Goal: Task Accomplishment & Management: Use online tool/utility

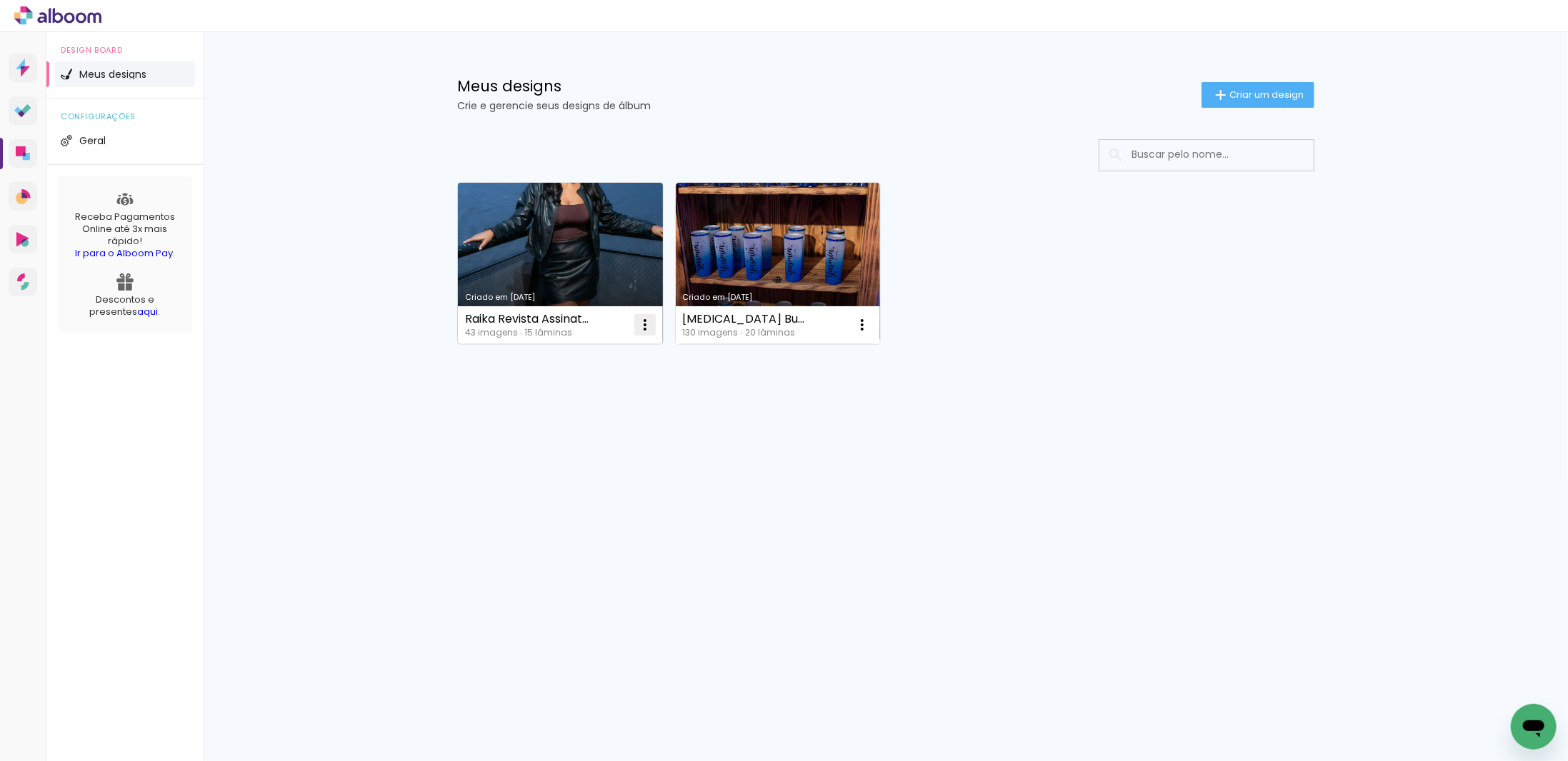
click at [639, 332] on iron-icon at bounding box center [645, 324] width 17 height 17
click at [592, 412] on paper-item "Excluir" at bounding box center [589, 418] width 141 height 29
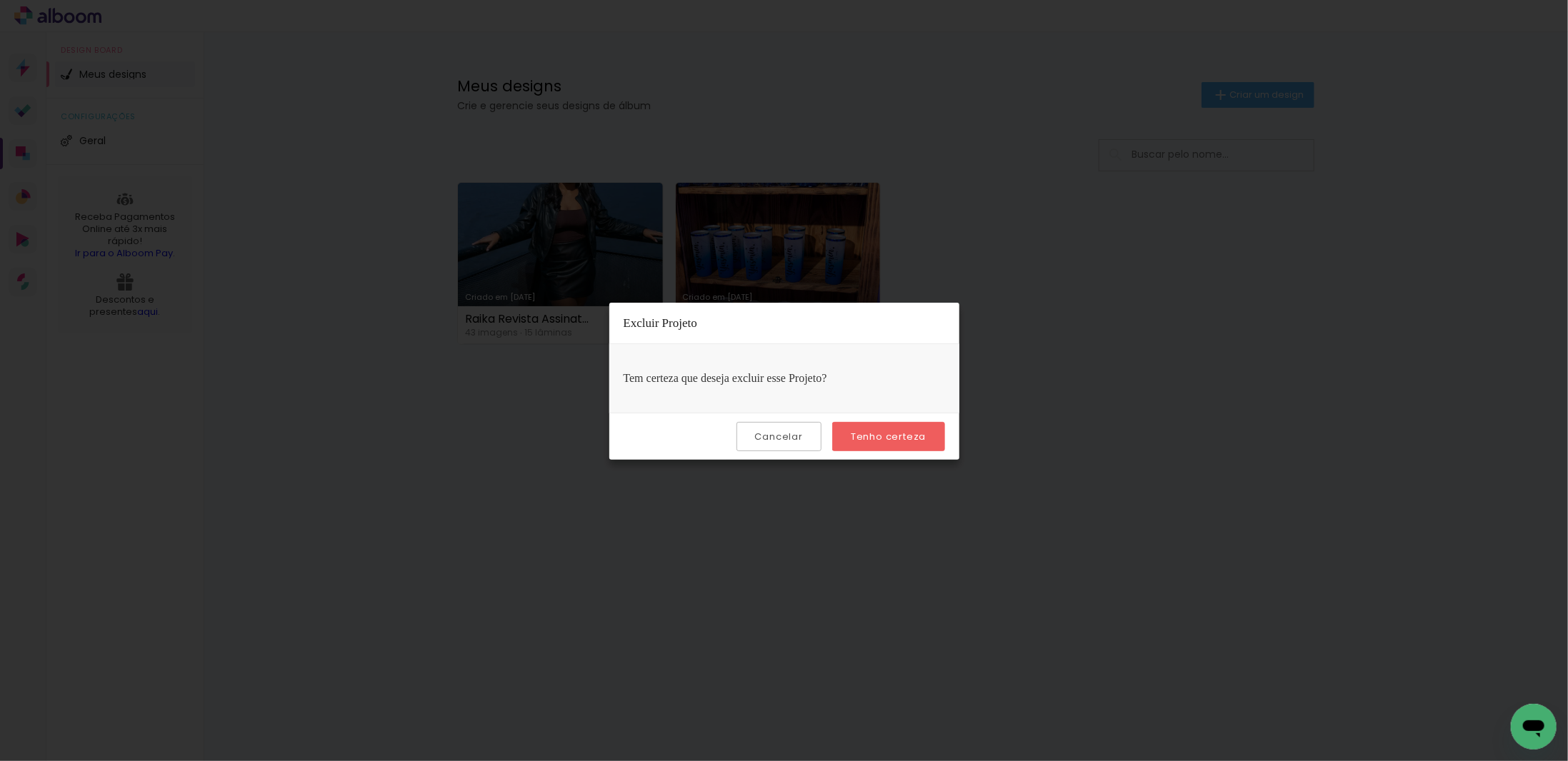
click at [0, 0] on slot "Tenho certeza" at bounding box center [0, 0] width 0 height 0
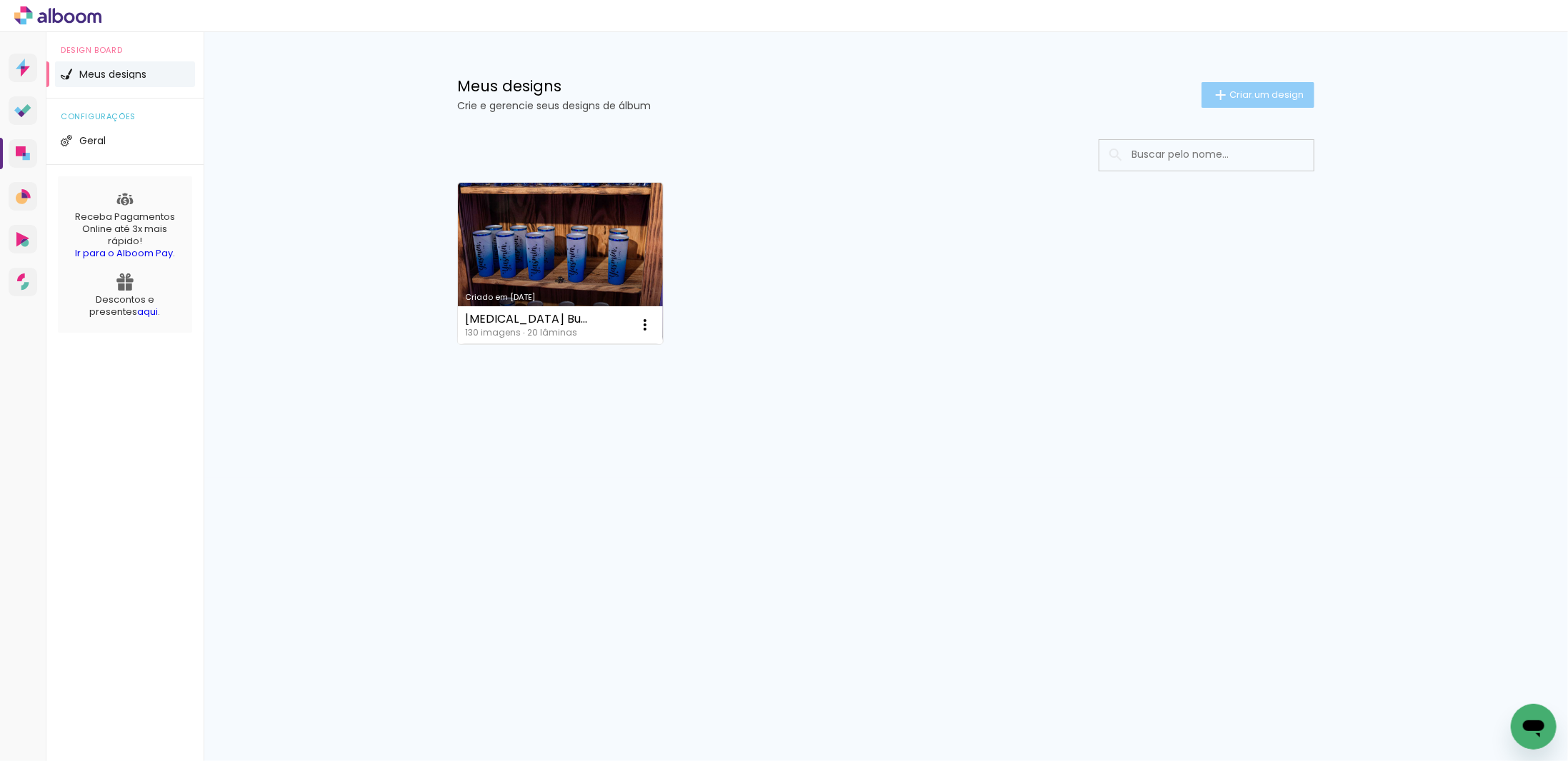
click at [1250, 97] on span "Criar um design" at bounding box center [1266, 94] width 75 height 9
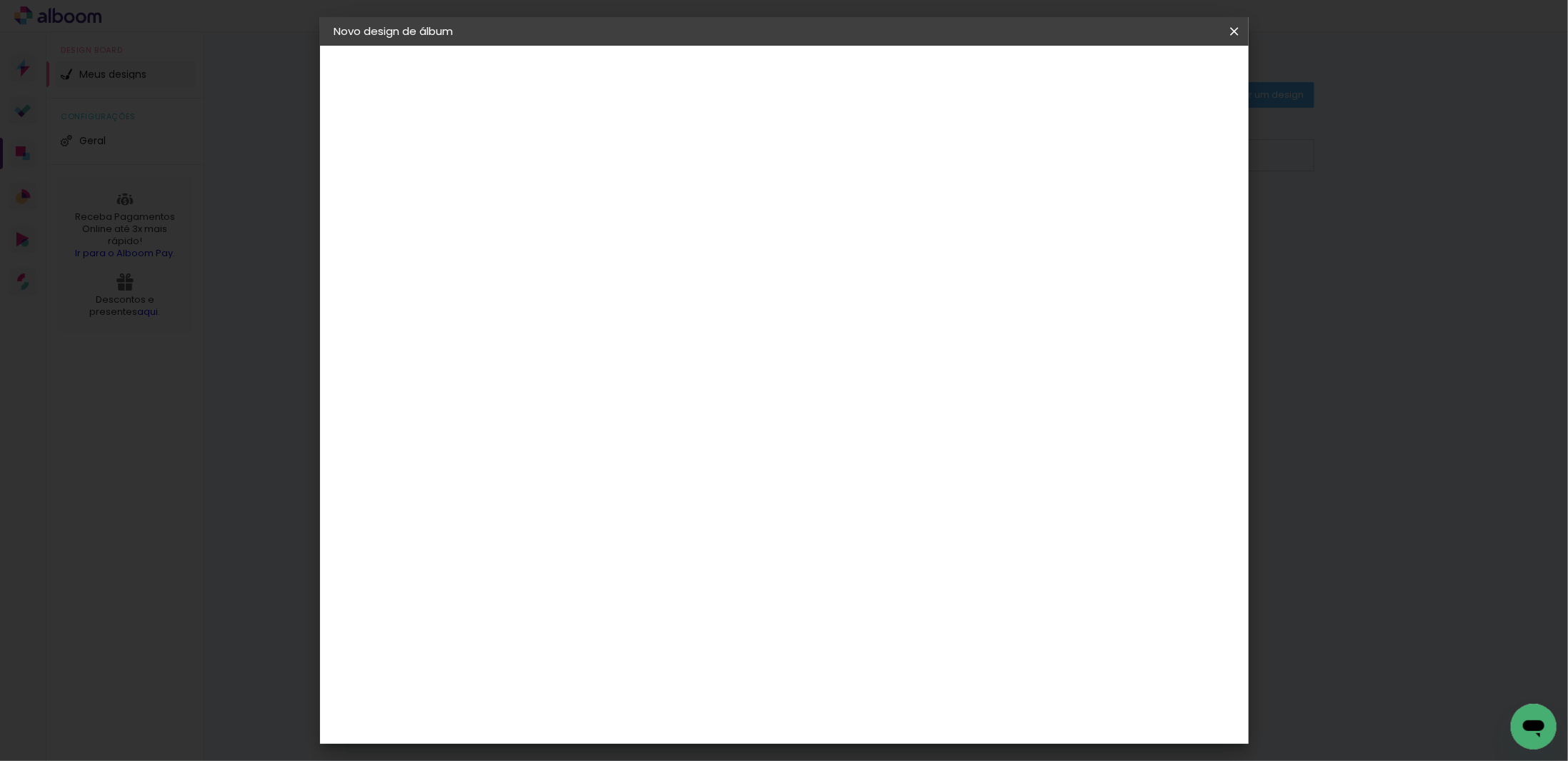
click at [568, 189] on input at bounding box center [568, 192] width 0 height 22
paste input "[PERSON_NAME]"
type input "[PERSON_NAME]"
type paper-input "[PERSON_NAME]"
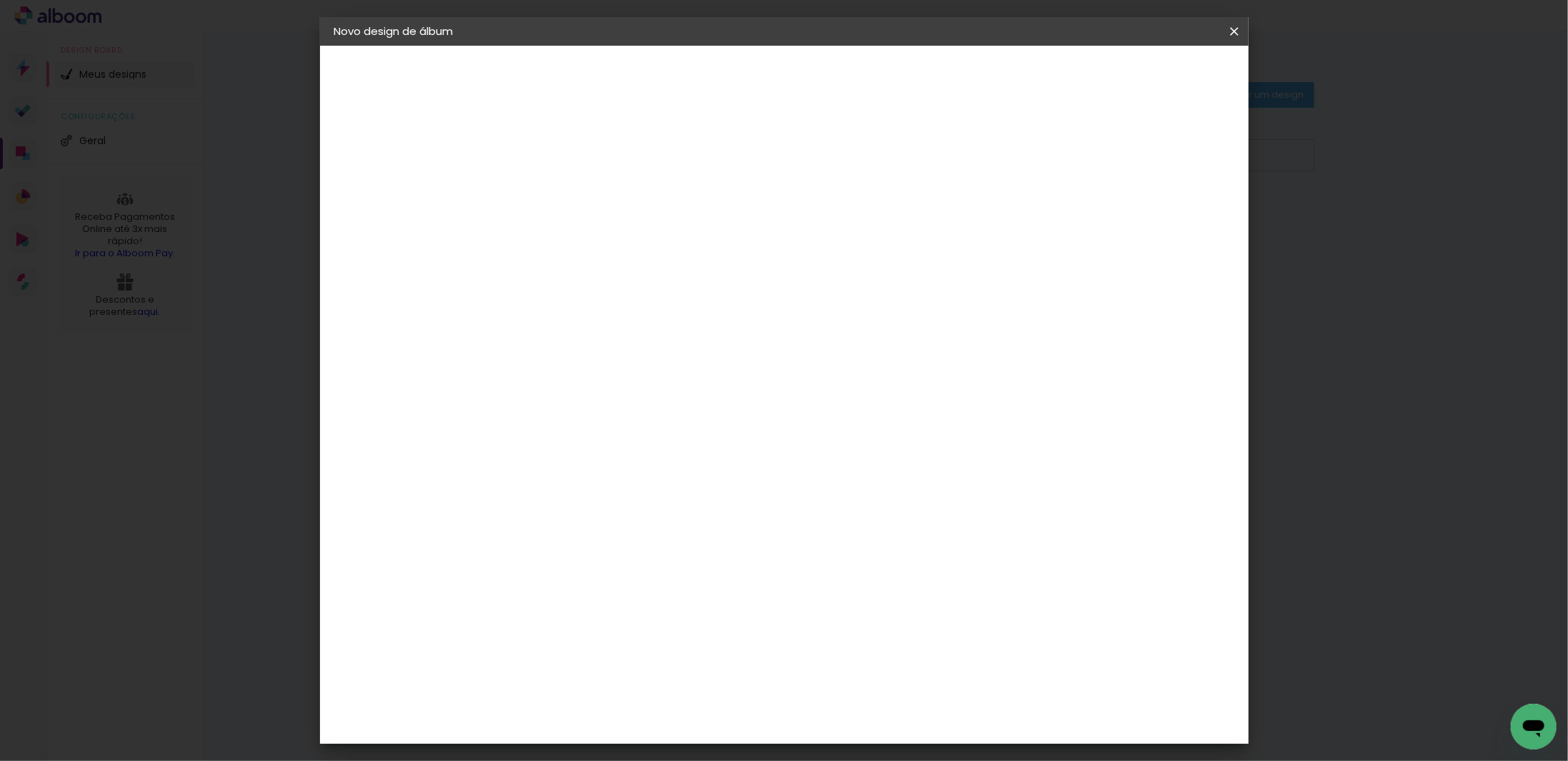
click at [0, 0] on slot "Avançar" at bounding box center [0, 0] width 0 height 0
click at [606, 270] on input at bounding box center [604, 272] width 144 height 18
type input "via"
type paper-input "via"
click at [604, 317] on div "Viacolor" at bounding box center [581, 323] width 47 height 11
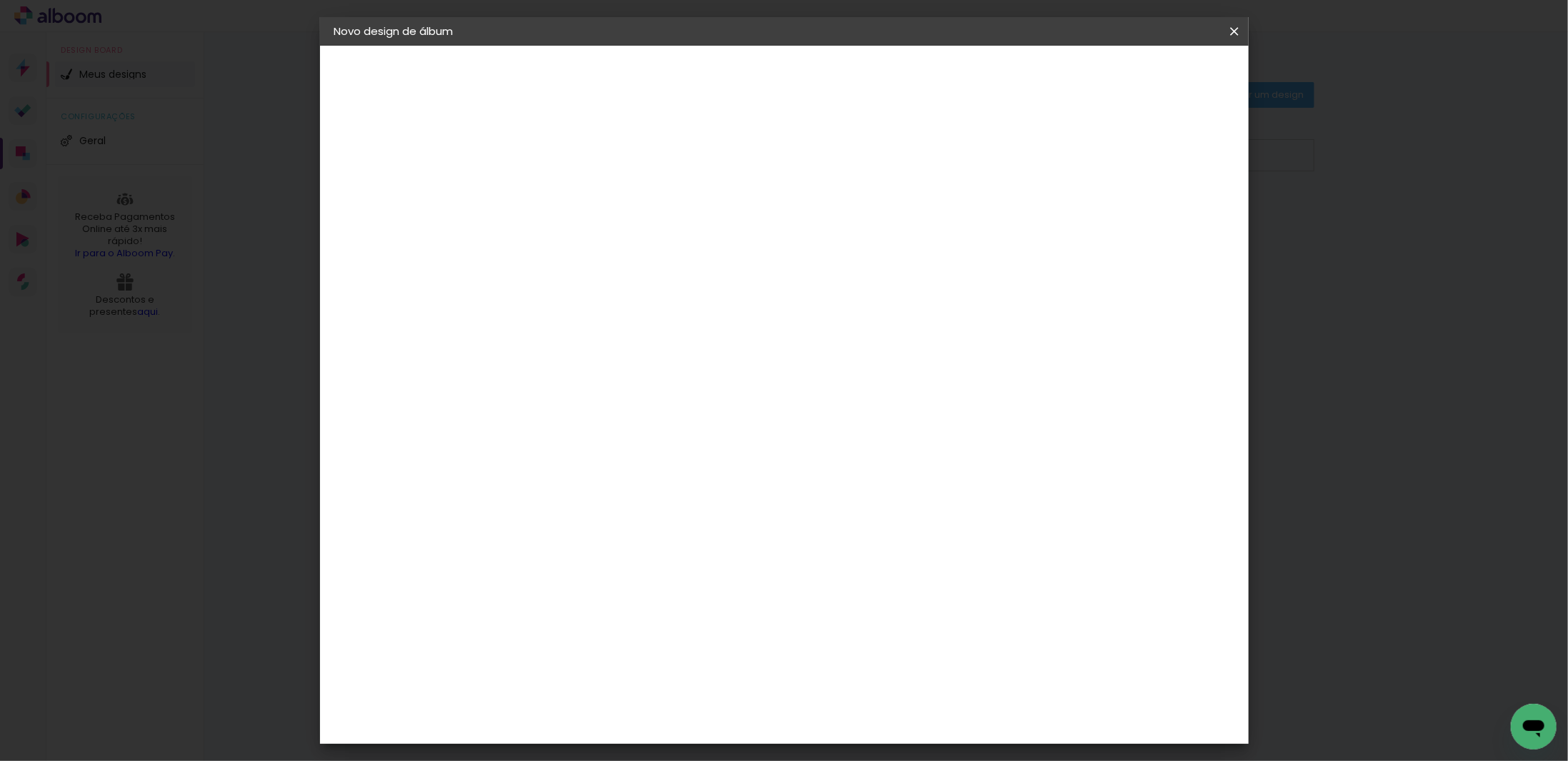
click at [0, 0] on slot "Avançar" at bounding box center [0, 0] width 0 height 0
click at [624, 238] on input "text" at bounding box center [596, 248] width 56 height 22
click at [855, 229] on paper-item "Padrão" at bounding box center [877, 237] width 286 height 29
type input "Padrão"
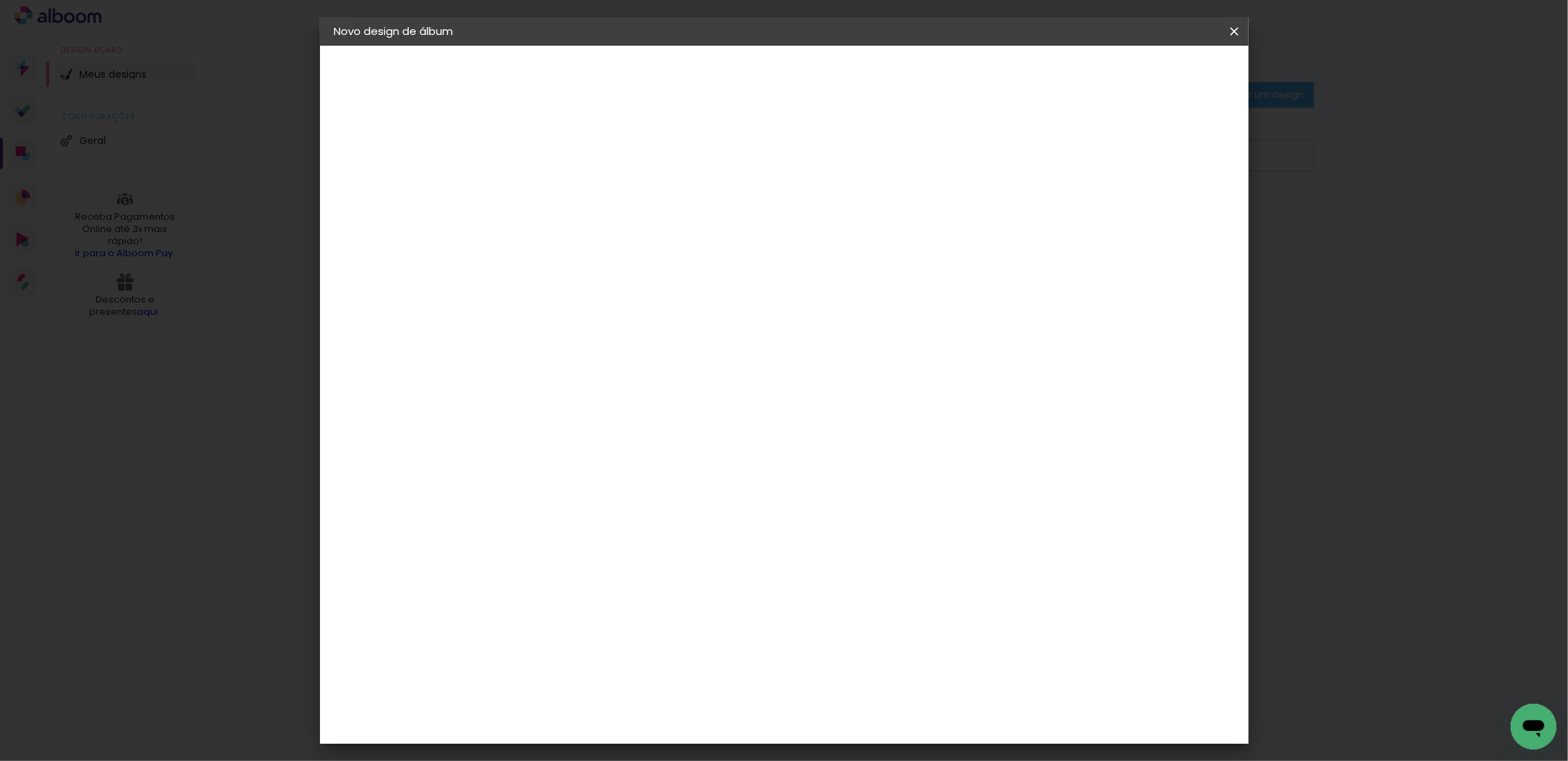
click at [0, 0] on slot "Avançar" at bounding box center [0, 0] width 0 height 0
click at [1160, 85] on paper-button "Iniciar design" at bounding box center [1113, 76] width 93 height 25
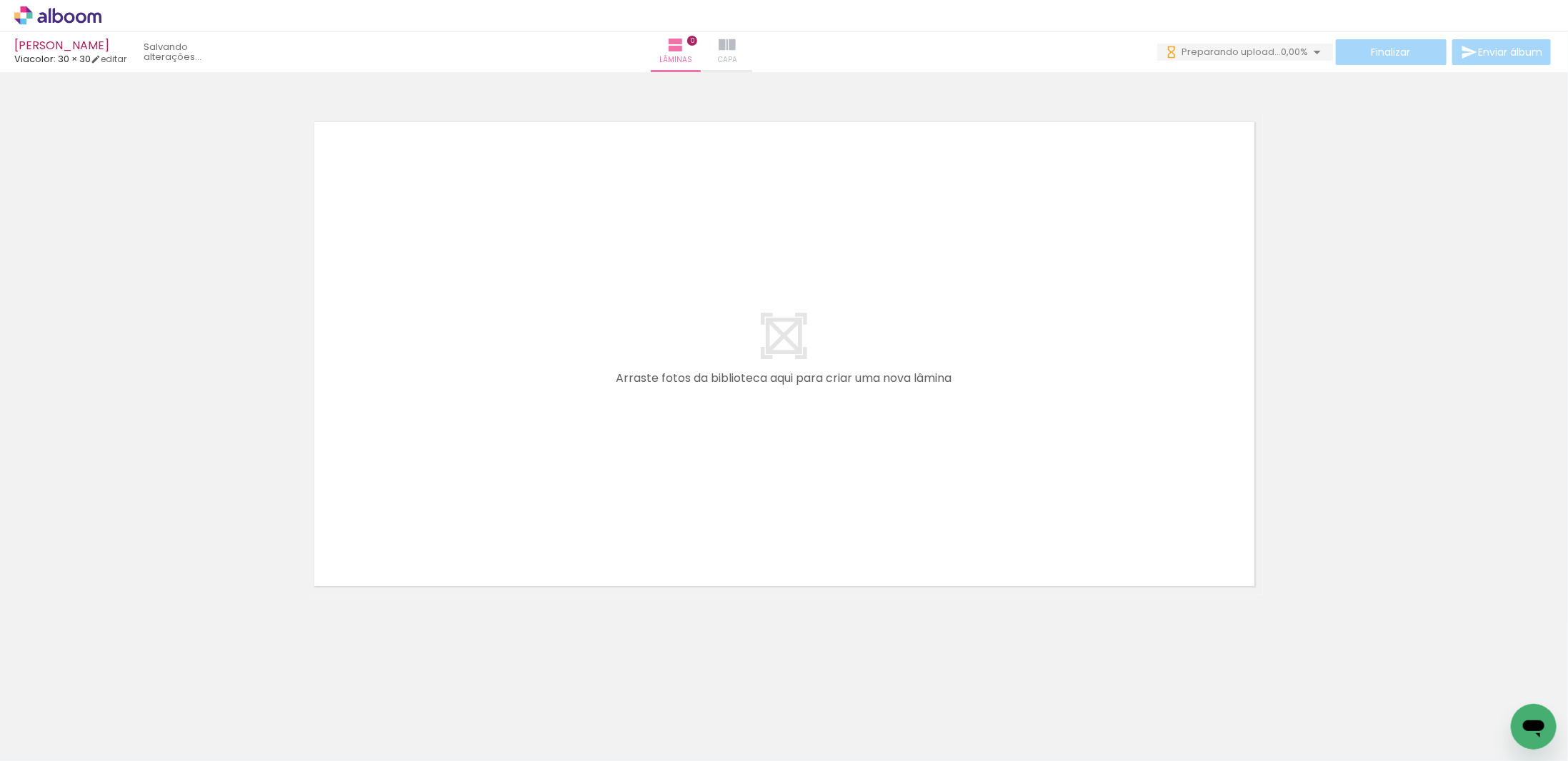
click at [738, 57] on span "Capa" at bounding box center [728, 60] width 20 height 13
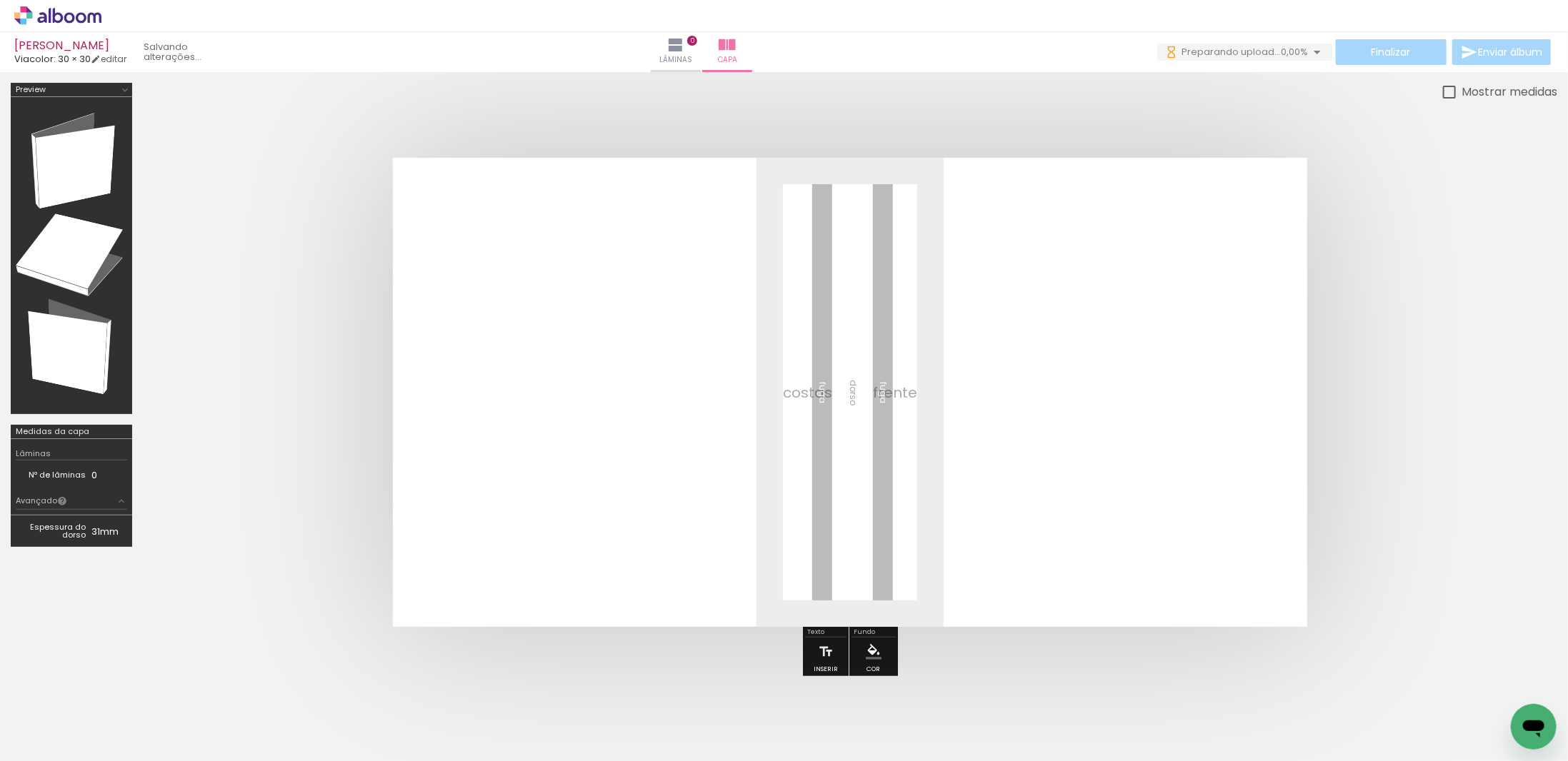
scroll to position [0, 1834]
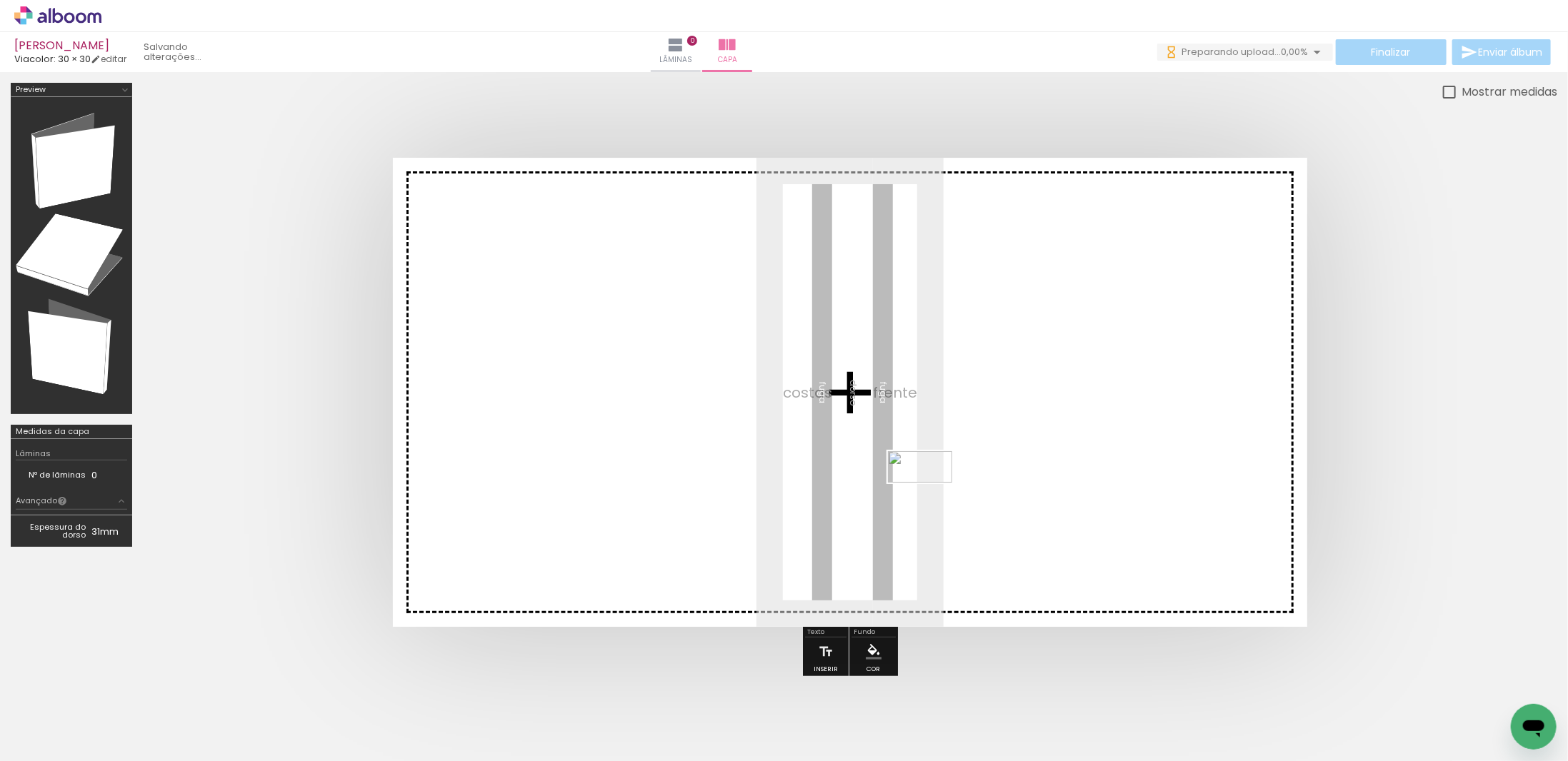
drag, startPoint x: 1504, startPoint y: 720, endPoint x: 931, endPoint y: 494, distance: 616.0
click at [931, 494] on quentale-workspace at bounding box center [784, 380] width 1568 height 761
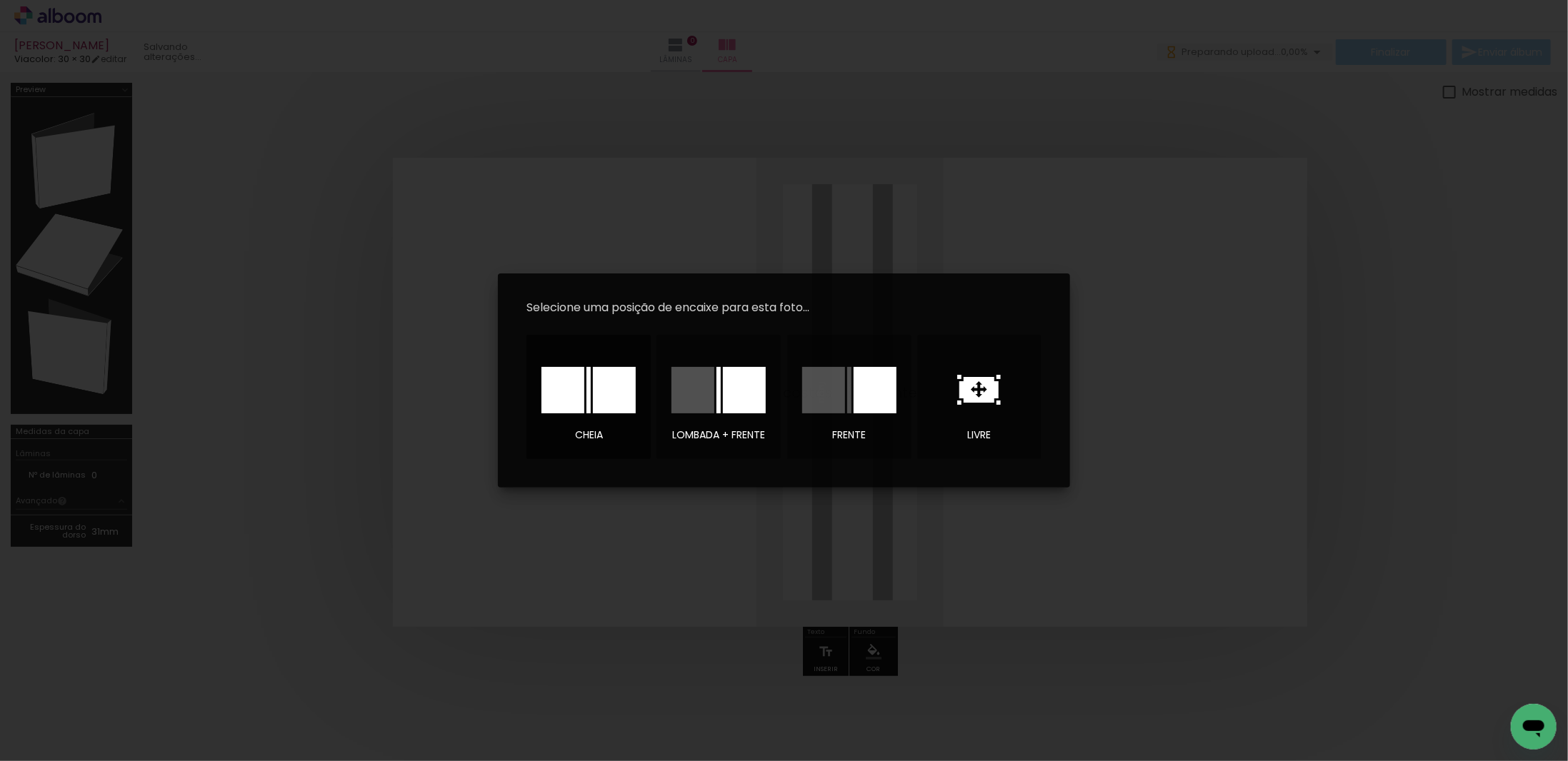
click at [582, 392] on div at bounding box center [563, 390] width 43 height 47
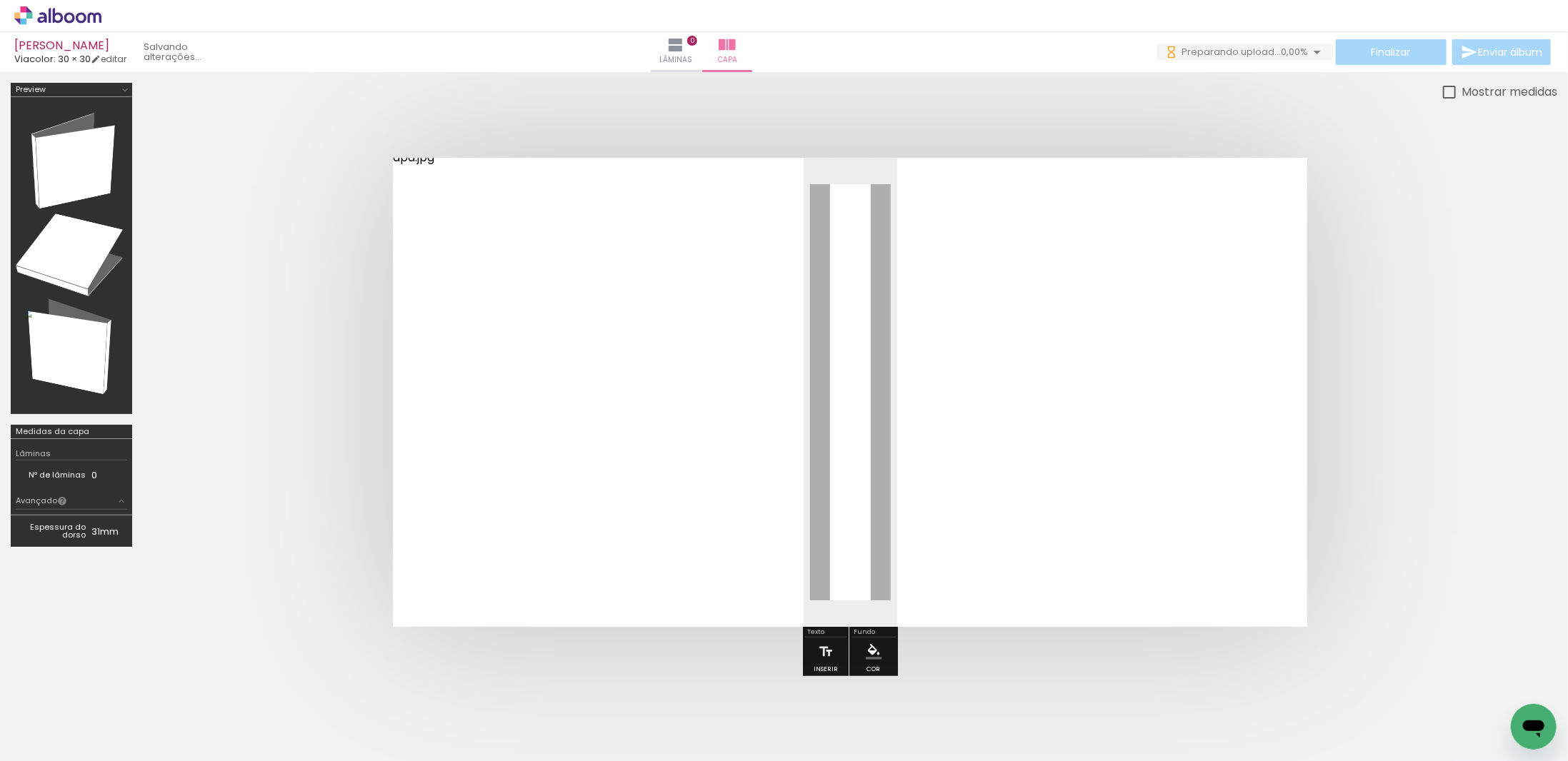
scroll to position [0, 0]
click at [693, 55] on span "Lâminas" at bounding box center [676, 60] width 33 height 13
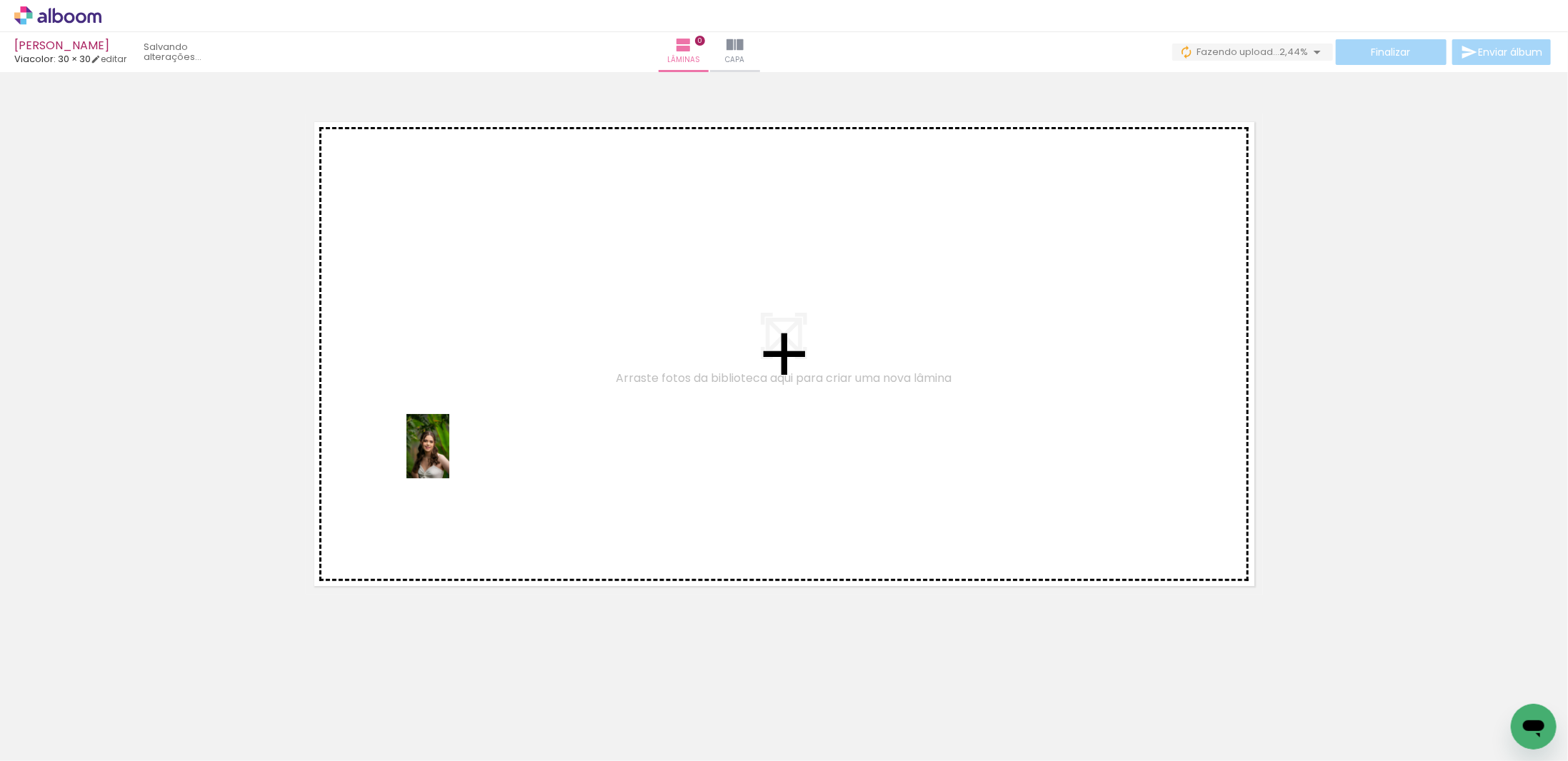
drag, startPoint x: 140, startPoint y: 720, endPoint x: 467, endPoint y: 431, distance: 436.4
click at [467, 431] on quentale-workspace at bounding box center [784, 380] width 1568 height 761
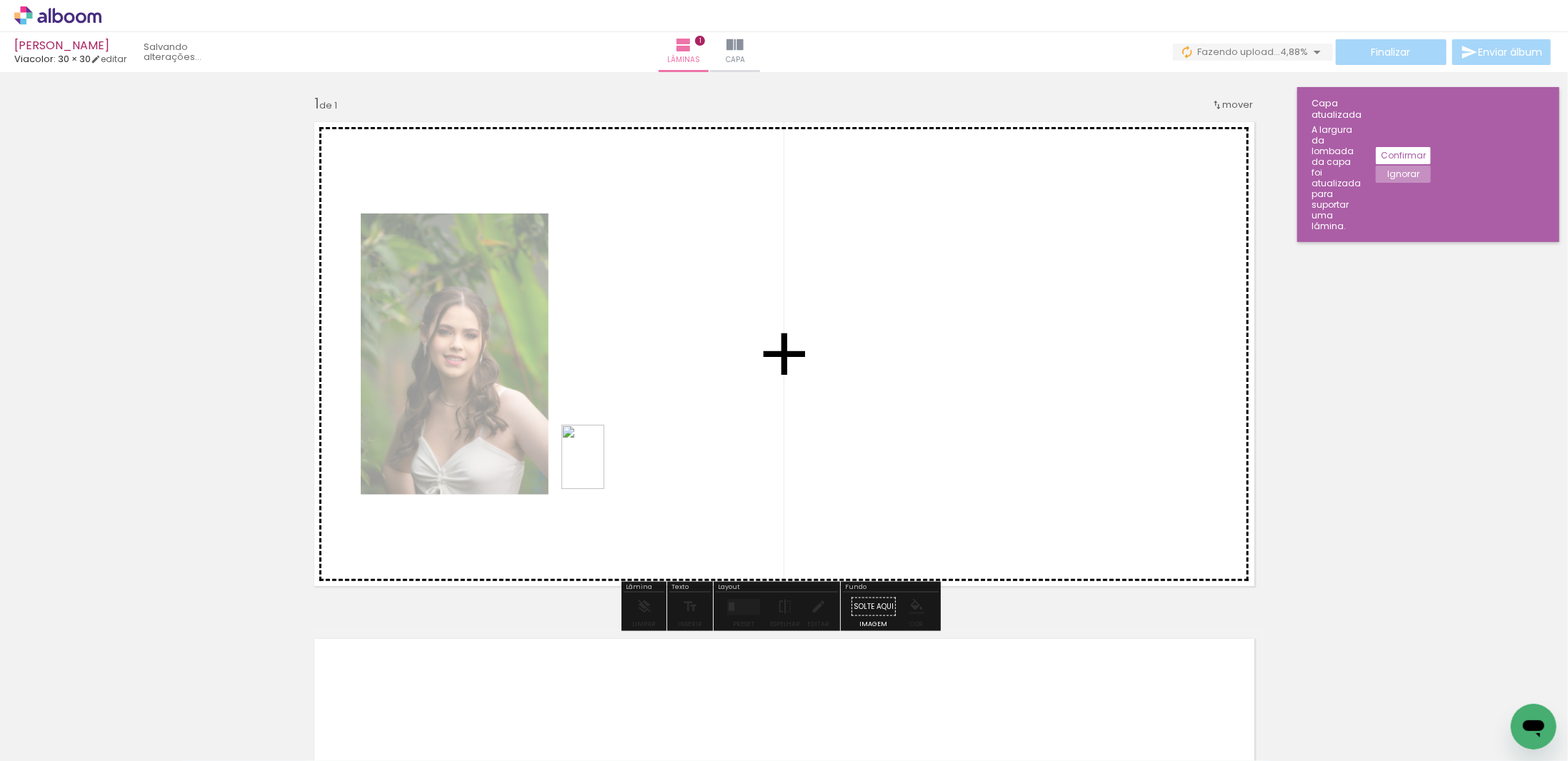
drag, startPoint x: 227, startPoint y: 732, endPoint x: 638, endPoint y: 411, distance: 521.5
click at [638, 411] on quentale-workspace at bounding box center [784, 380] width 1568 height 761
drag, startPoint x: 319, startPoint y: 713, endPoint x: 534, endPoint y: 470, distance: 324.5
click at [534, 470] on quentale-workspace at bounding box center [784, 380] width 1568 height 761
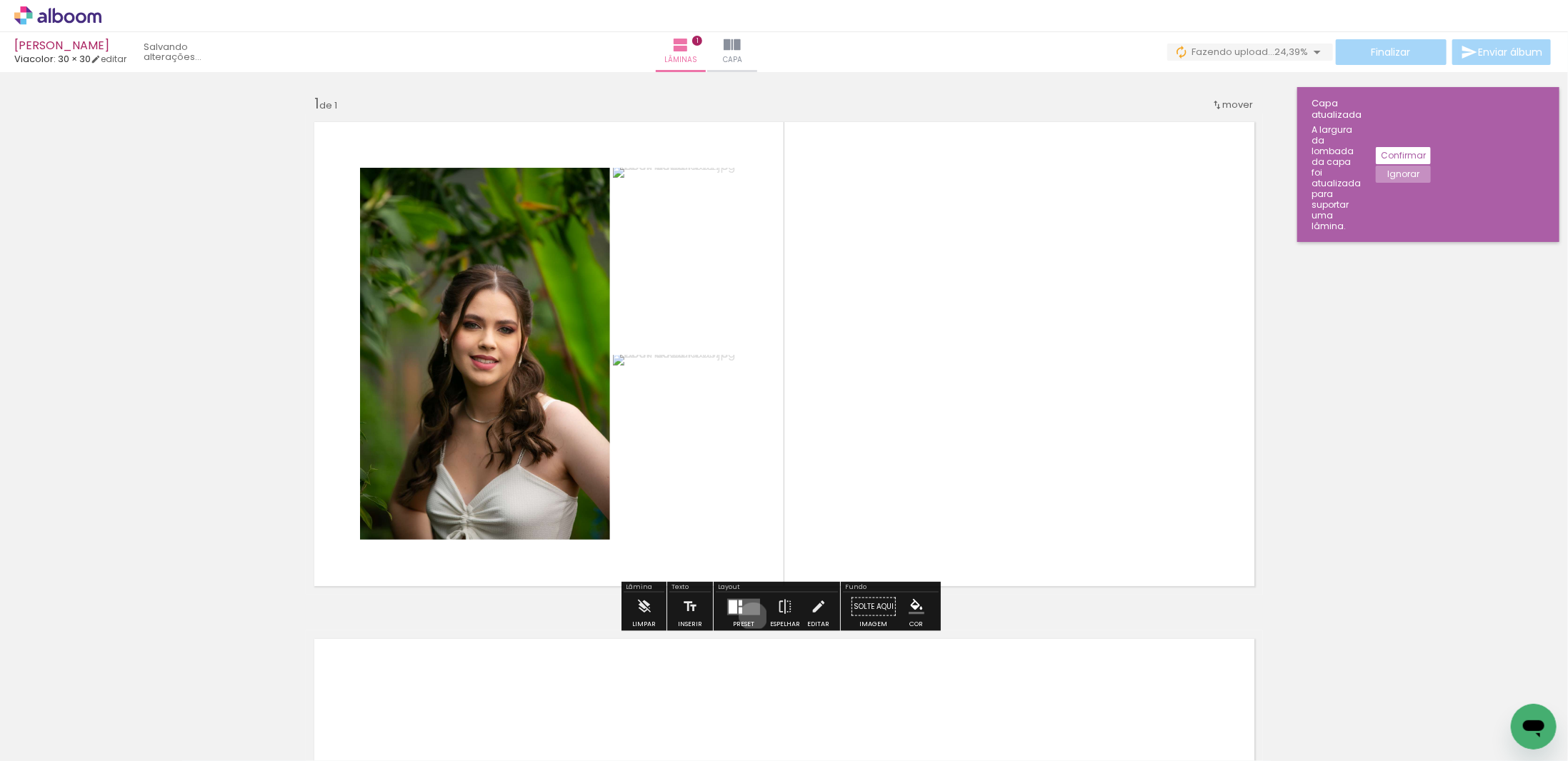
click at [750, 616] on div at bounding box center [743, 607] width 39 height 29
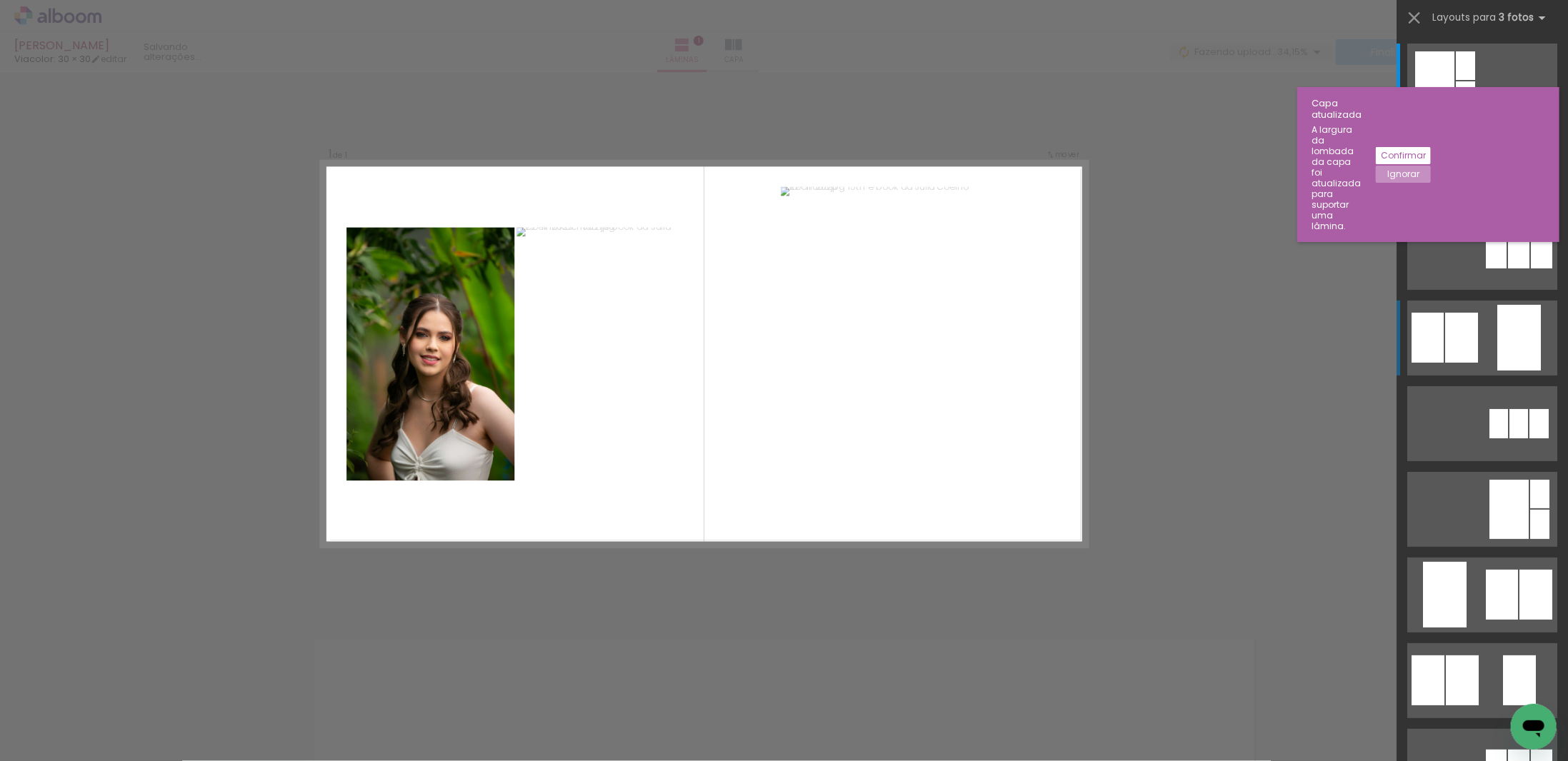
click at [1501, 337] on div at bounding box center [1519, 337] width 43 height 66
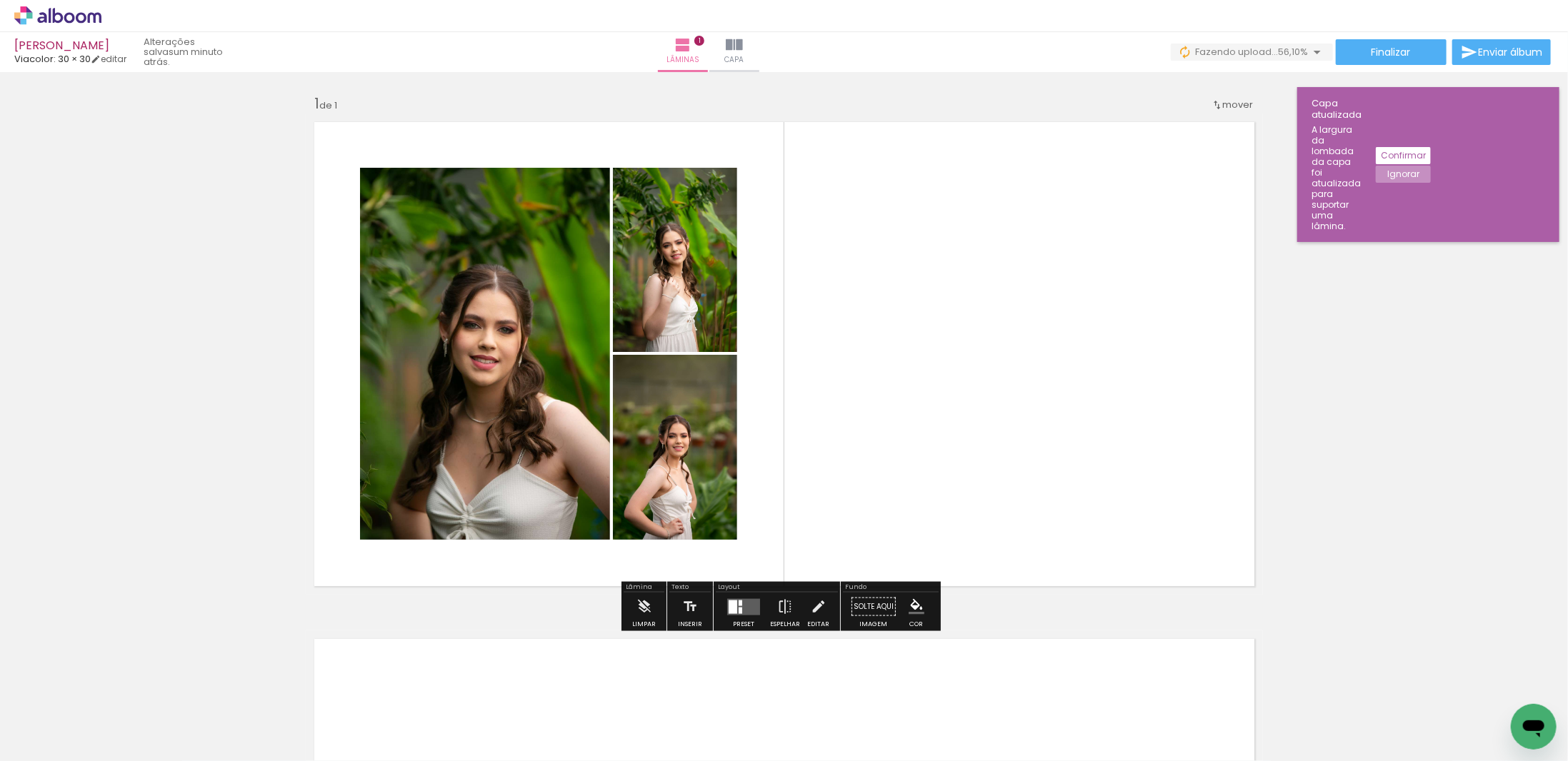
click at [198, 572] on div "Inserir lâmina 1 de 1" at bounding box center [784, 594] width 1568 height 1035
click at [760, 595] on paper-button "Preset" at bounding box center [744, 611] width 46 height 36
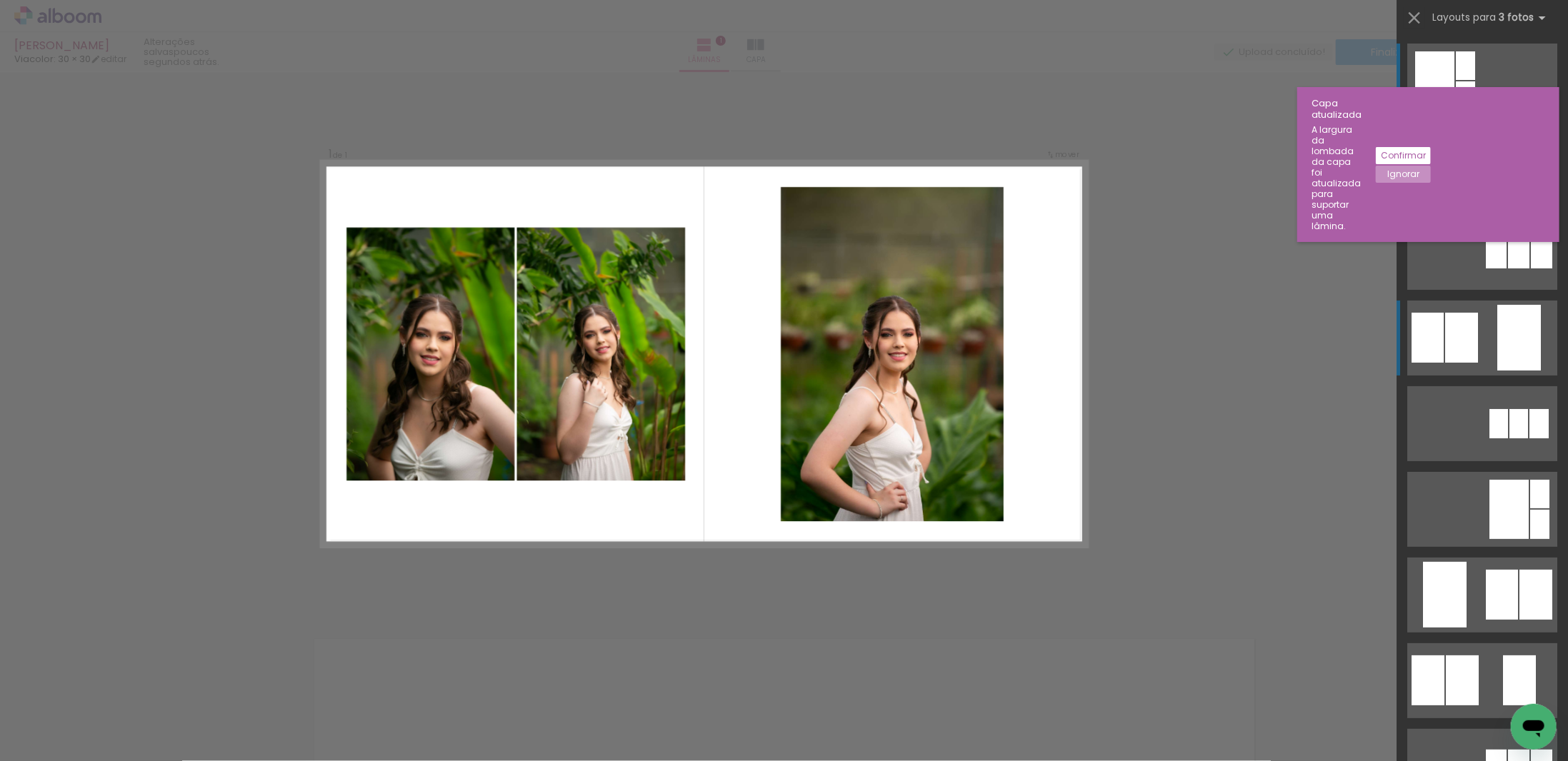
click at [1451, 317] on div at bounding box center [1461, 337] width 33 height 50
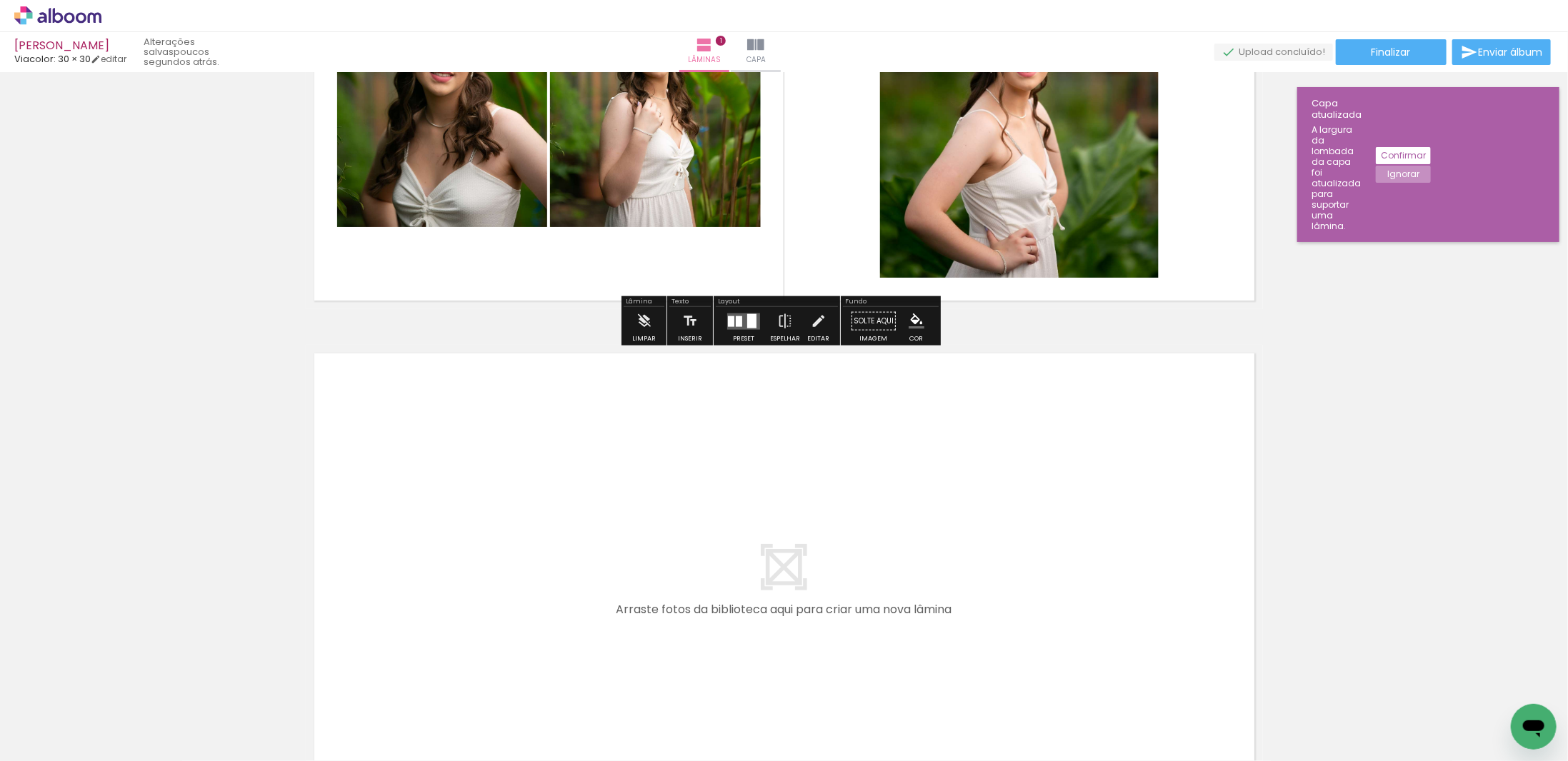
scroll to position [489, 0]
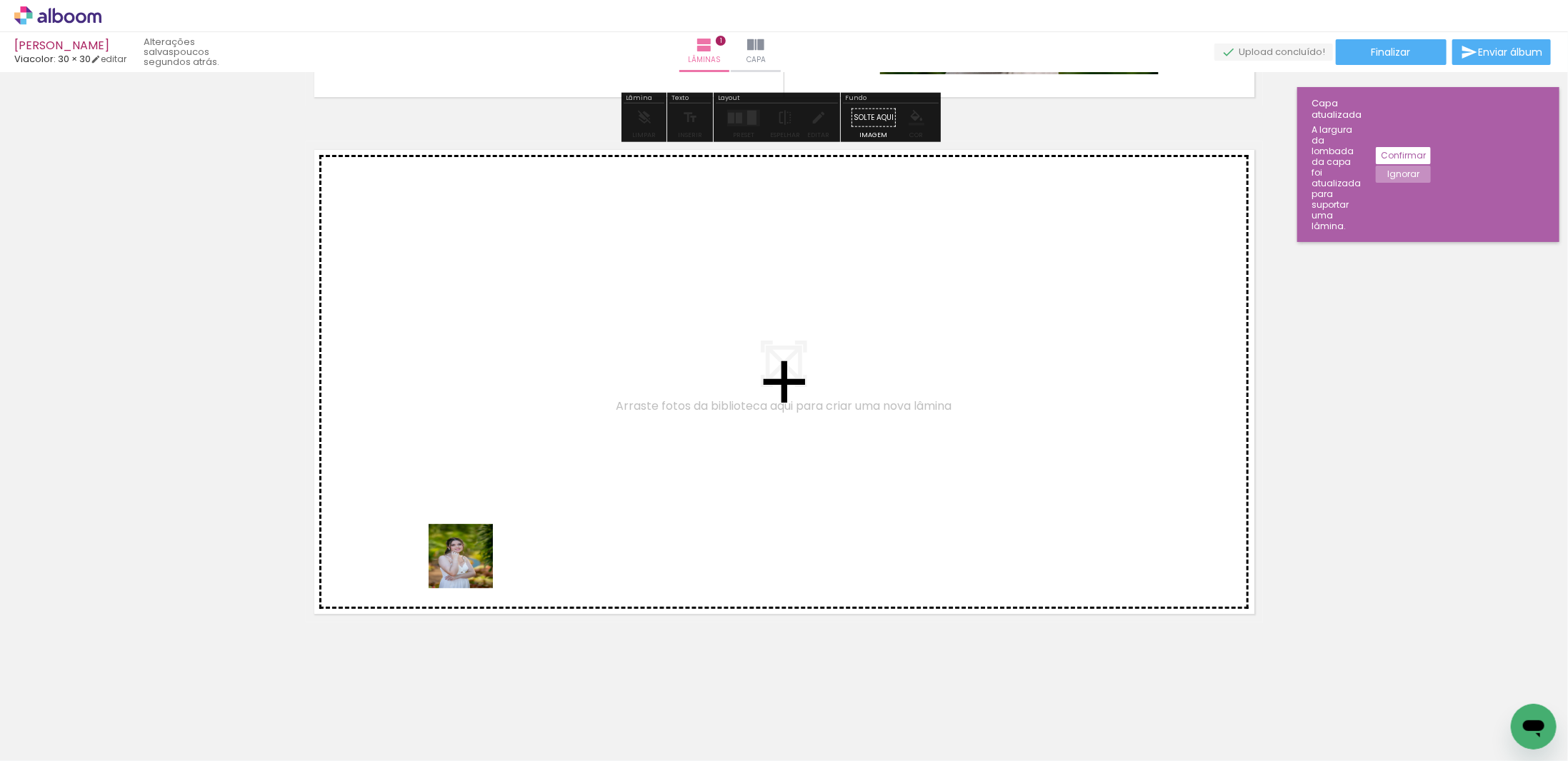
drag, startPoint x: 383, startPoint y: 716, endPoint x: 502, endPoint y: 442, distance: 298.7
click at [502, 442] on quentale-workspace at bounding box center [784, 380] width 1568 height 761
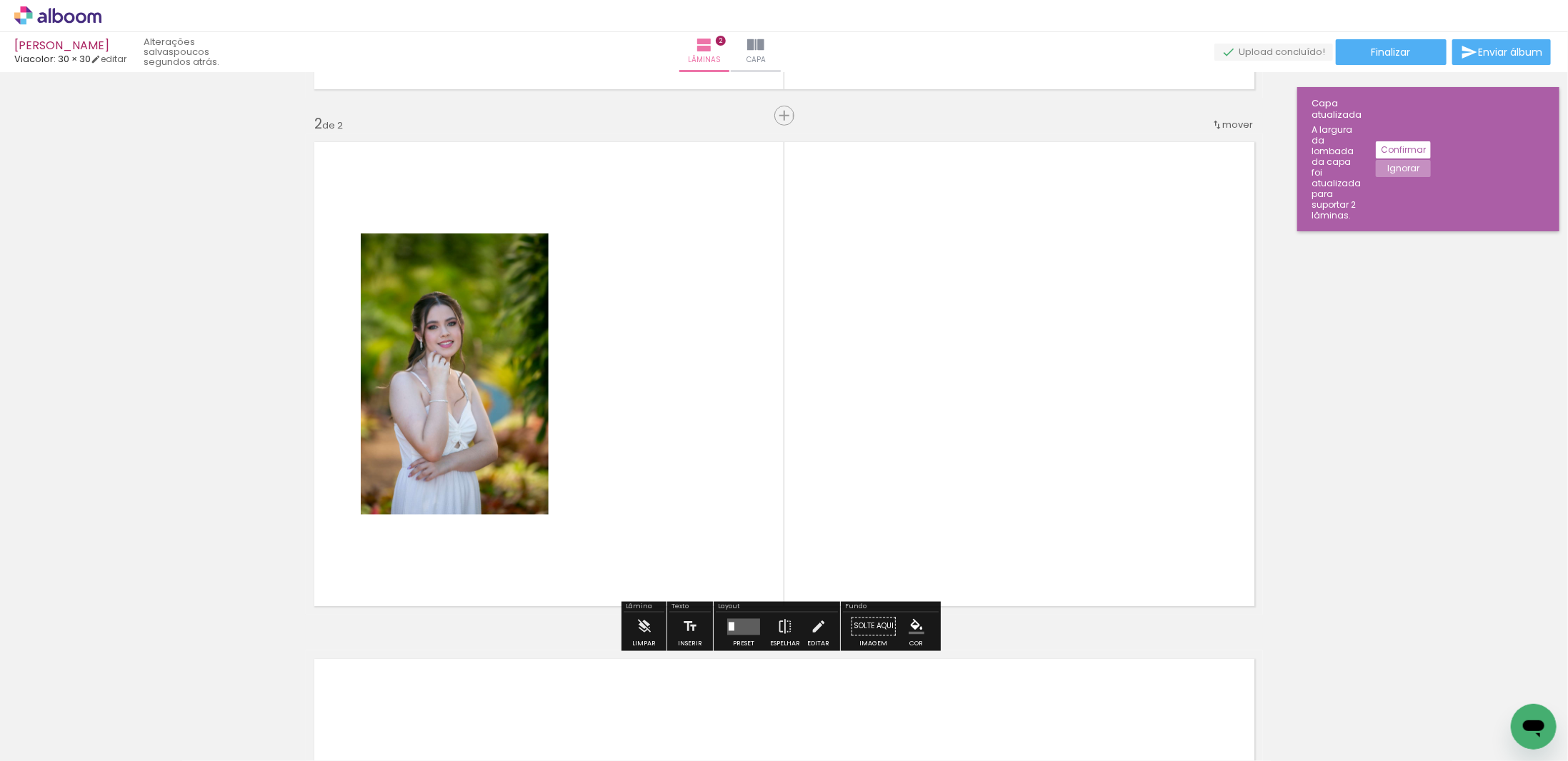
scroll to position [498, 0]
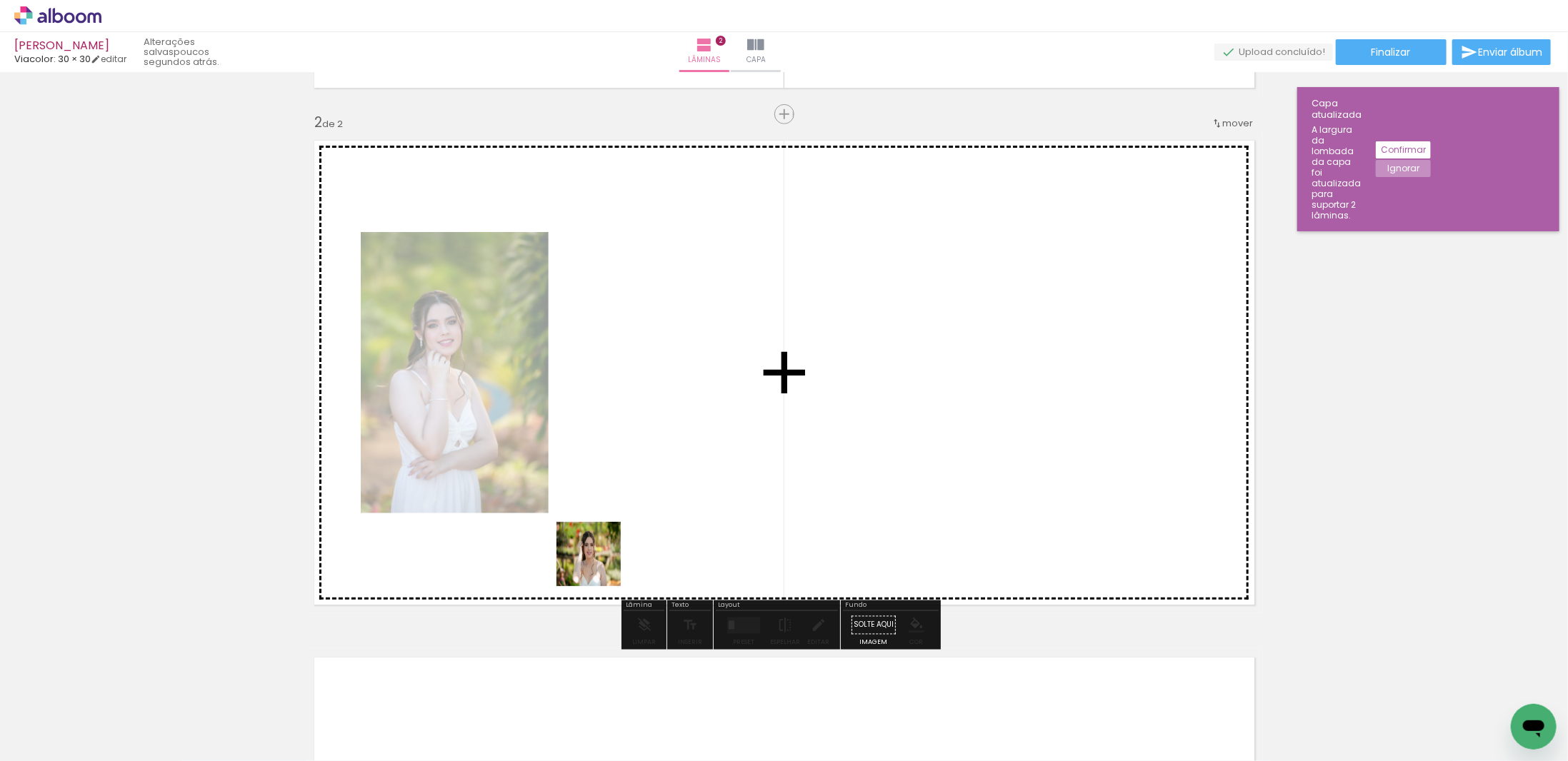
drag, startPoint x: 511, startPoint y: 682, endPoint x: 710, endPoint y: 402, distance: 343.5
click at [710, 402] on quentale-workspace at bounding box center [784, 380] width 1568 height 761
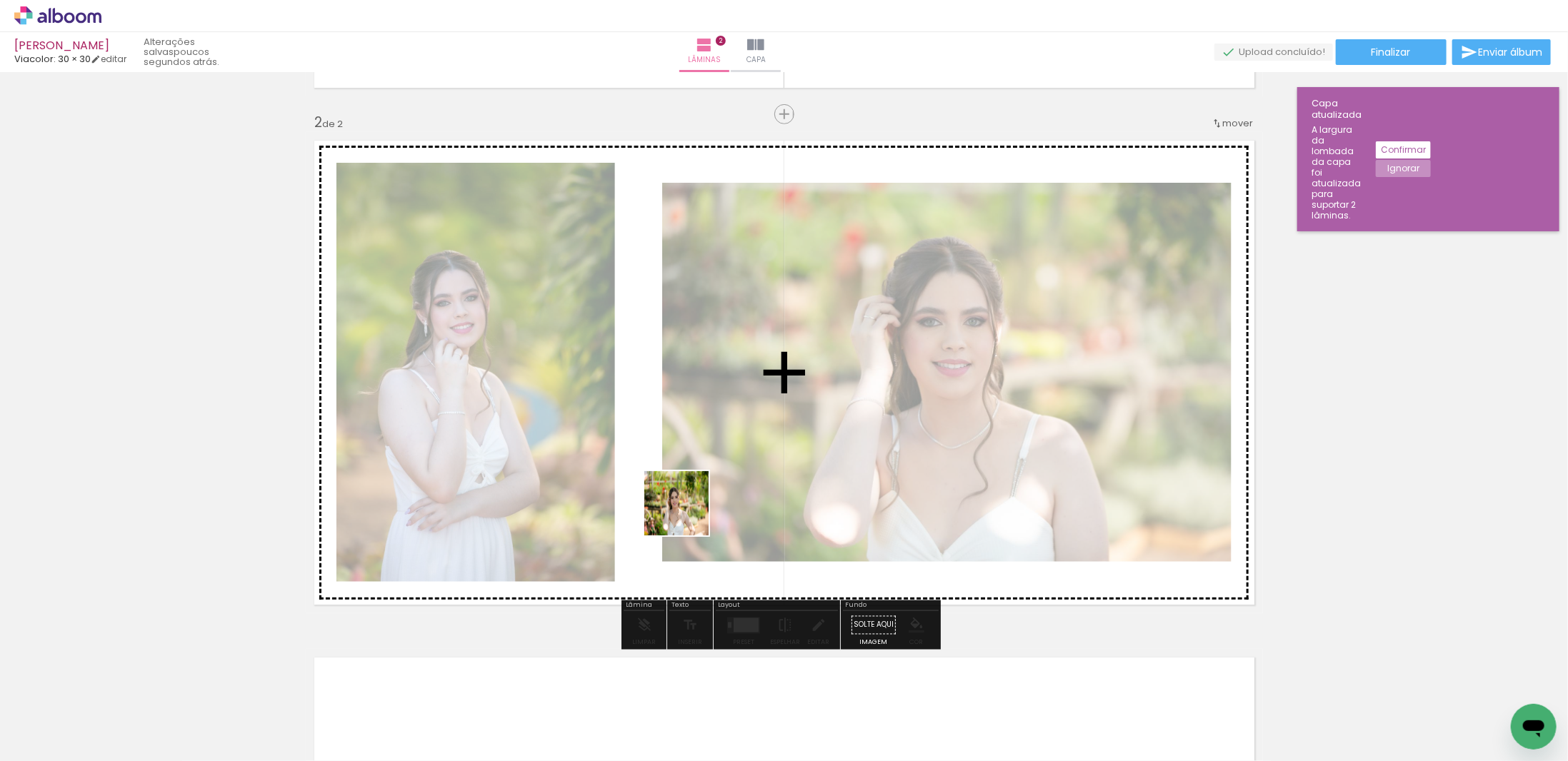
drag, startPoint x: 569, startPoint y: 720, endPoint x: 679, endPoint y: 591, distance: 169.5
click at [693, 496] on quentale-workspace at bounding box center [784, 380] width 1568 height 761
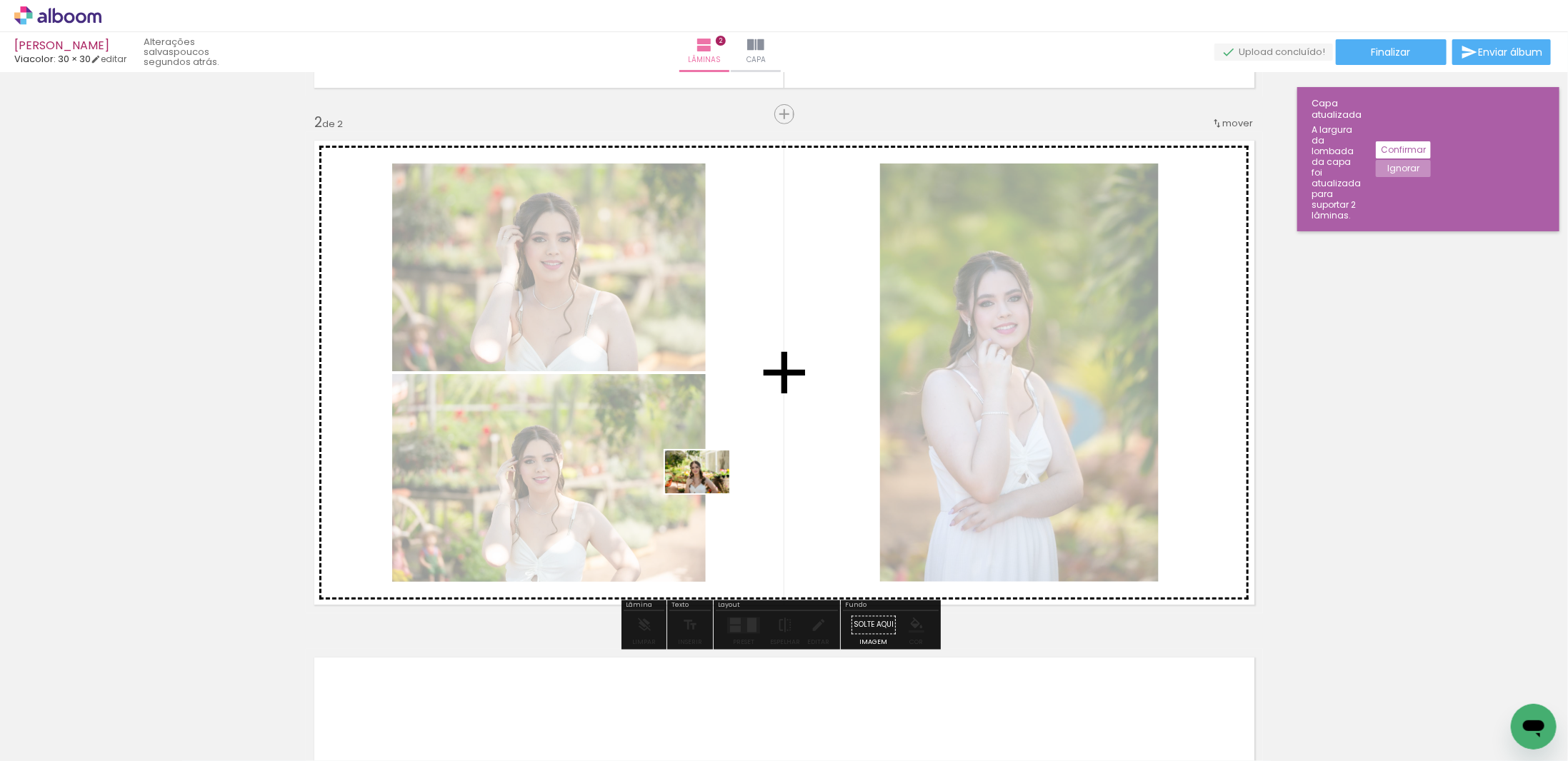
drag, startPoint x: 641, startPoint y: 715, endPoint x: 708, endPoint y: 493, distance: 231.9
click at [708, 493] on quentale-workspace at bounding box center [784, 380] width 1568 height 761
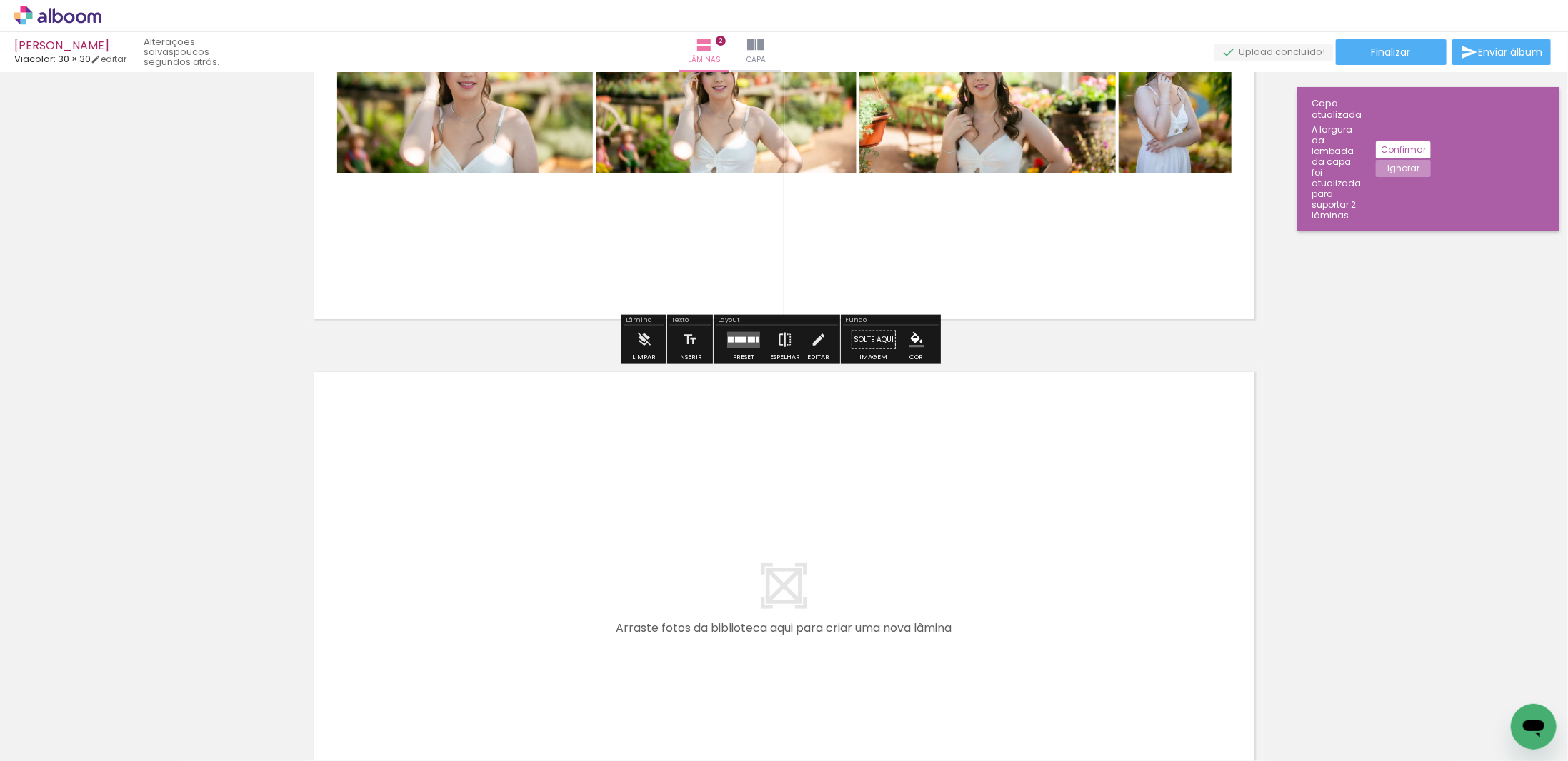
scroll to position [1006, 0]
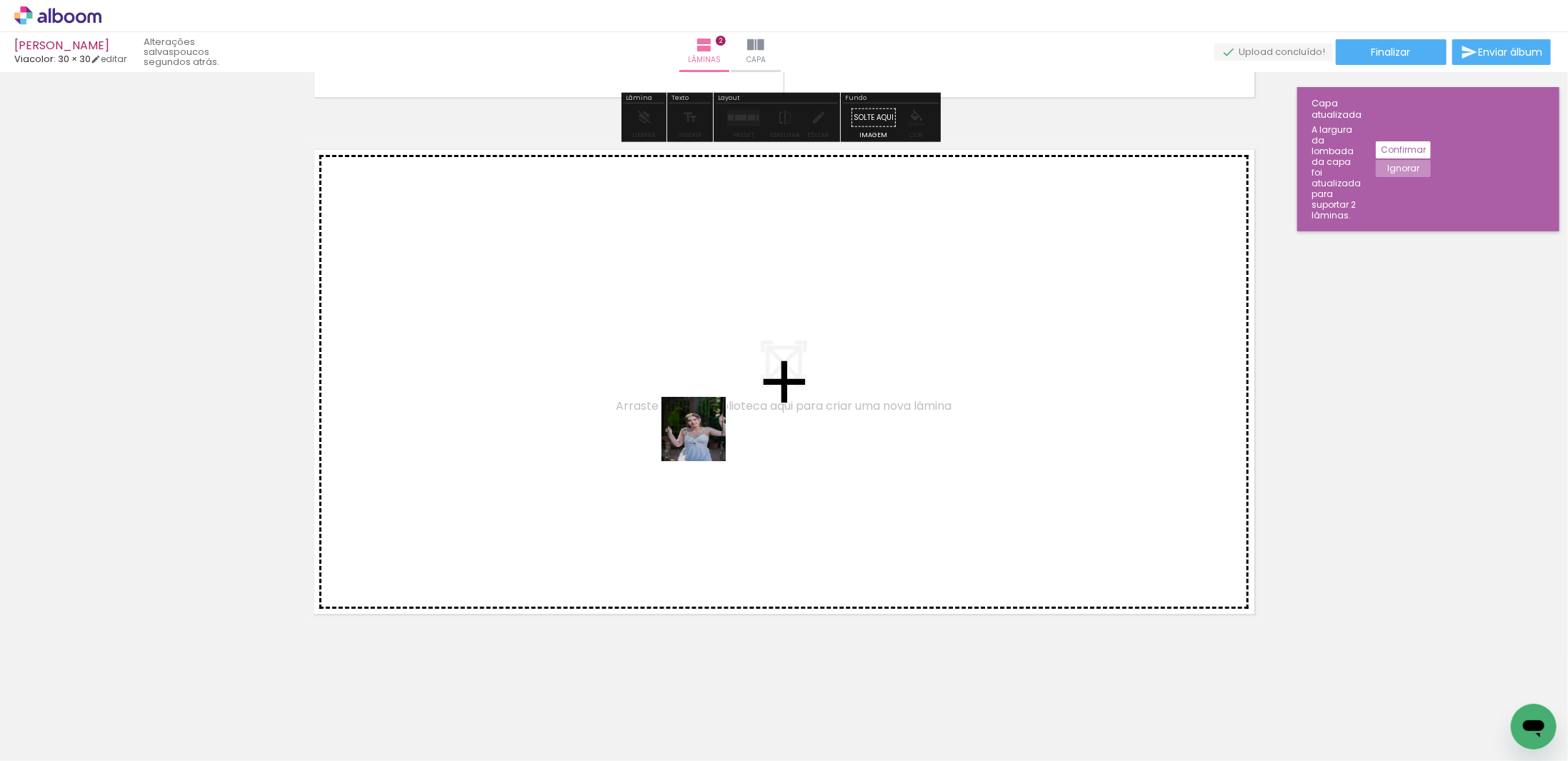
drag, startPoint x: 714, startPoint y: 722, endPoint x: 747, endPoint y: 620, distance: 107.2
click at [704, 439] on quentale-workspace at bounding box center [784, 380] width 1568 height 761
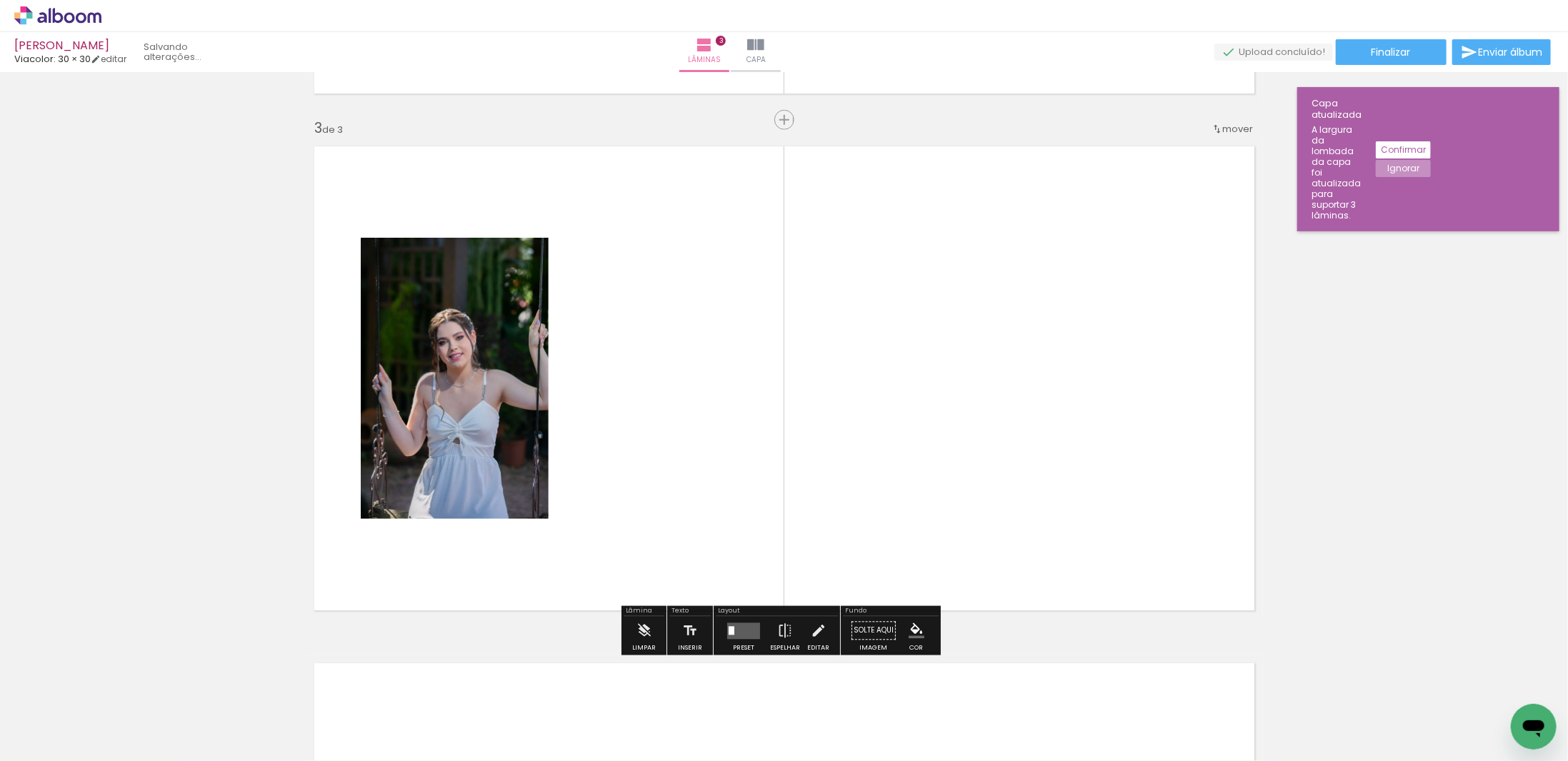
scroll to position [1016, 0]
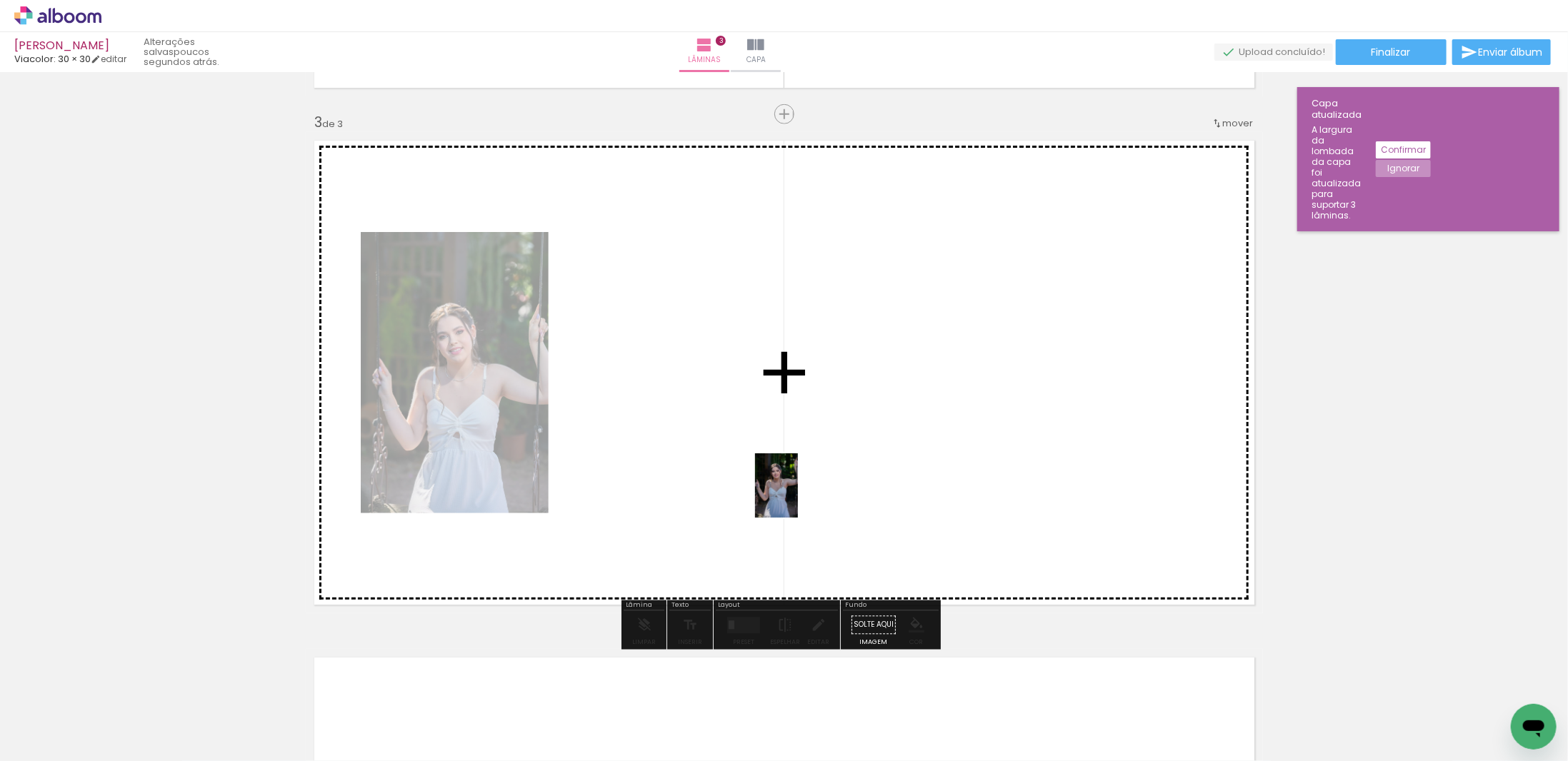
drag, startPoint x: 793, startPoint y: 729, endPoint x: 798, endPoint y: 496, distance: 233.1
click at [798, 496] on quentale-workspace at bounding box center [784, 380] width 1568 height 761
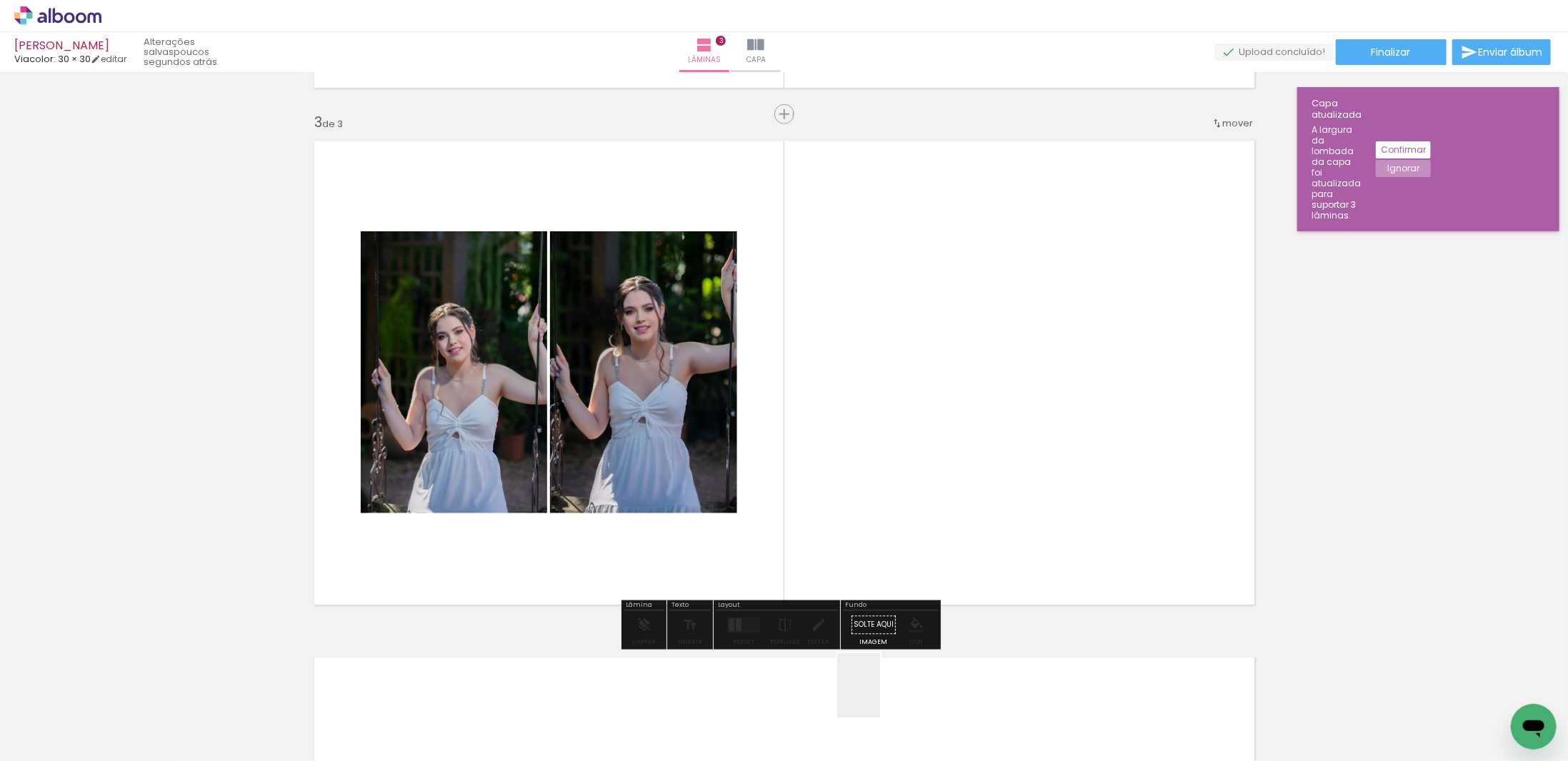
drag, startPoint x: 876, startPoint y: 713, endPoint x: 912, endPoint y: 474, distance: 241.7
click at [912, 420] on quentale-workspace at bounding box center [784, 380] width 1568 height 761
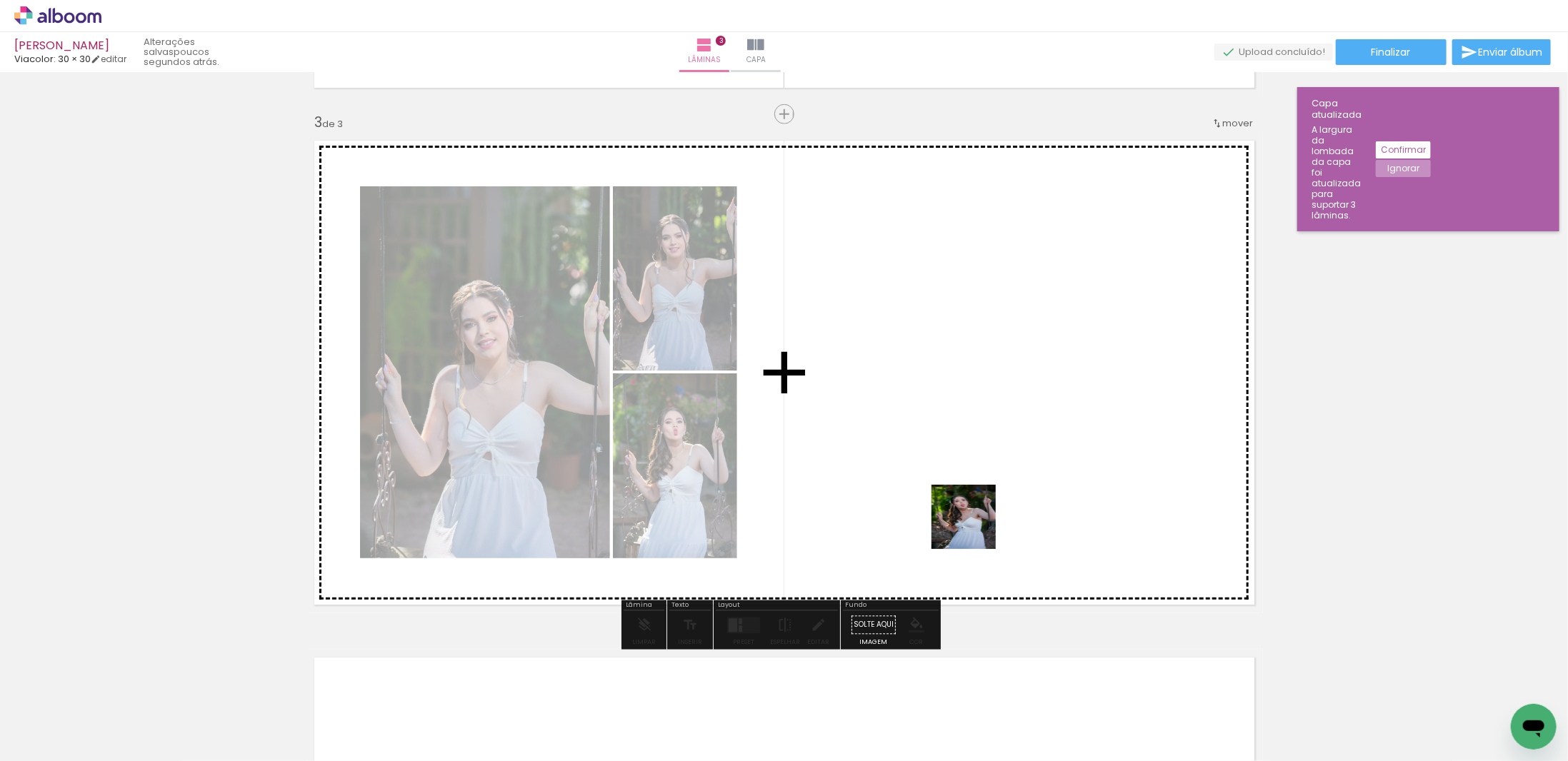
drag, startPoint x: 950, startPoint y: 722, endPoint x: 967, endPoint y: 464, distance: 258.6
click at [970, 420] on quentale-workspace at bounding box center [784, 380] width 1568 height 761
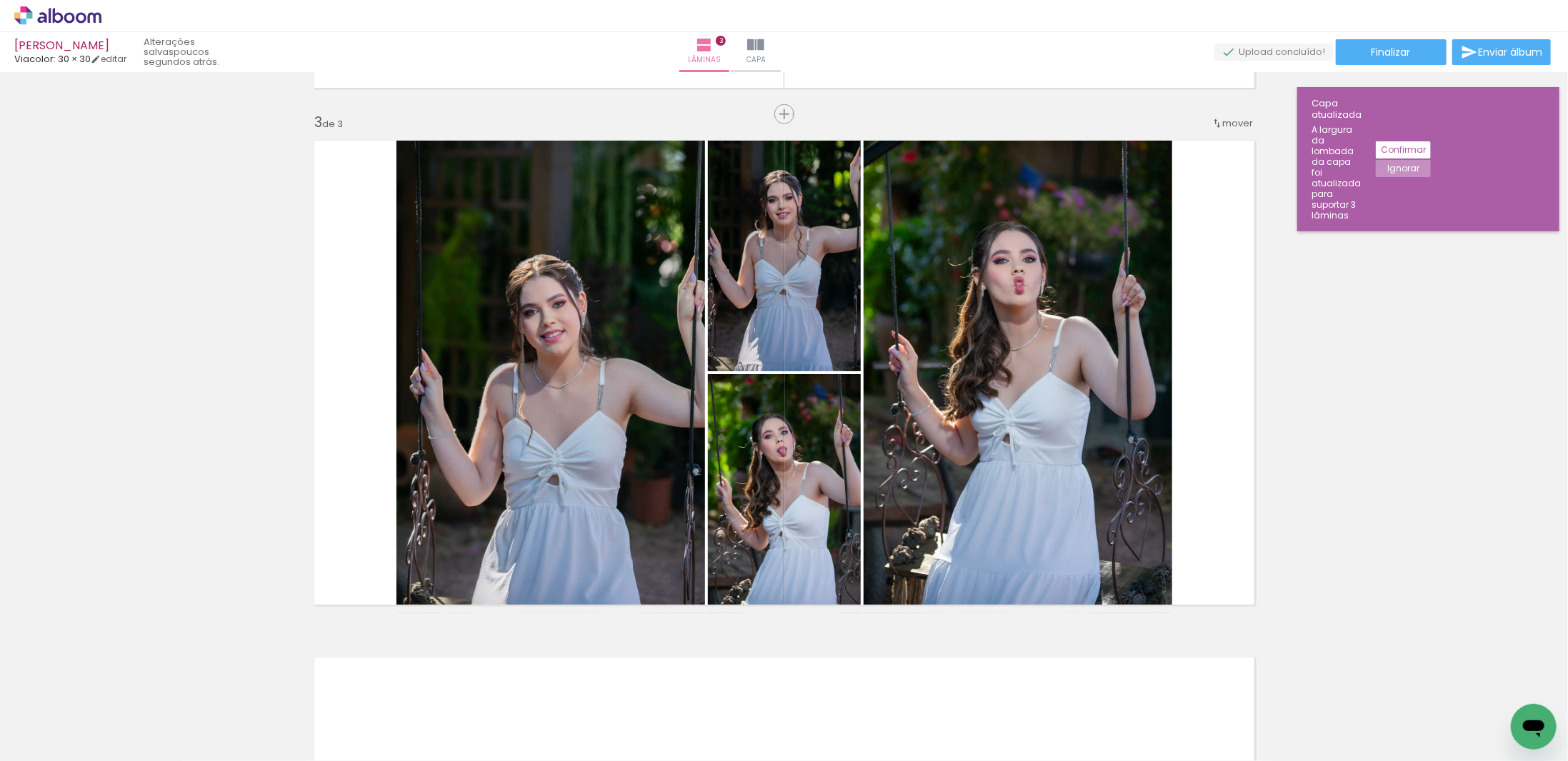
drag, startPoint x: 1024, startPoint y: 720, endPoint x: 993, endPoint y: 499, distance: 223.2
click at [995, 476] on quentale-workspace at bounding box center [784, 380] width 1568 height 761
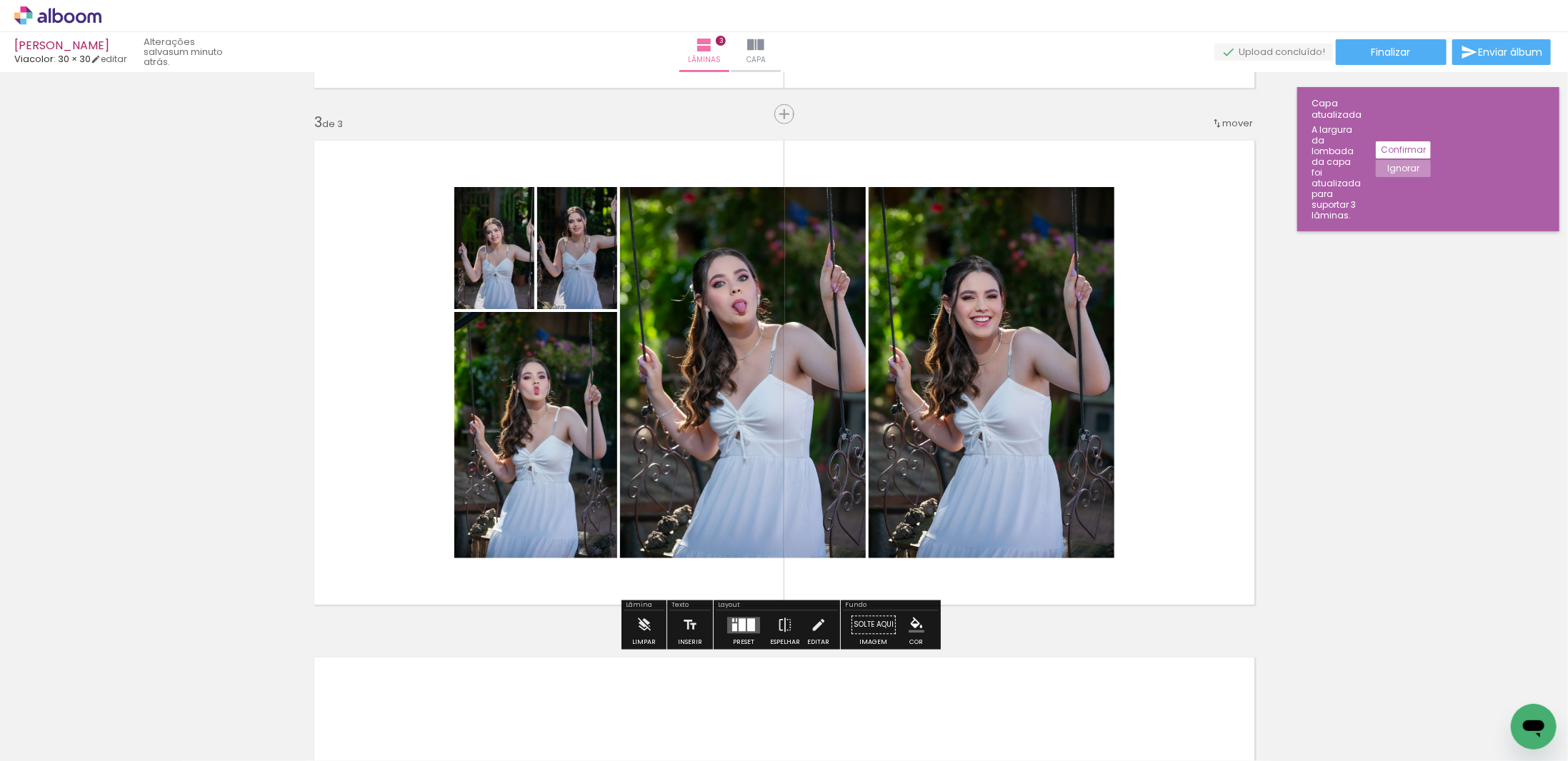
drag, startPoint x: 1099, startPoint y: 729, endPoint x: 1075, endPoint y: 479, distance: 251.1
click at [1075, 479] on quentale-workspace at bounding box center [784, 380] width 1568 height 761
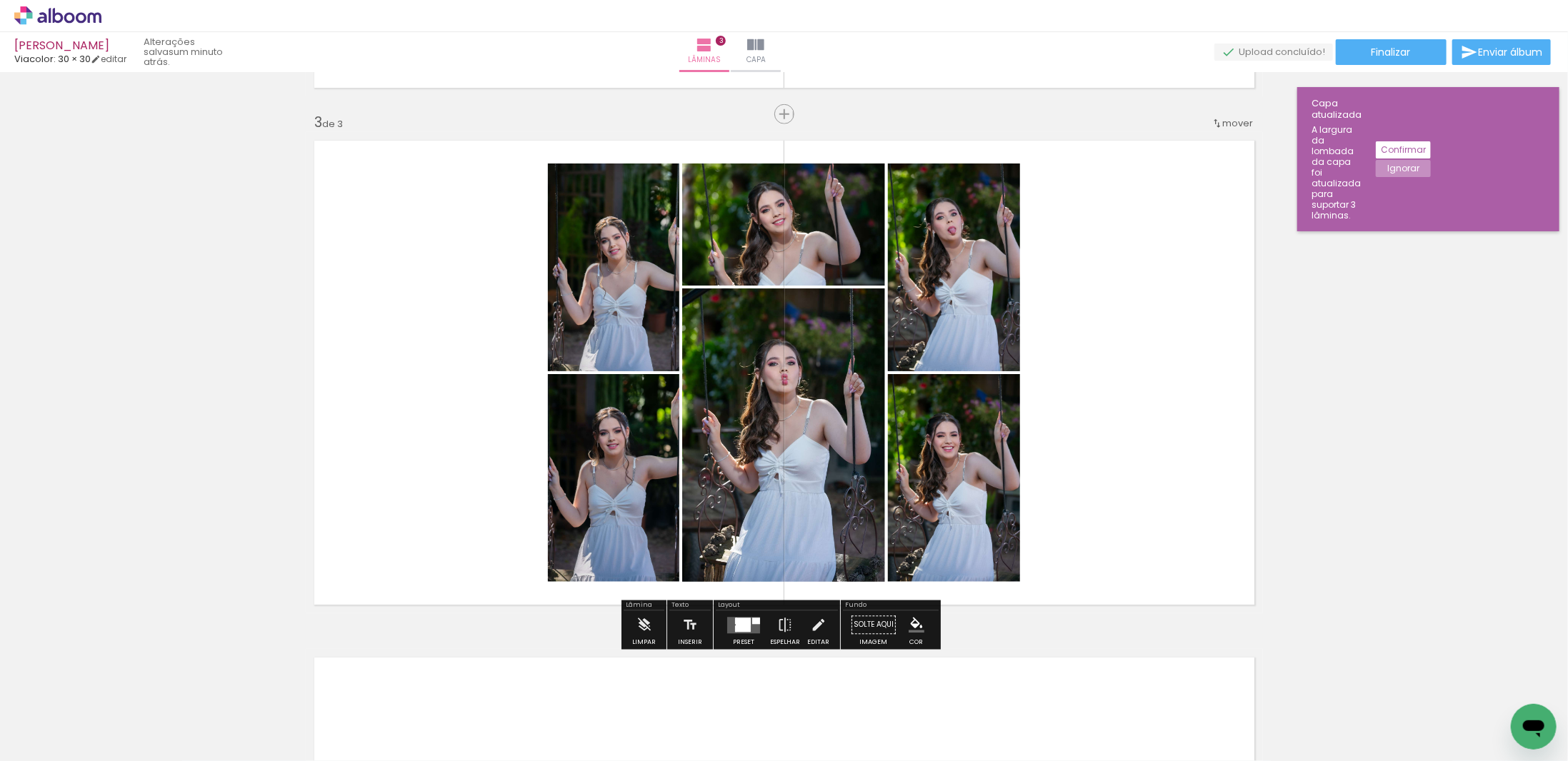
click at [744, 629] on div at bounding box center [743, 625] width 15 height 14
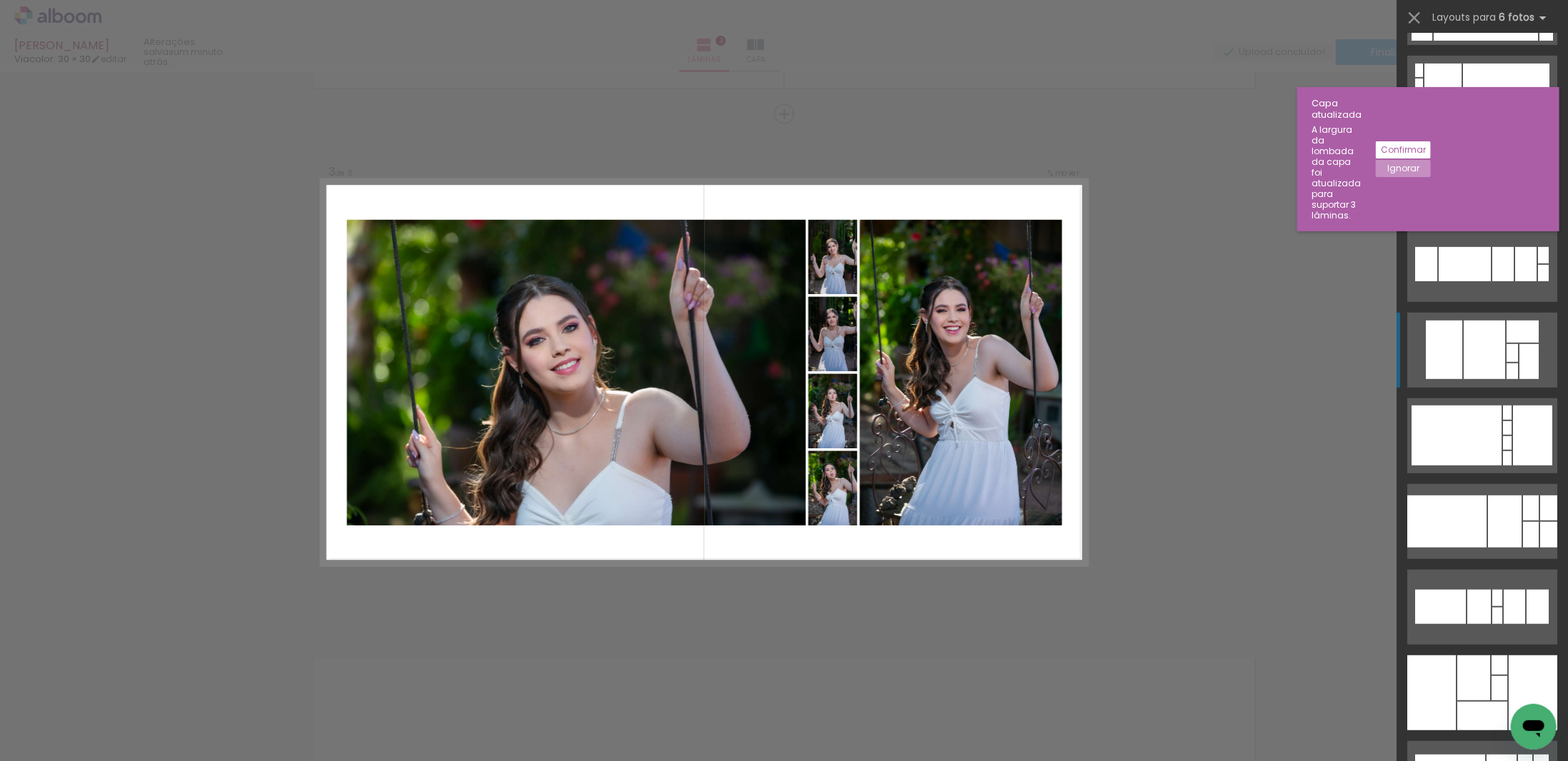
scroll to position [428, 0]
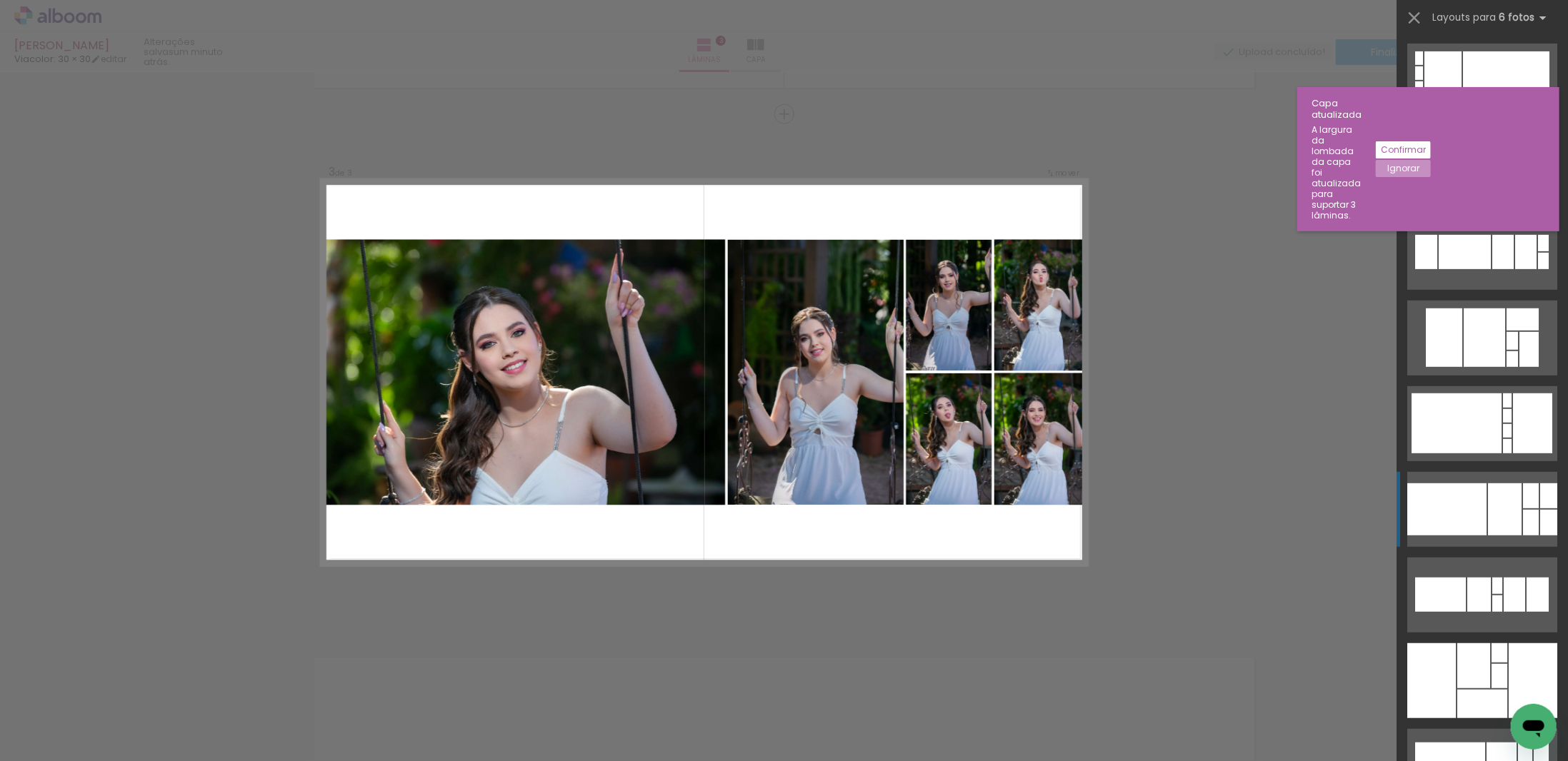
click at [1484, 537] on quentale-layouter at bounding box center [1482, 510] width 150 height 75
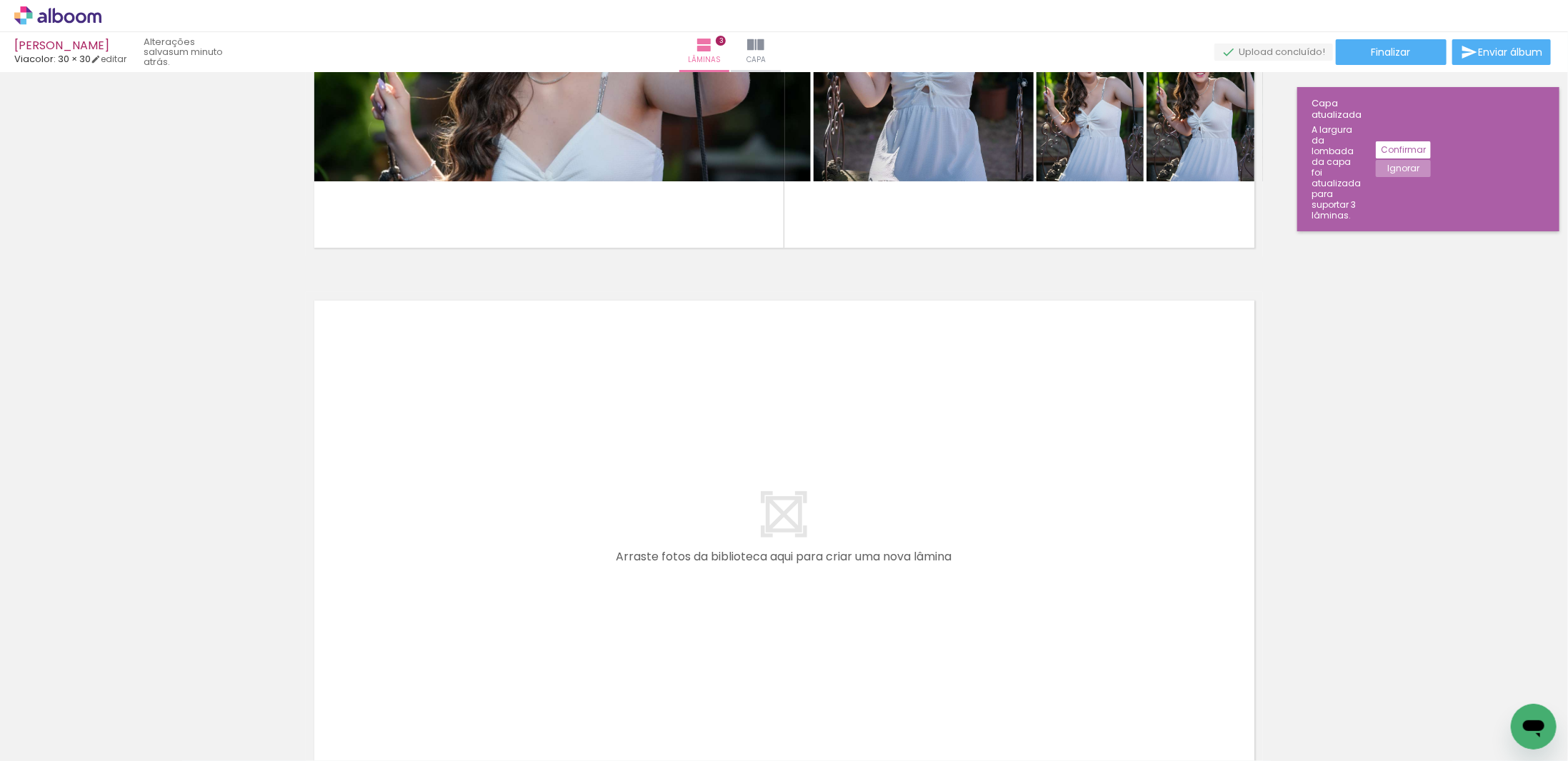
scroll to position [1515, 0]
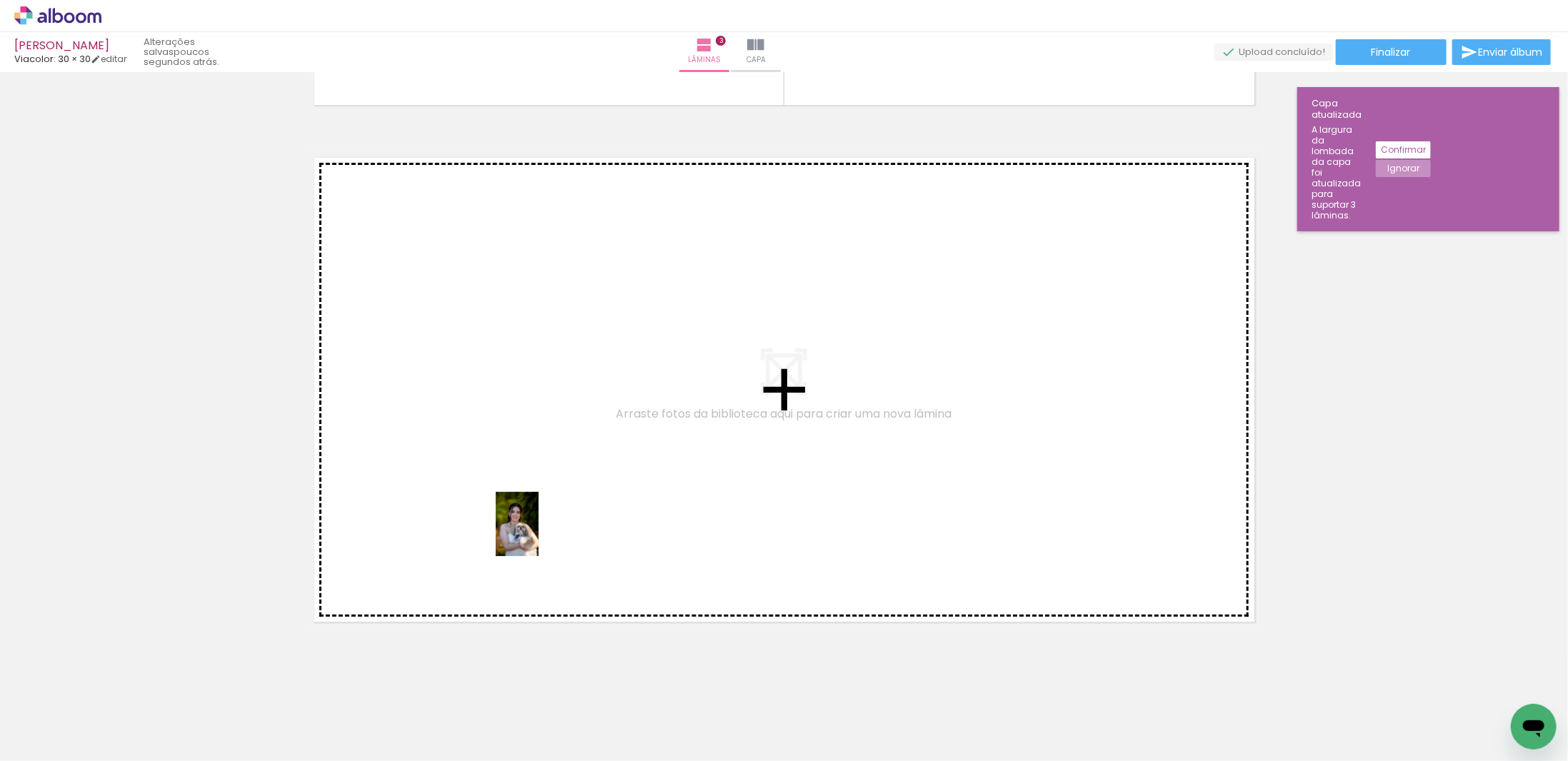
drag, startPoint x: 507, startPoint y: 736, endPoint x: 539, endPoint y: 534, distance: 204.5
click at [539, 534] on quentale-workspace at bounding box center [784, 380] width 1568 height 761
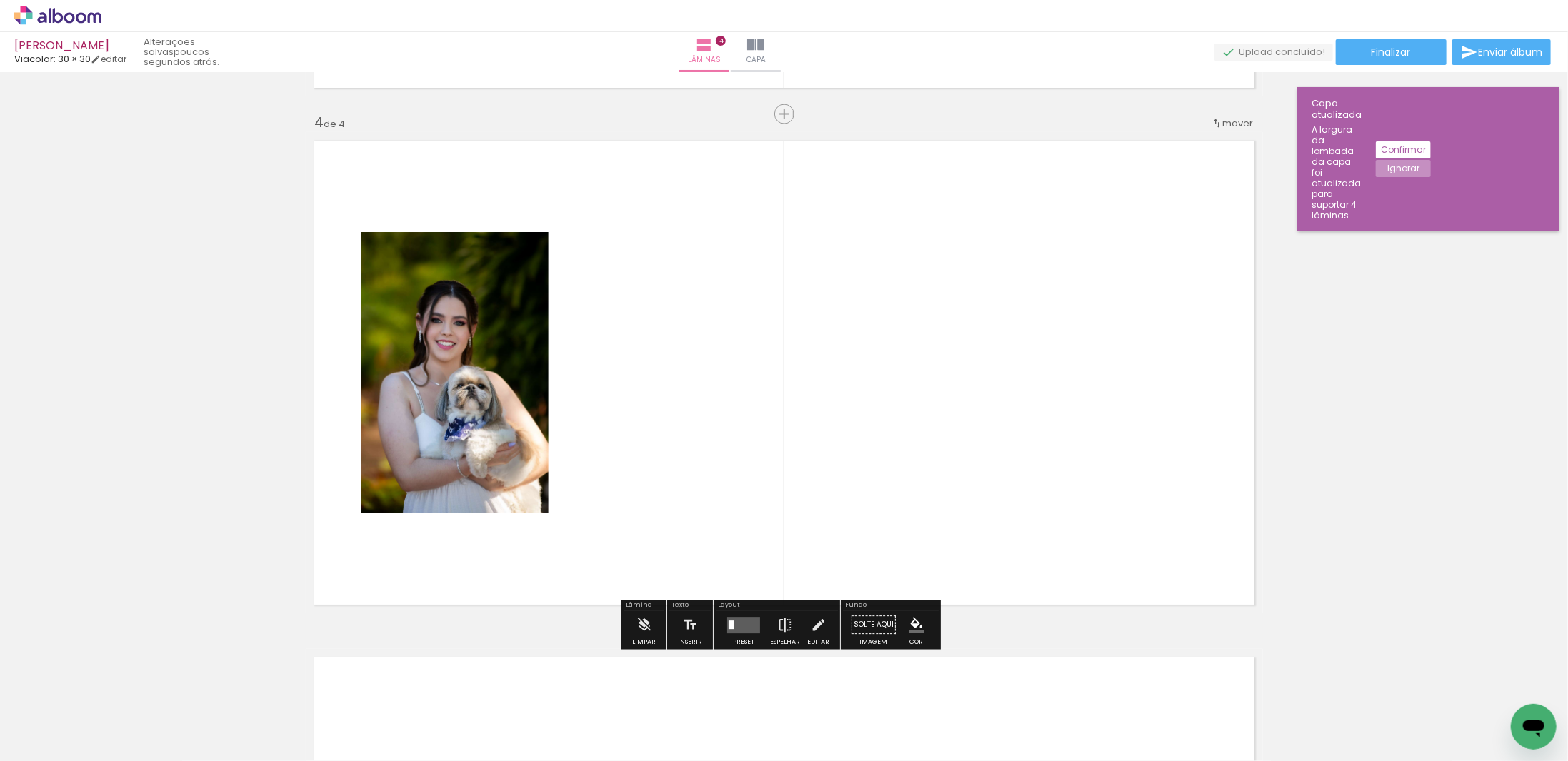
scroll to position [1533, 0]
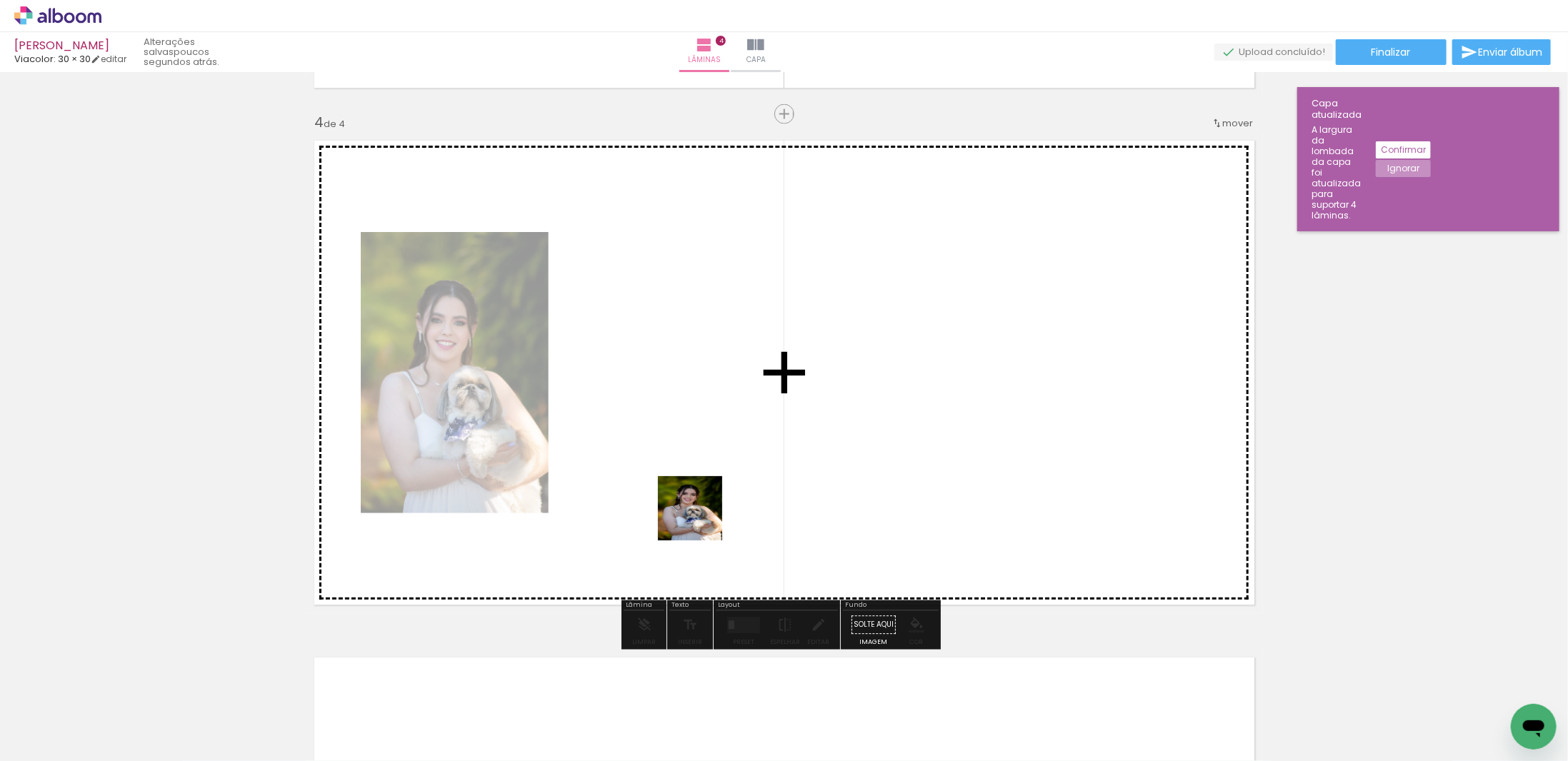
drag, startPoint x: 679, startPoint y: 582, endPoint x: 711, endPoint y: 492, distance: 95.5
click at [711, 492] on quentale-workspace at bounding box center [784, 380] width 1568 height 761
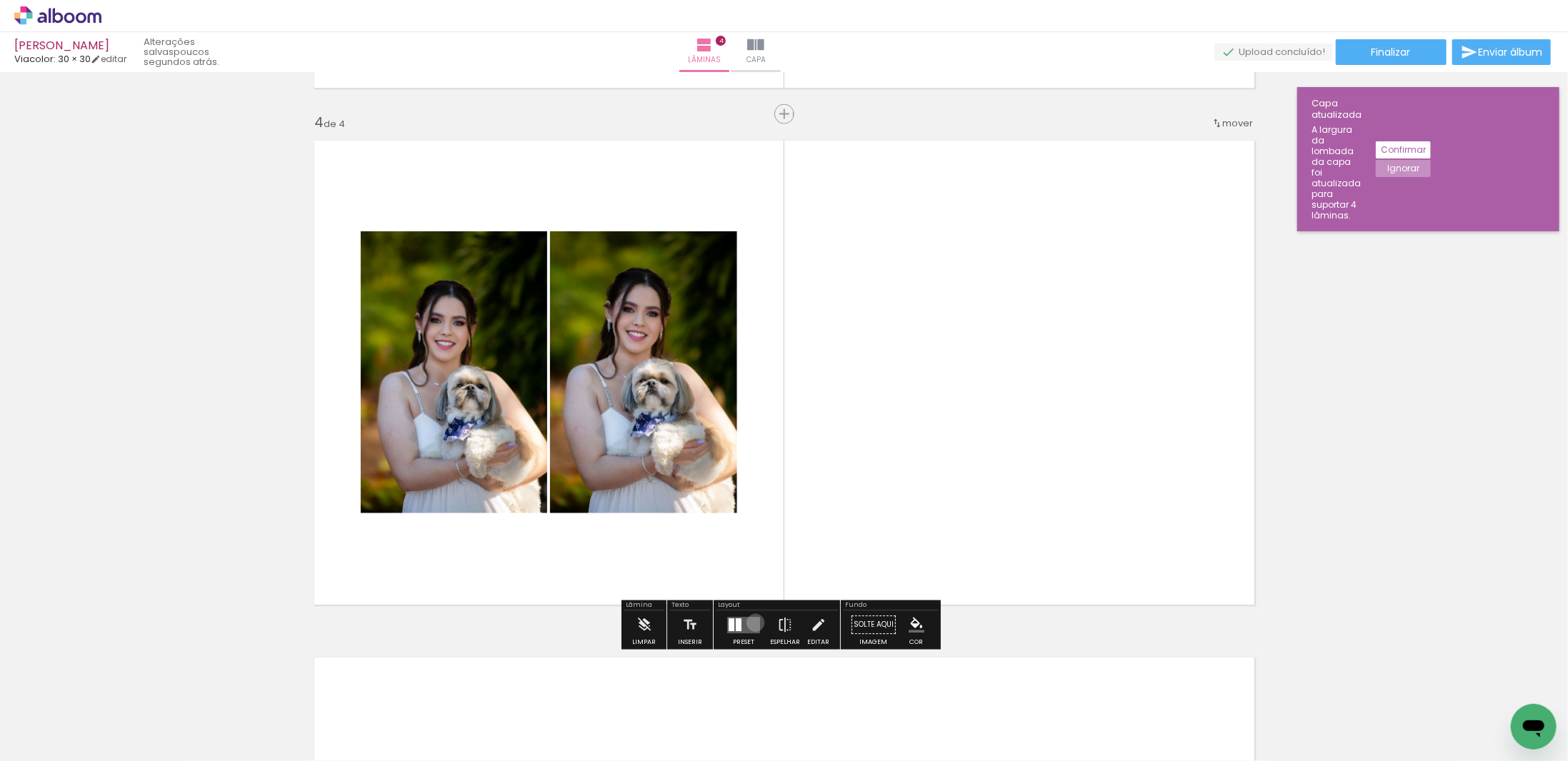
click at [752, 622] on quentale-layouter at bounding box center [743, 625] width 33 height 16
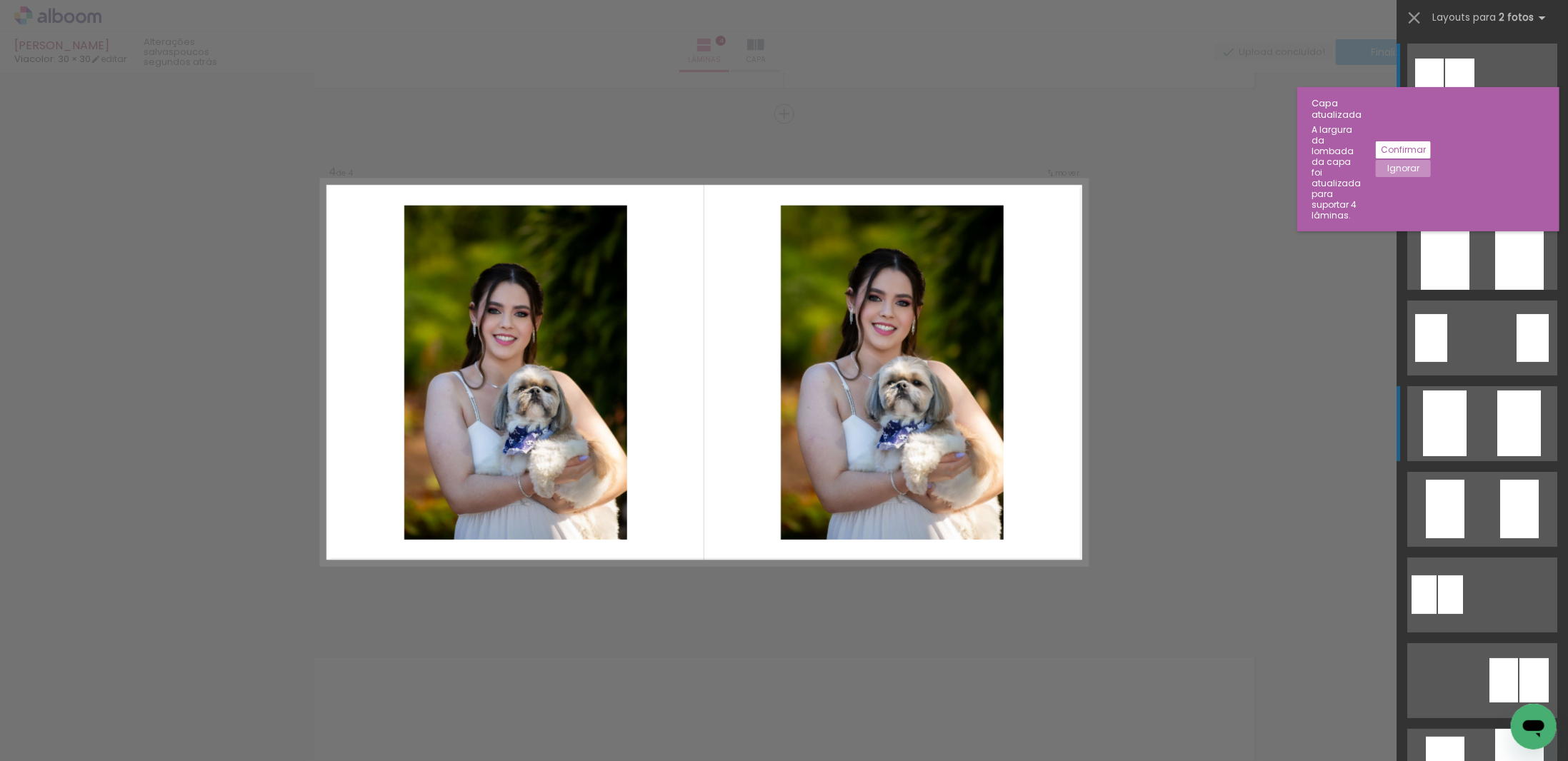
click at [1446, 416] on div at bounding box center [1444, 424] width 43 height 66
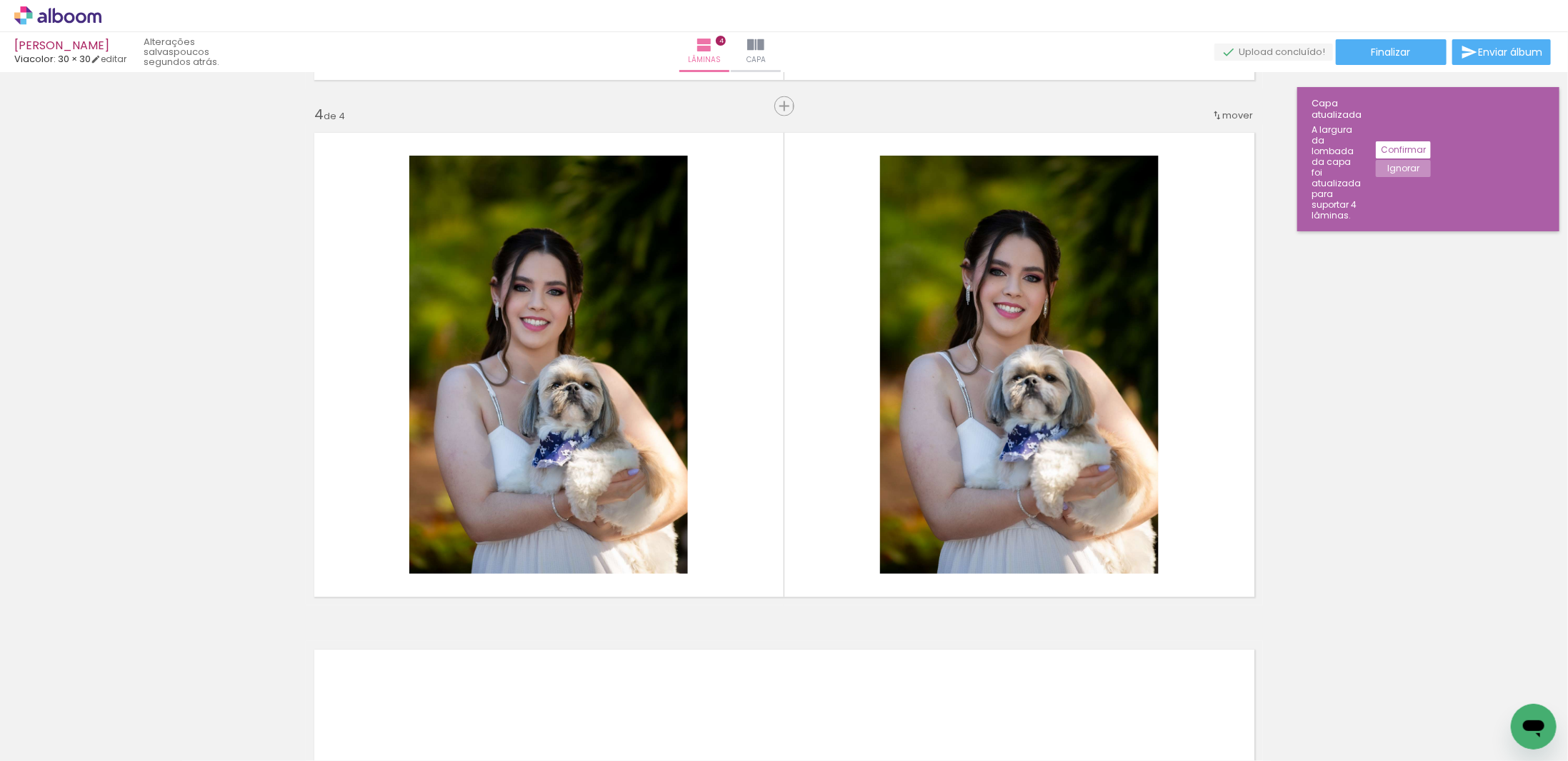
scroll to position [0, 1834]
click at [0, 0] on slot "Confirmar" at bounding box center [0, 0] width 0 height 0
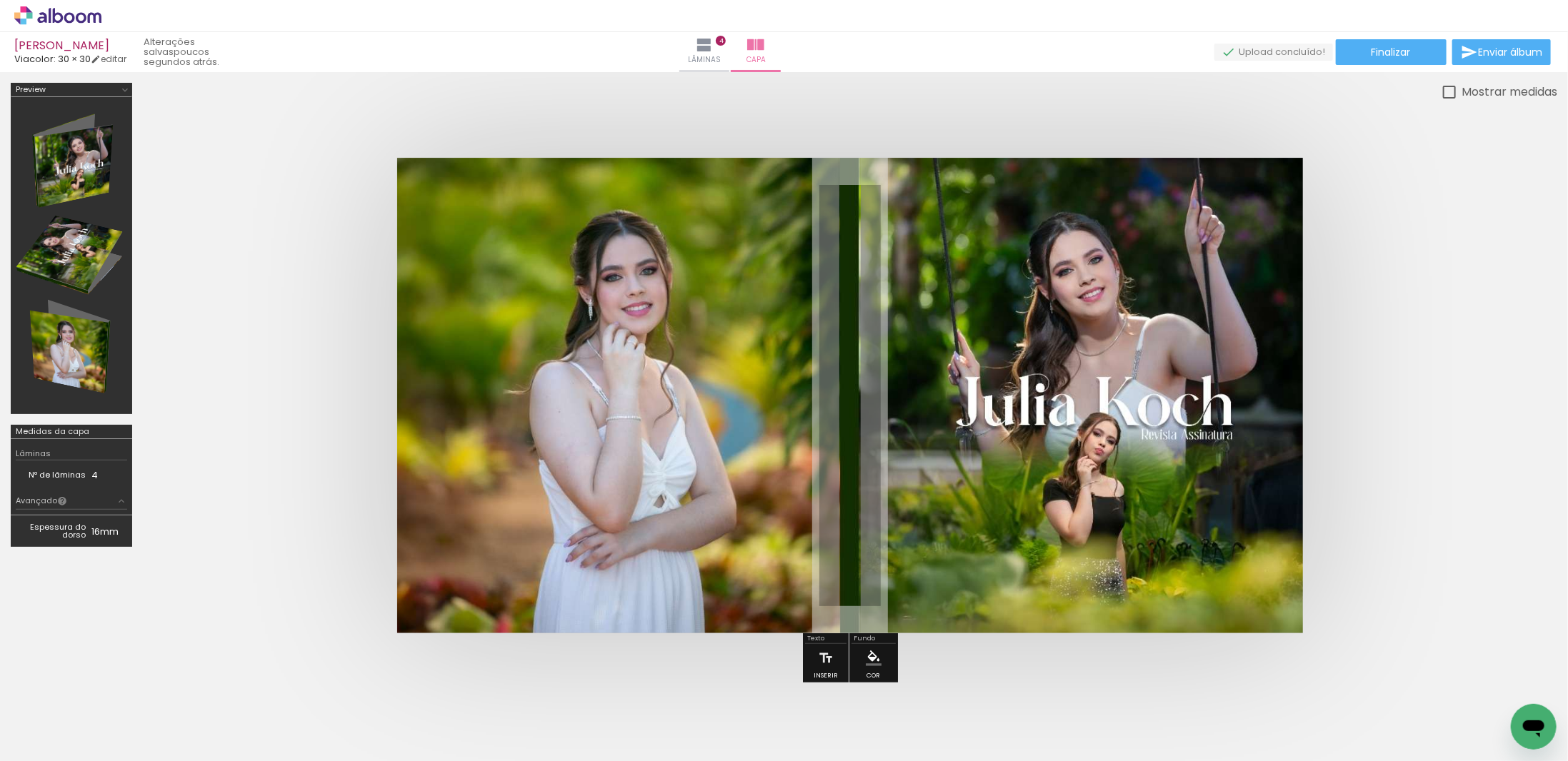
click at [1502, 718] on div at bounding box center [1511, 713] width 70 height 35
click at [75, 14] on icon at bounding box center [57, 16] width 87 height 19
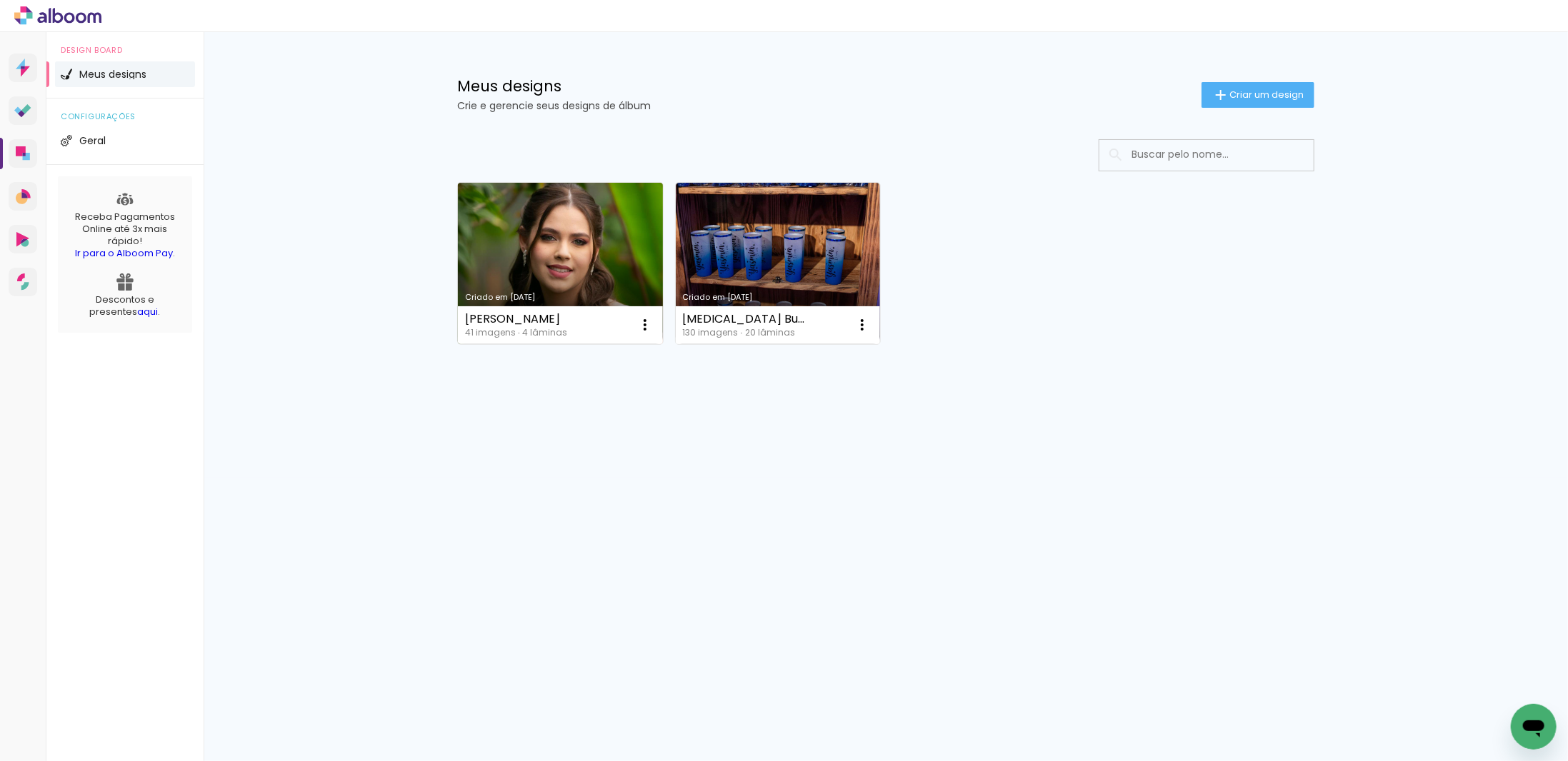
click at [499, 239] on link "Criado em [DATE]" at bounding box center [561, 263] width 205 height 161
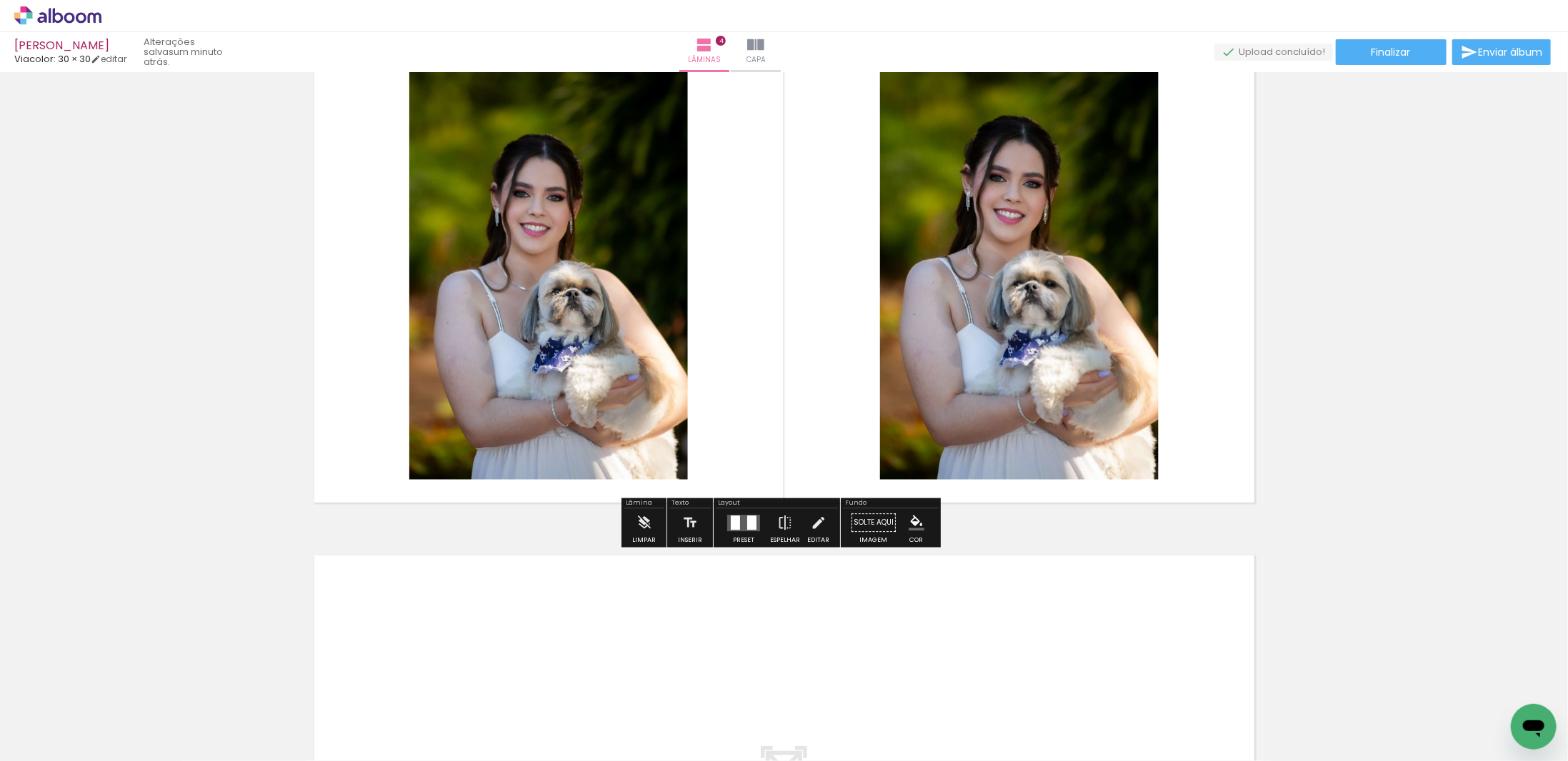
scroll to position [1571, 0]
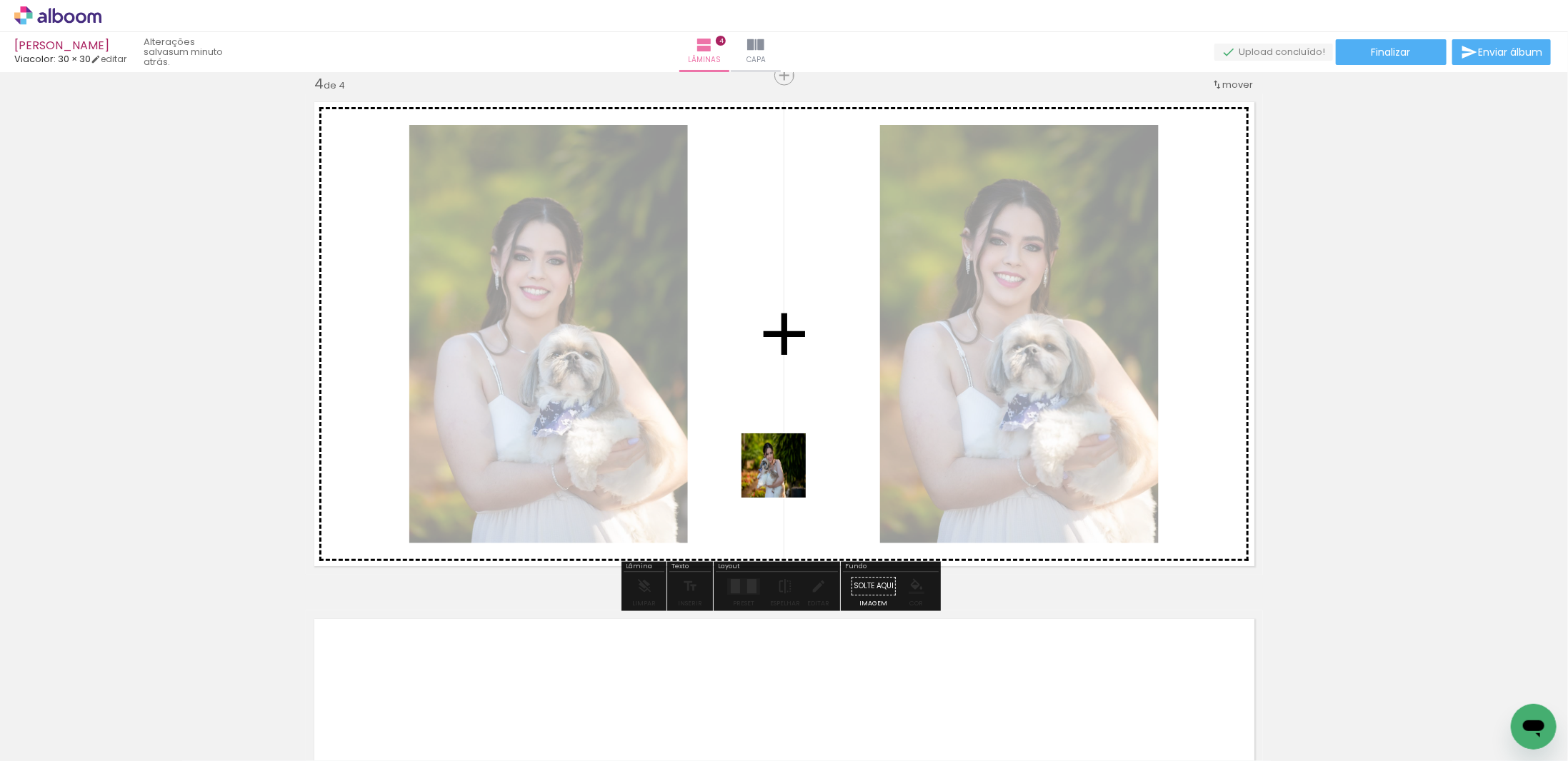
drag, startPoint x: 842, startPoint y: 709, endPoint x: 780, endPoint y: 448, distance: 268.3
click at [780, 448] on quentale-workspace at bounding box center [784, 380] width 1568 height 761
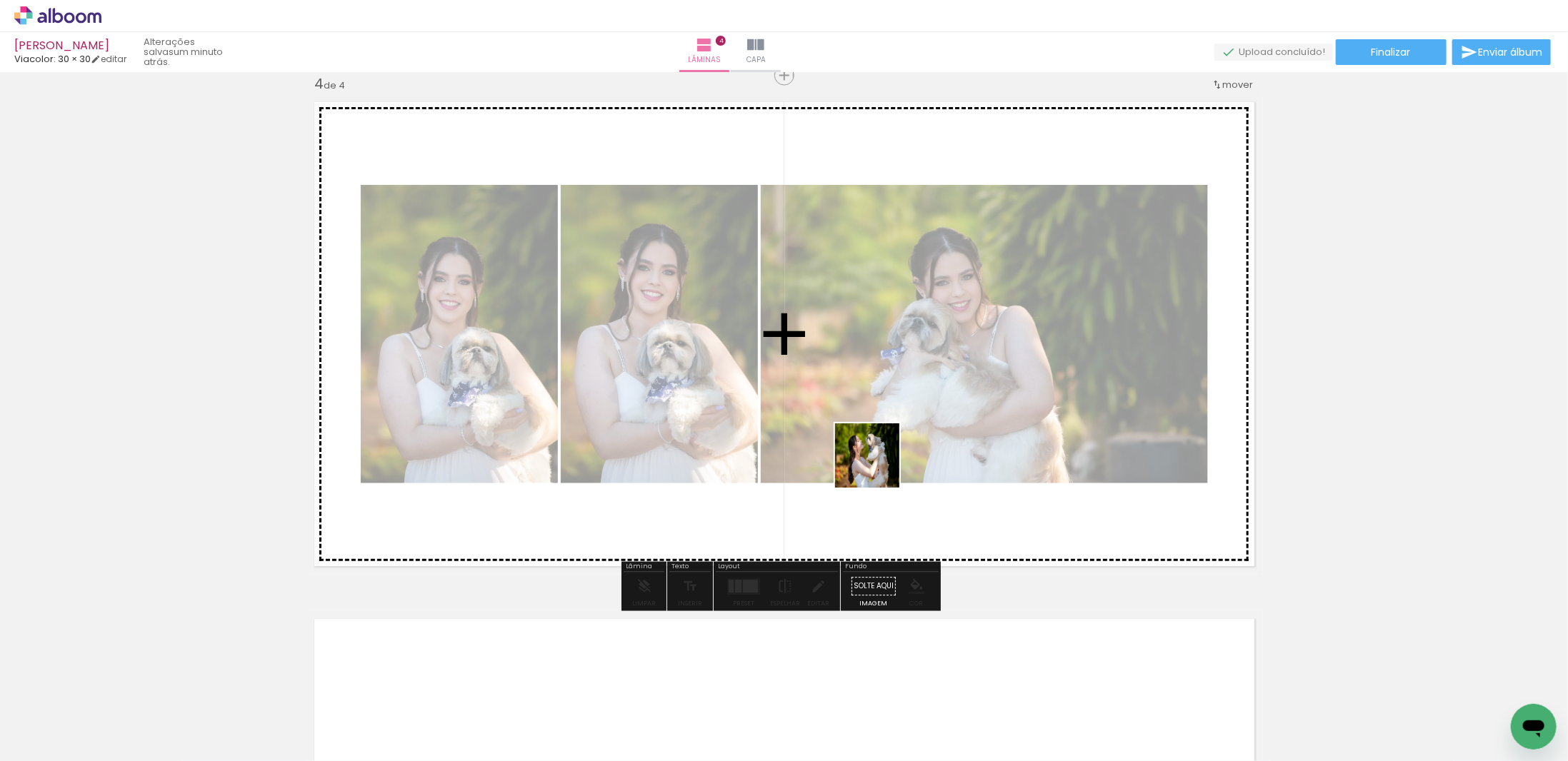
drag, startPoint x: 907, startPoint y: 700, endPoint x: 873, endPoint y: 489, distance: 213.7
click at [877, 457] on quentale-workspace at bounding box center [784, 380] width 1568 height 761
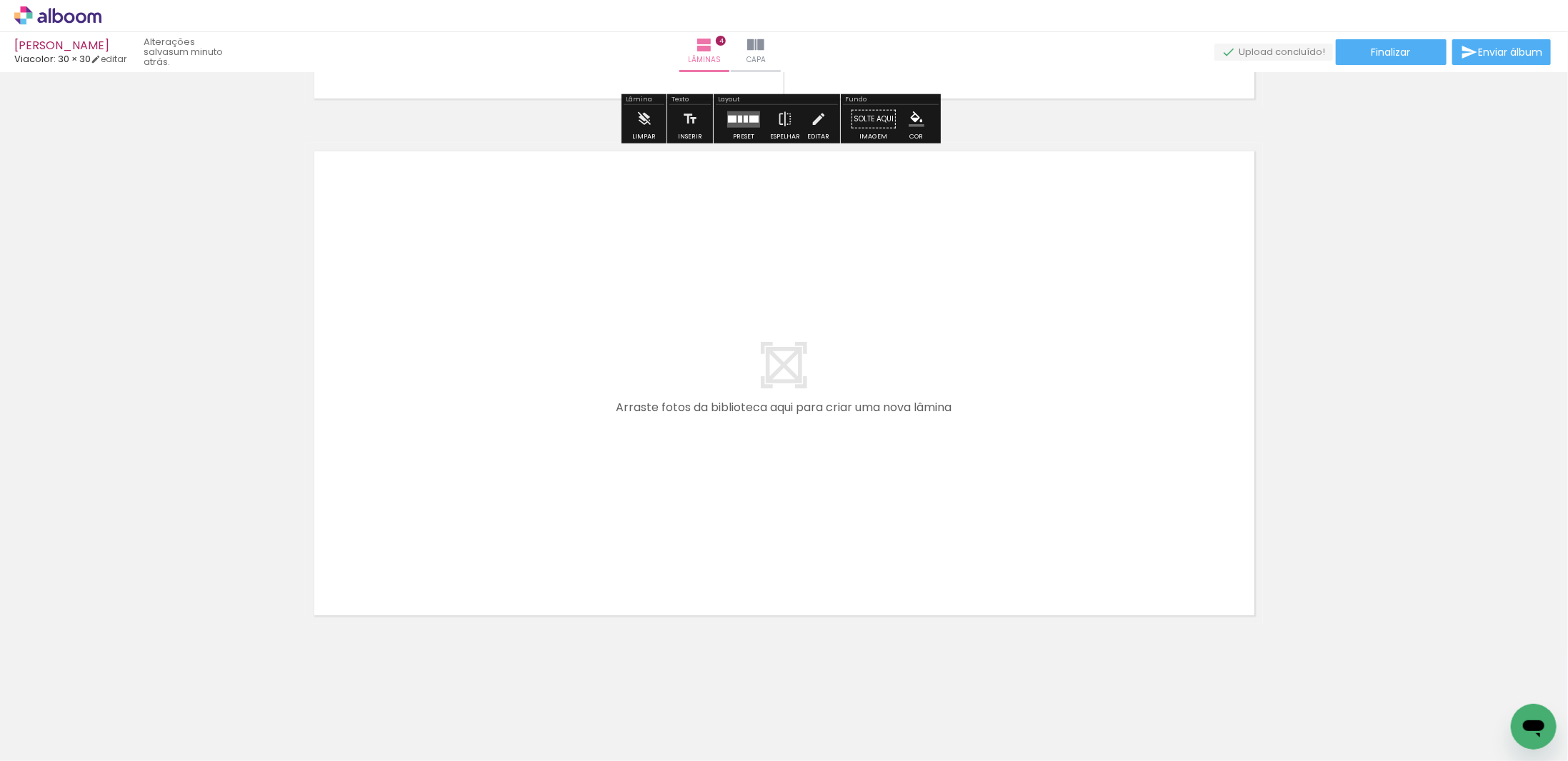
scroll to position [2040, 0]
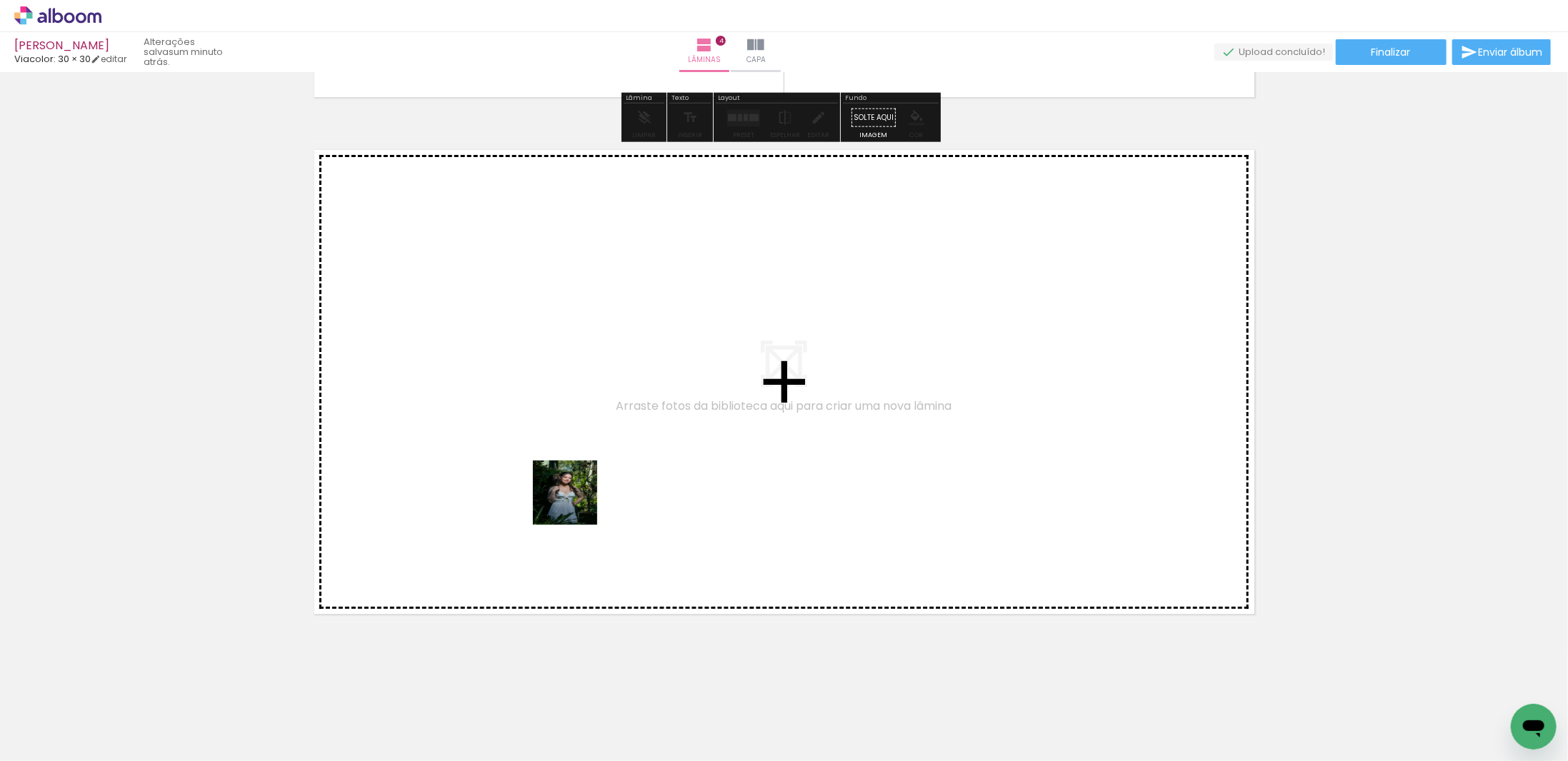
drag, startPoint x: 602, startPoint y: 726, endPoint x: 566, endPoint y: 464, distance: 264.5
click at [566, 464] on quentale-workspace at bounding box center [784, 380] width 1568 height 761
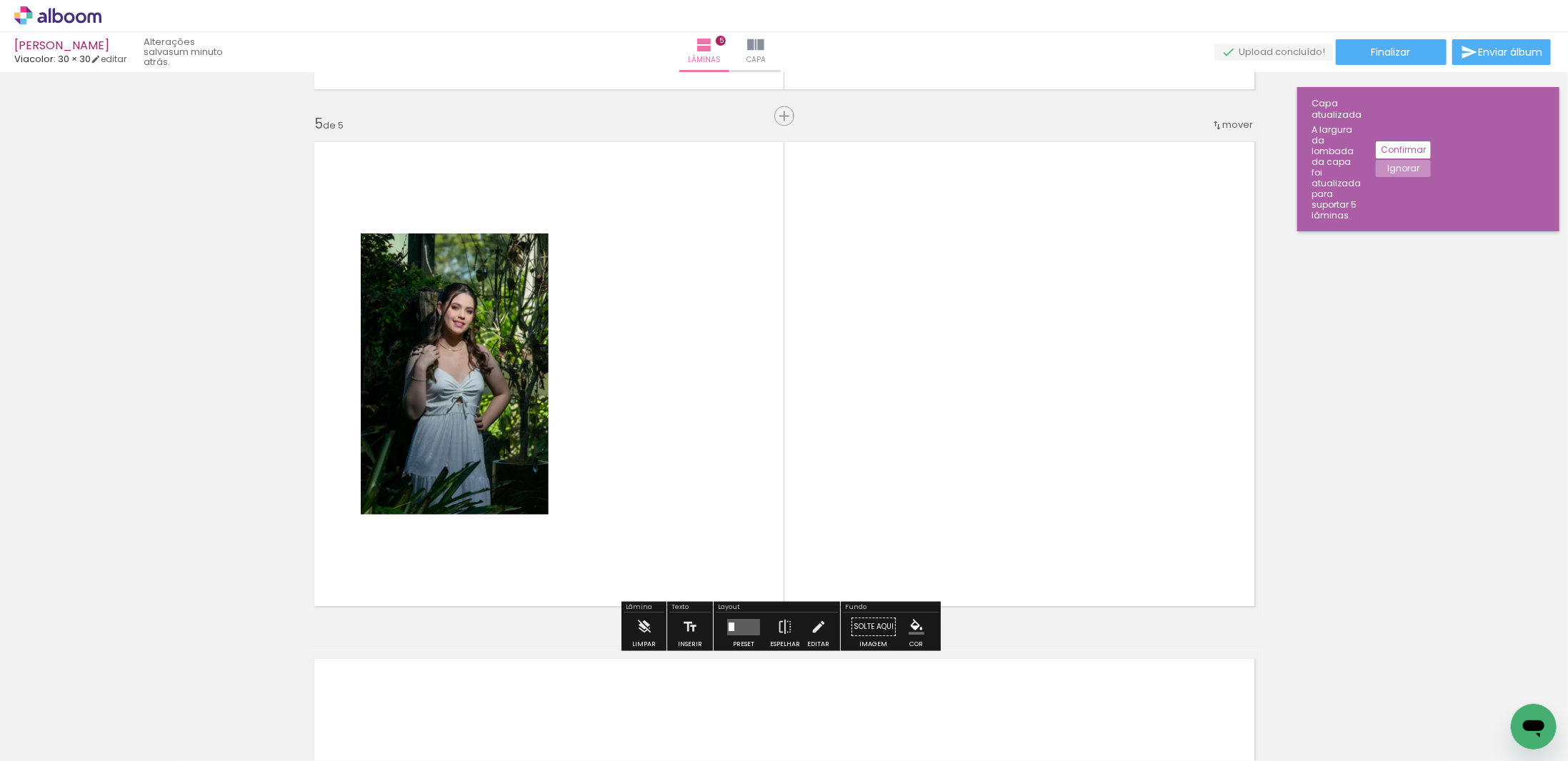
scroll to position [2050, 0]
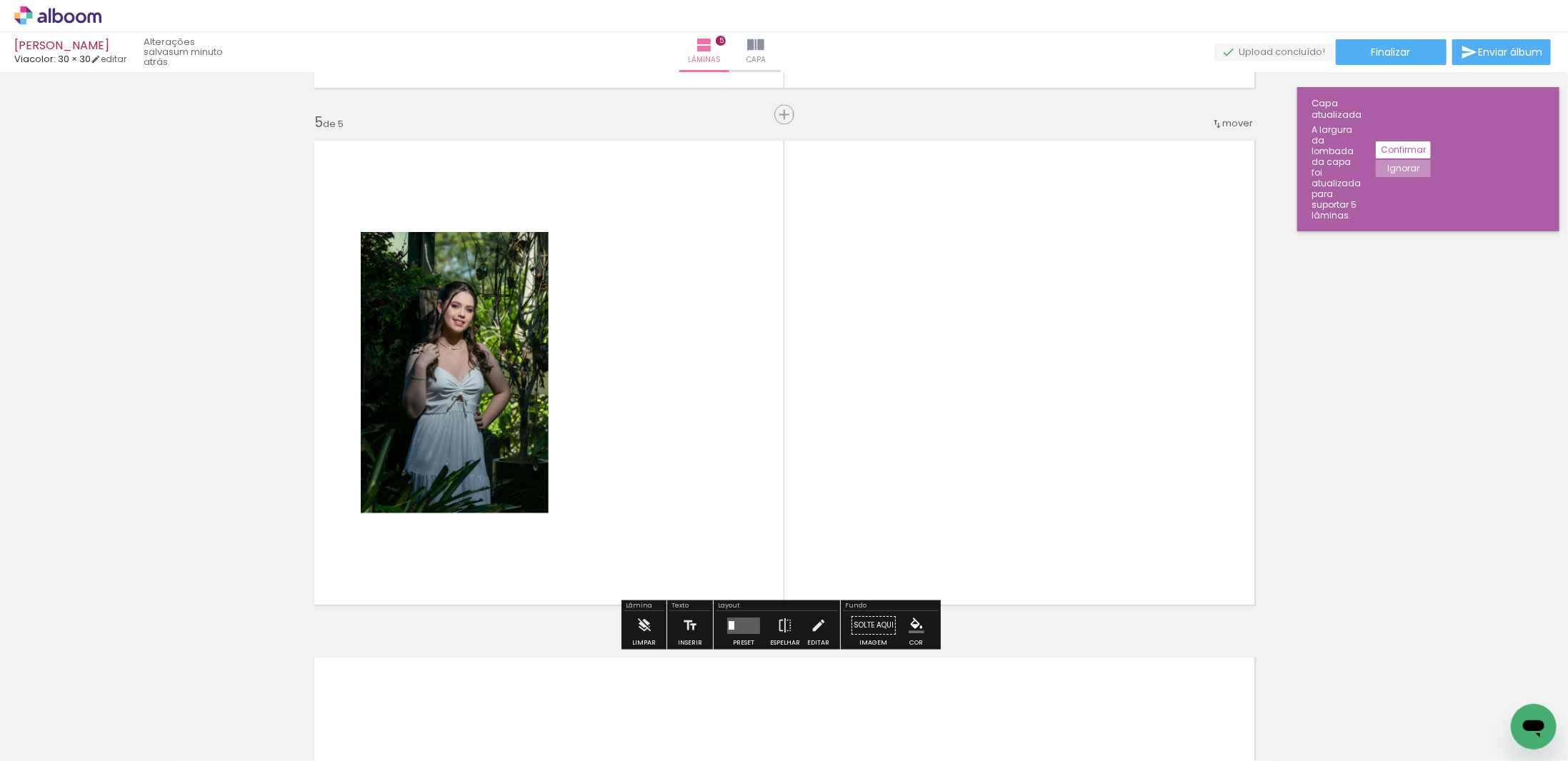
click at [751, 629] on quentale-layouter at bounding box center [743, 625] width 33 height 16
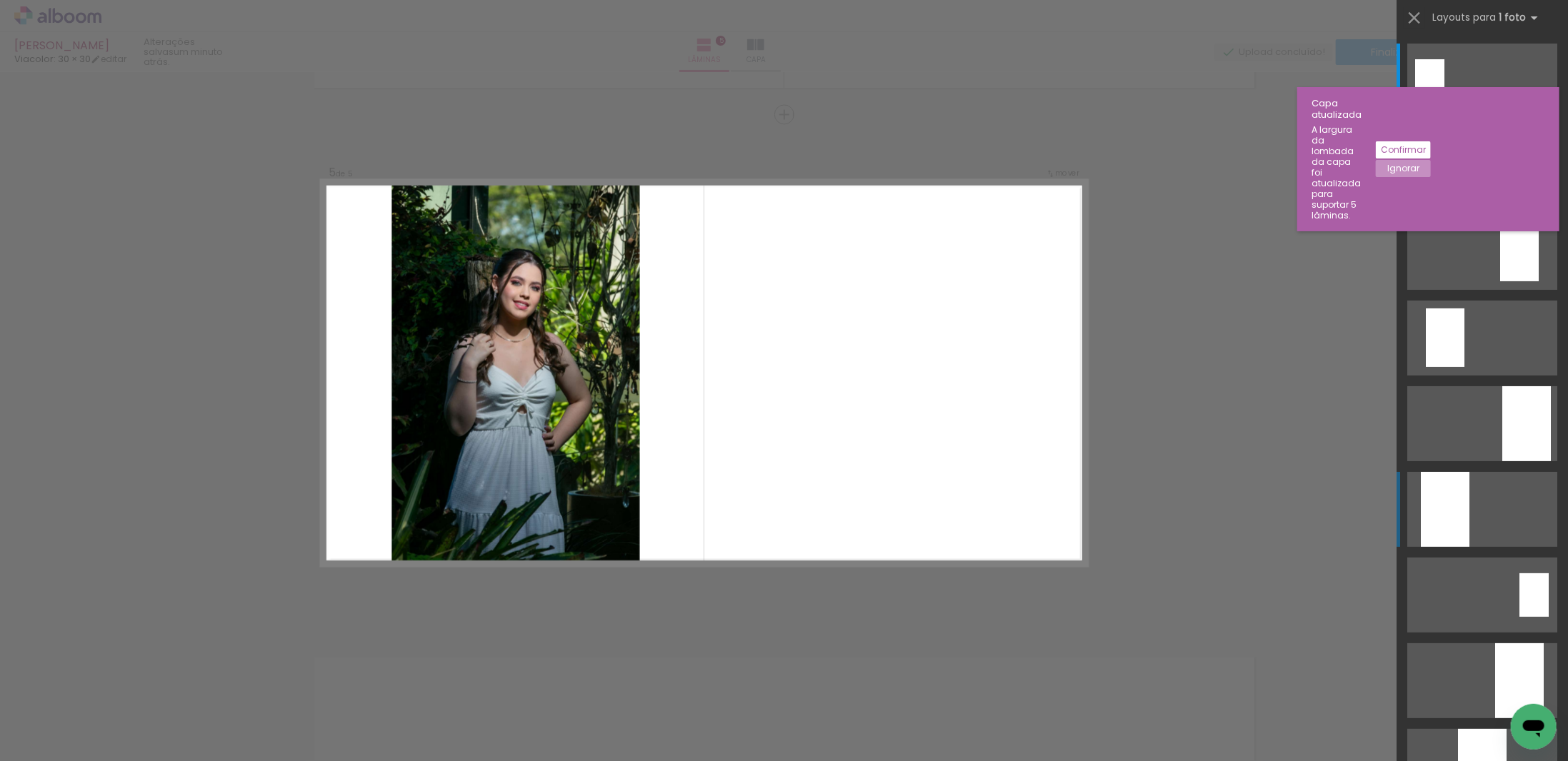
click at [1442, 508] on div at bounding box center [1445, 510] width 48 height 75
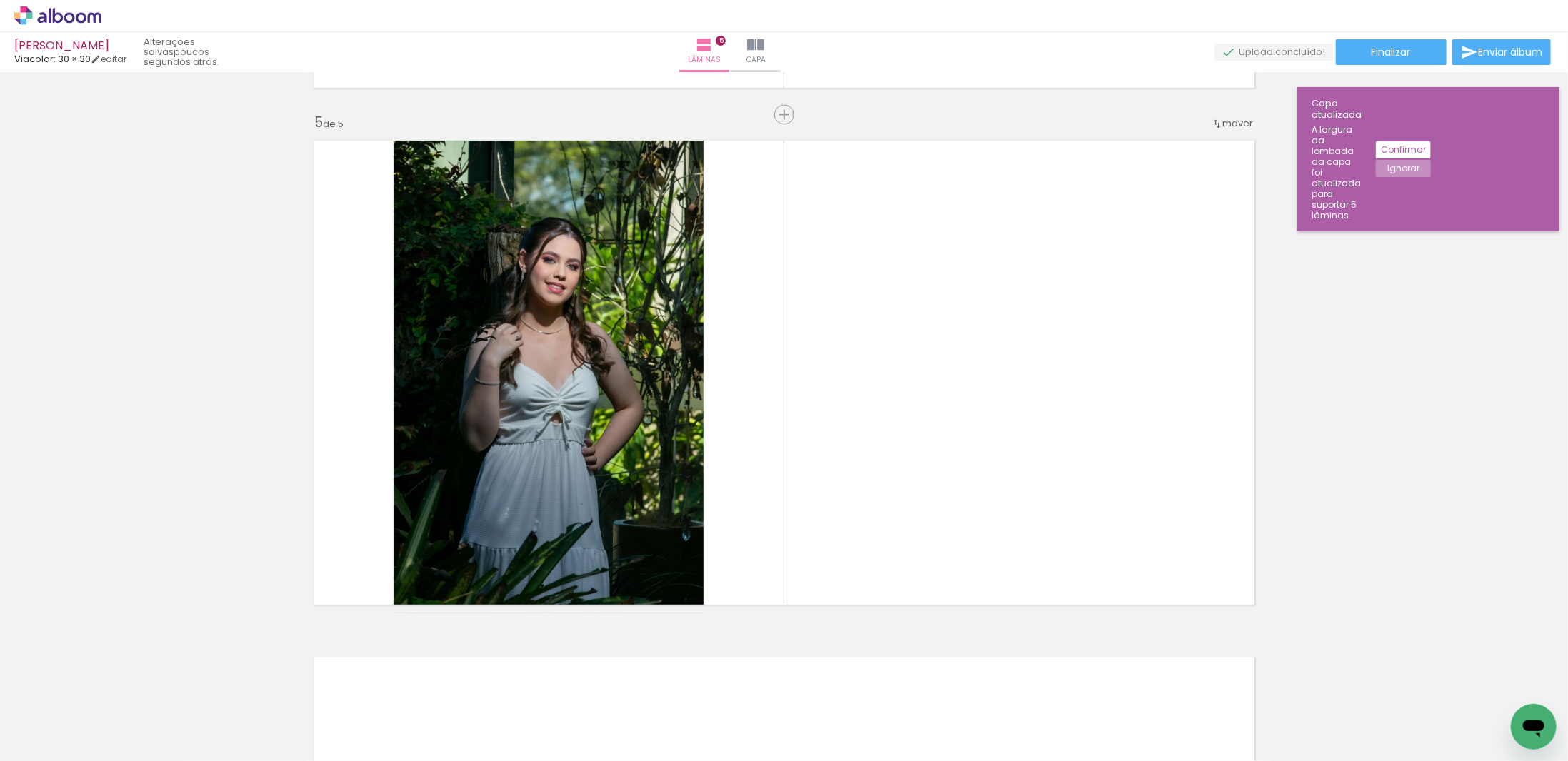
scroll to position [0, 1502]
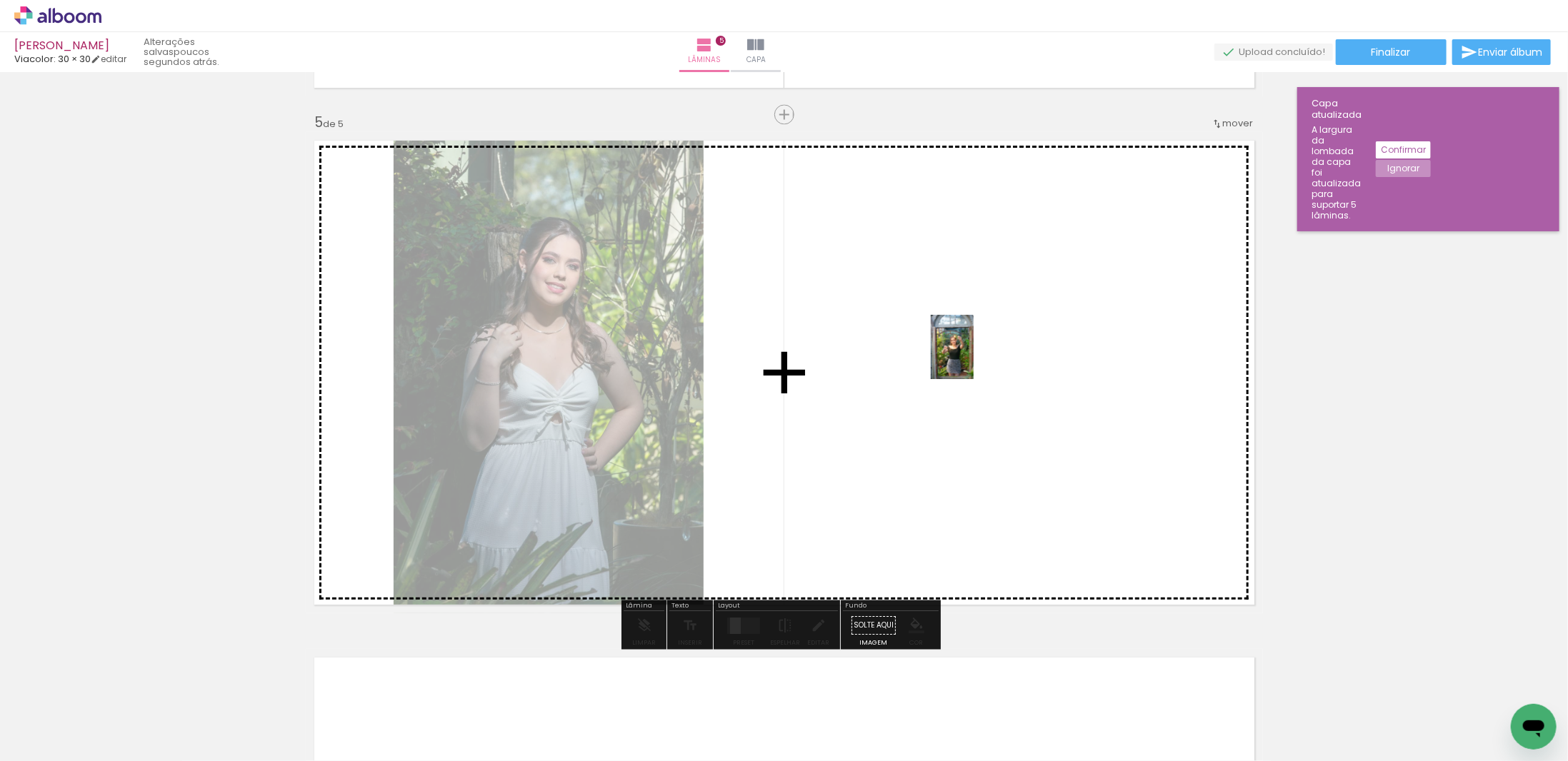
drag, startPoint x: 972, startPoint y: 725, endPoint x: 975, endPoint y: 354, distance: 371.0
click at [975, 354] on quentale-workspace at bounding box center [784, 380] width 1568 height 761
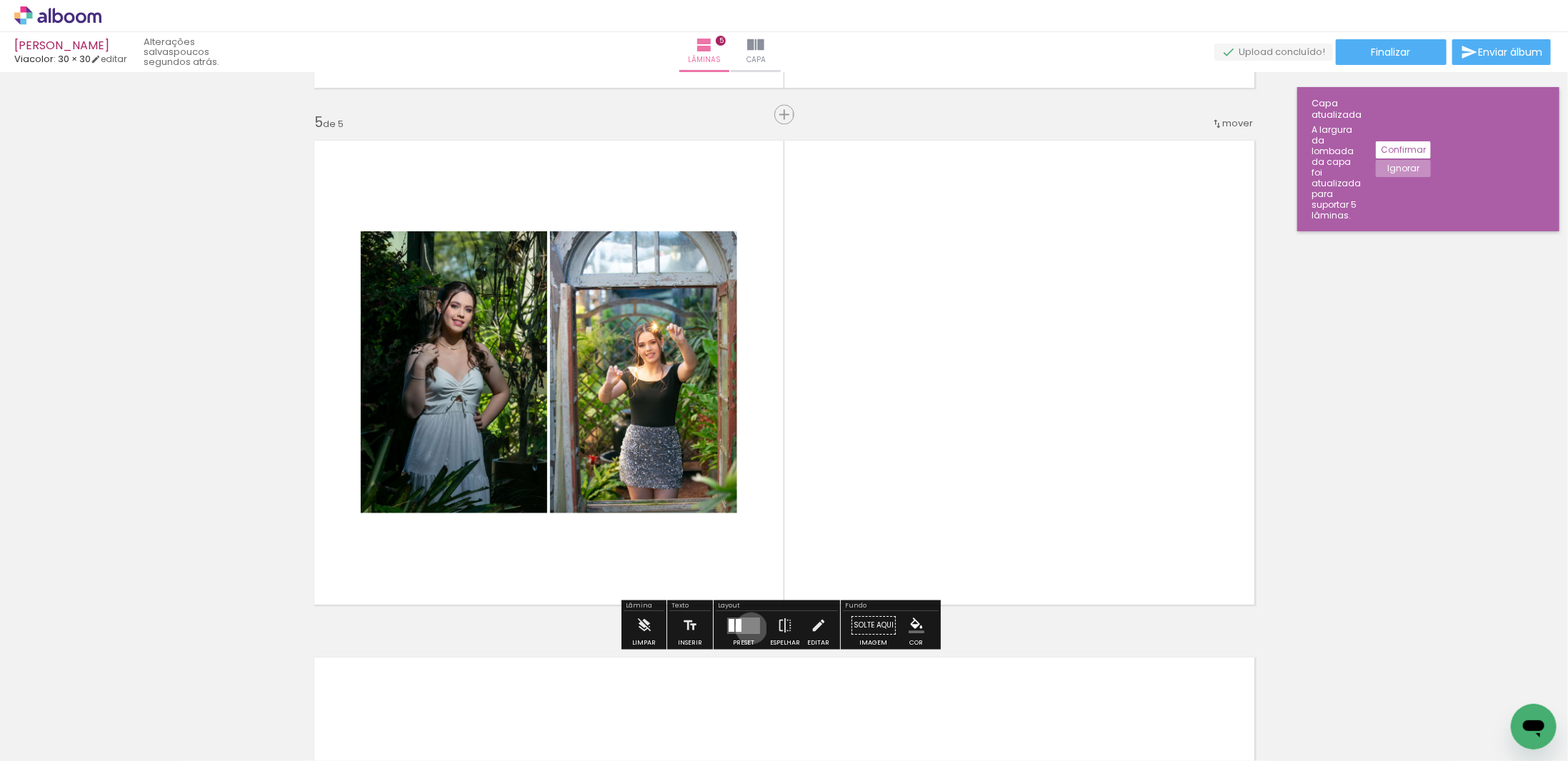
click at [748, 627] on quentale-layouter at bounding box center [743, 625] width 33 height 16
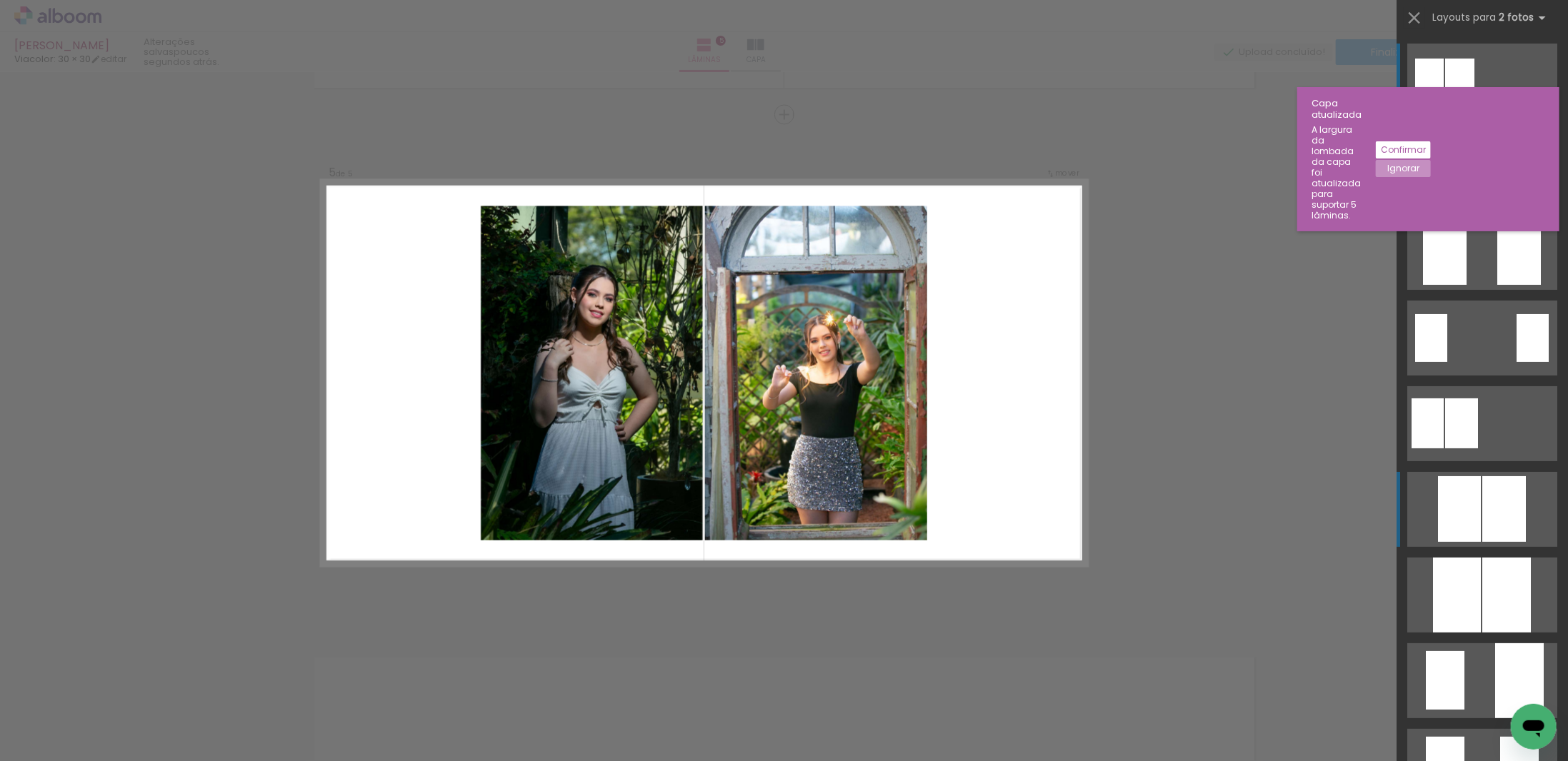
click at [1463, 491] on div at bounding box center [1460, 509] width 43 height 66
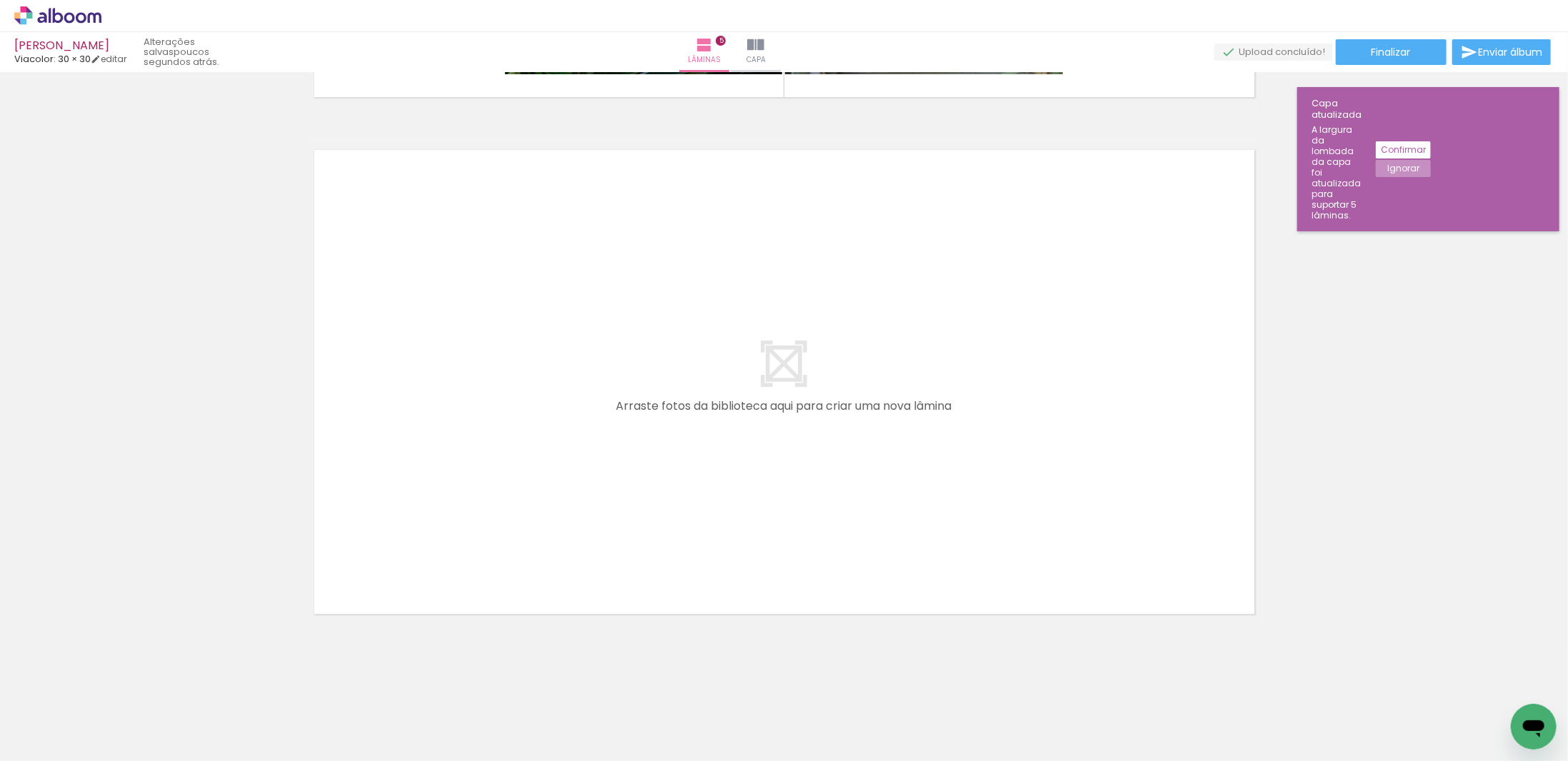
scroll to position [0, 1108]
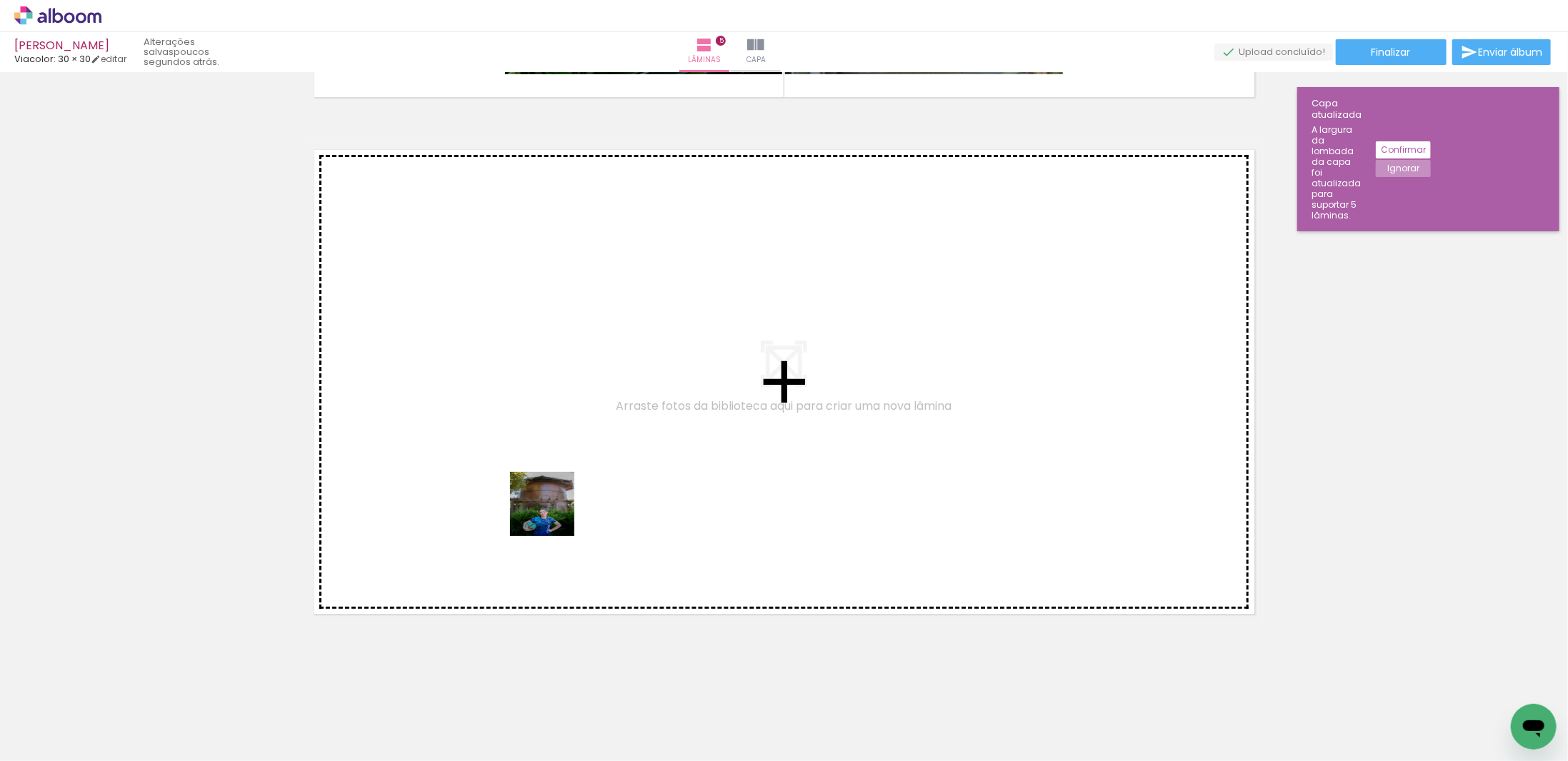
drag, startPoint x: 487, startPoint y: 712, endPoint x: 560, endPoint y: 627, distance: 112.0
click at [553, 510] on quentale-workspace at bounding box center [784, 380] width 1568 height 761
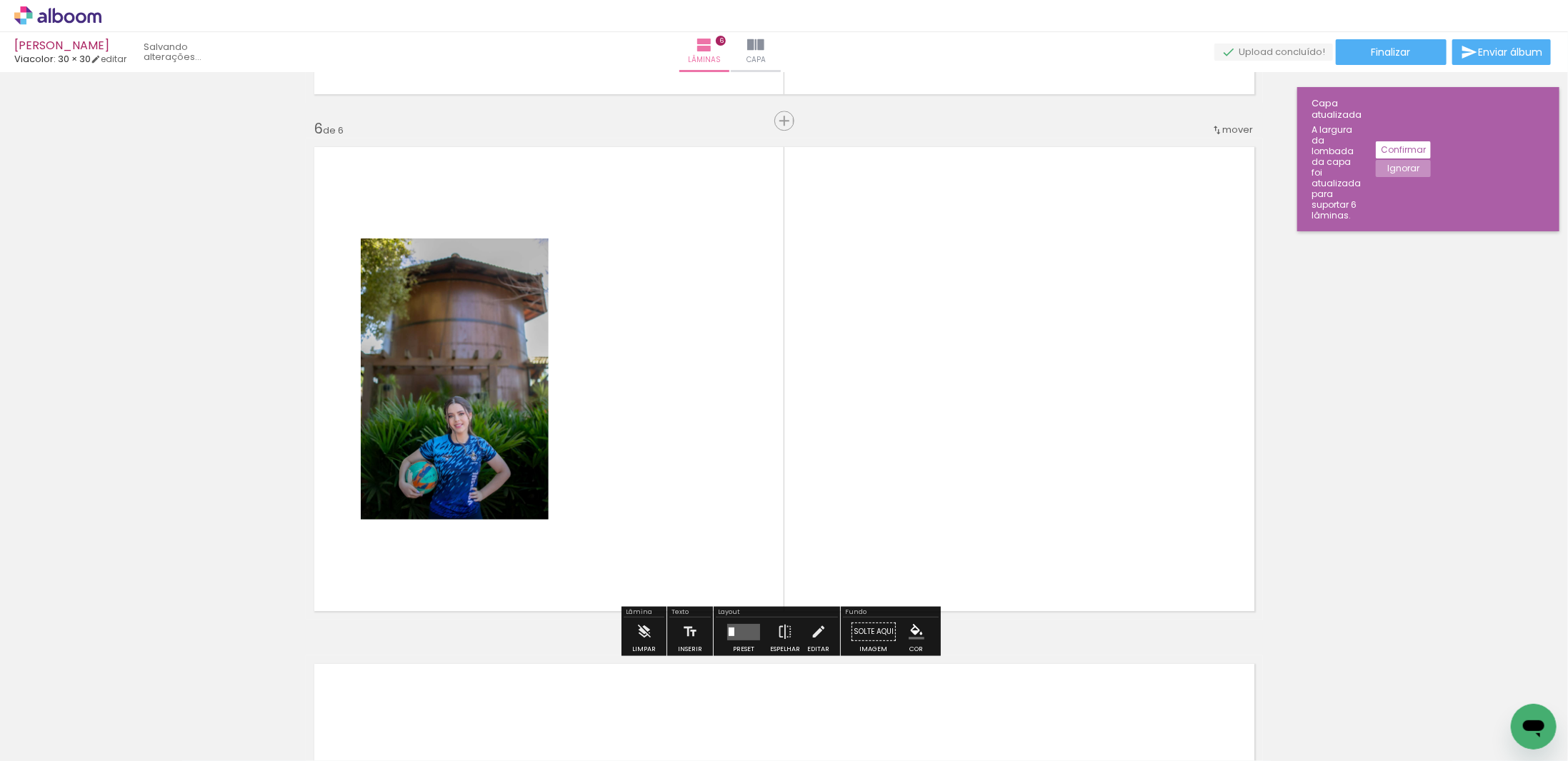
scroll to position [2566, 0]
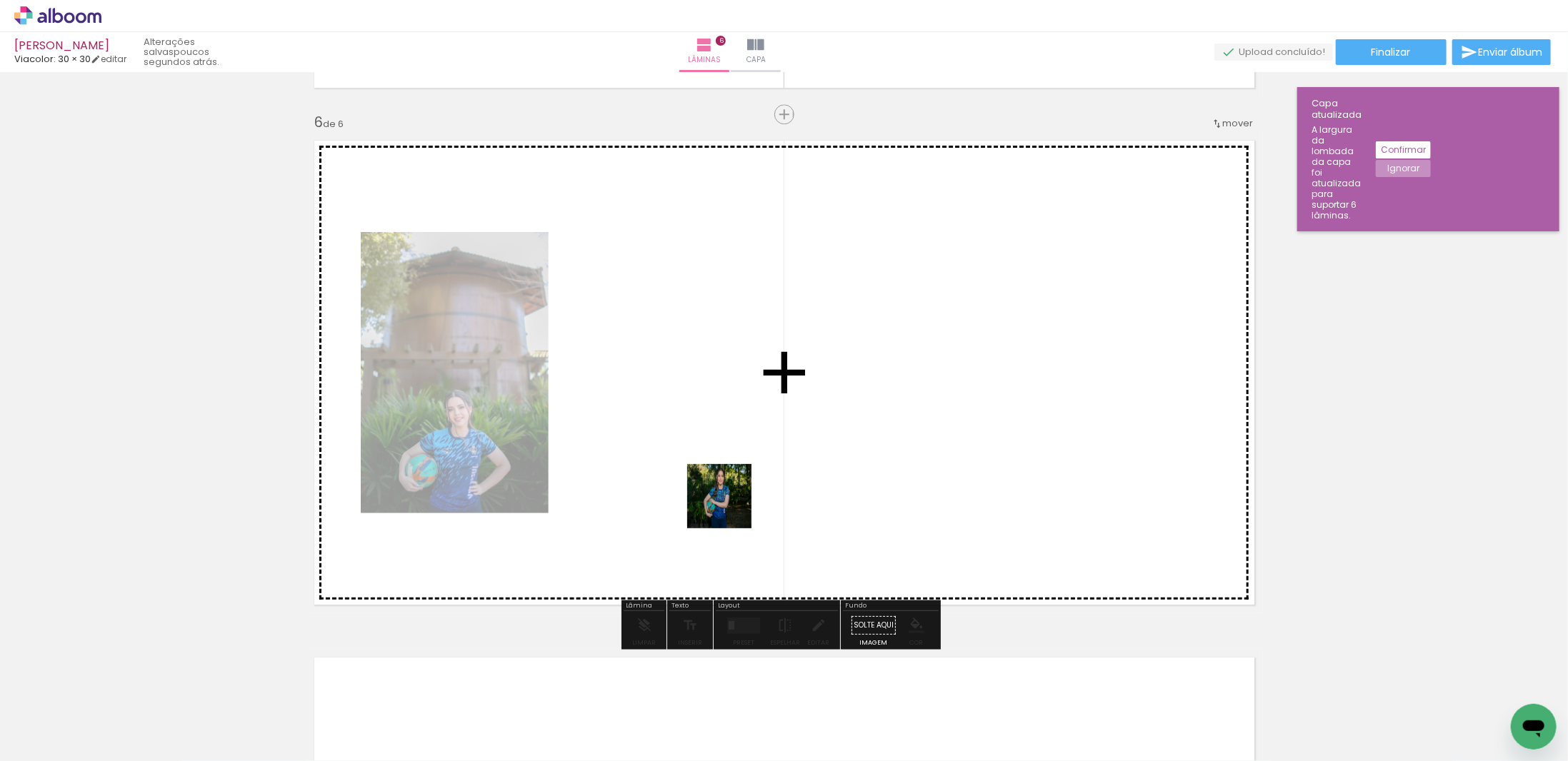
drag, startPoint x: 573, startPoint y: 709, endPoint x: 807, endPoint y: 393, distance: 393.2
click at [807, 393] on quentale-workspace at bounding box center [784, 380] width 1568 height 761
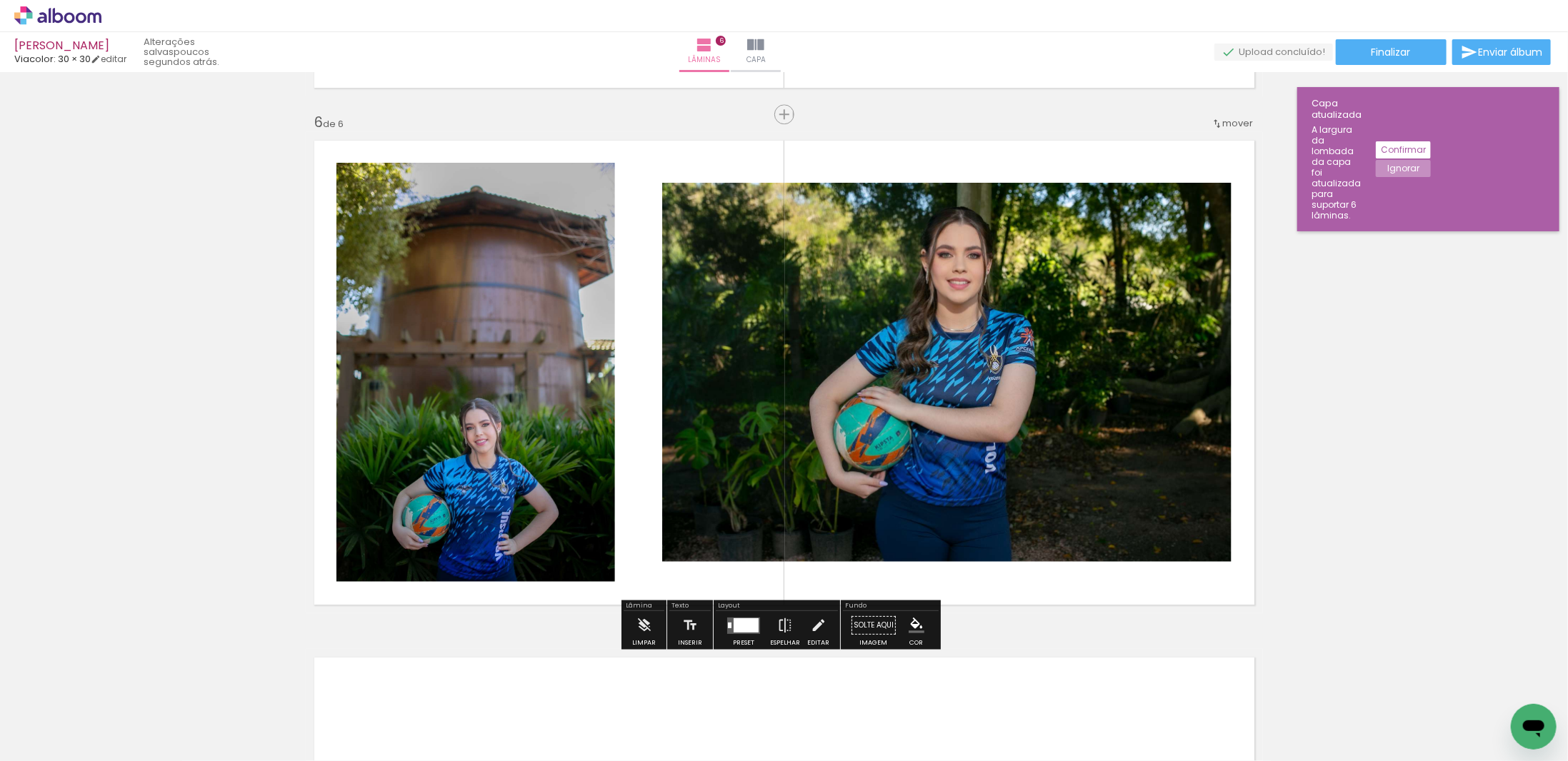
click at [753, 618] on div at bounding box center [746, 624] width 25 height 14
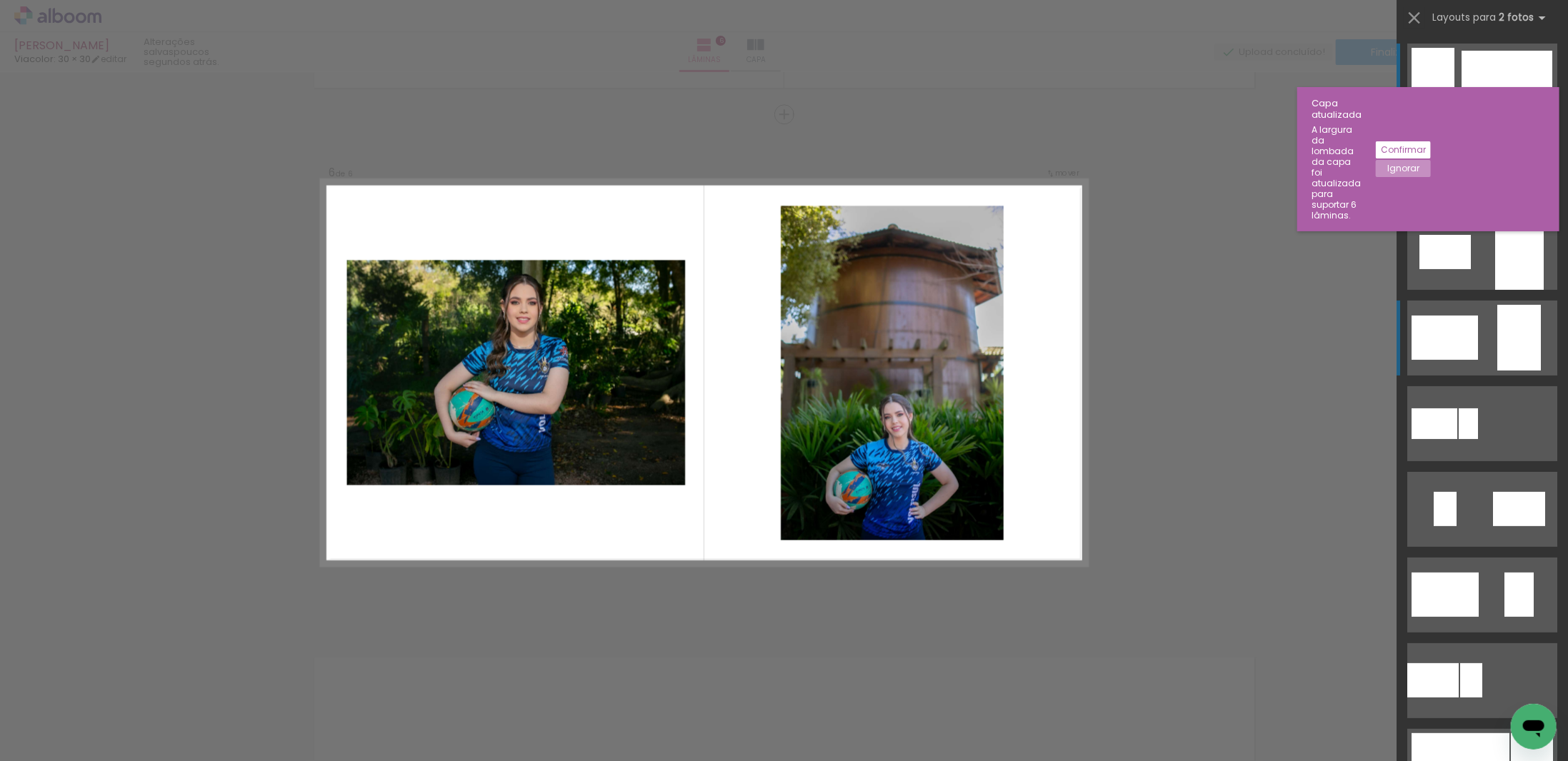
click at [1438, 335] on div at bounding box center [1444, 337] width 66 height 44
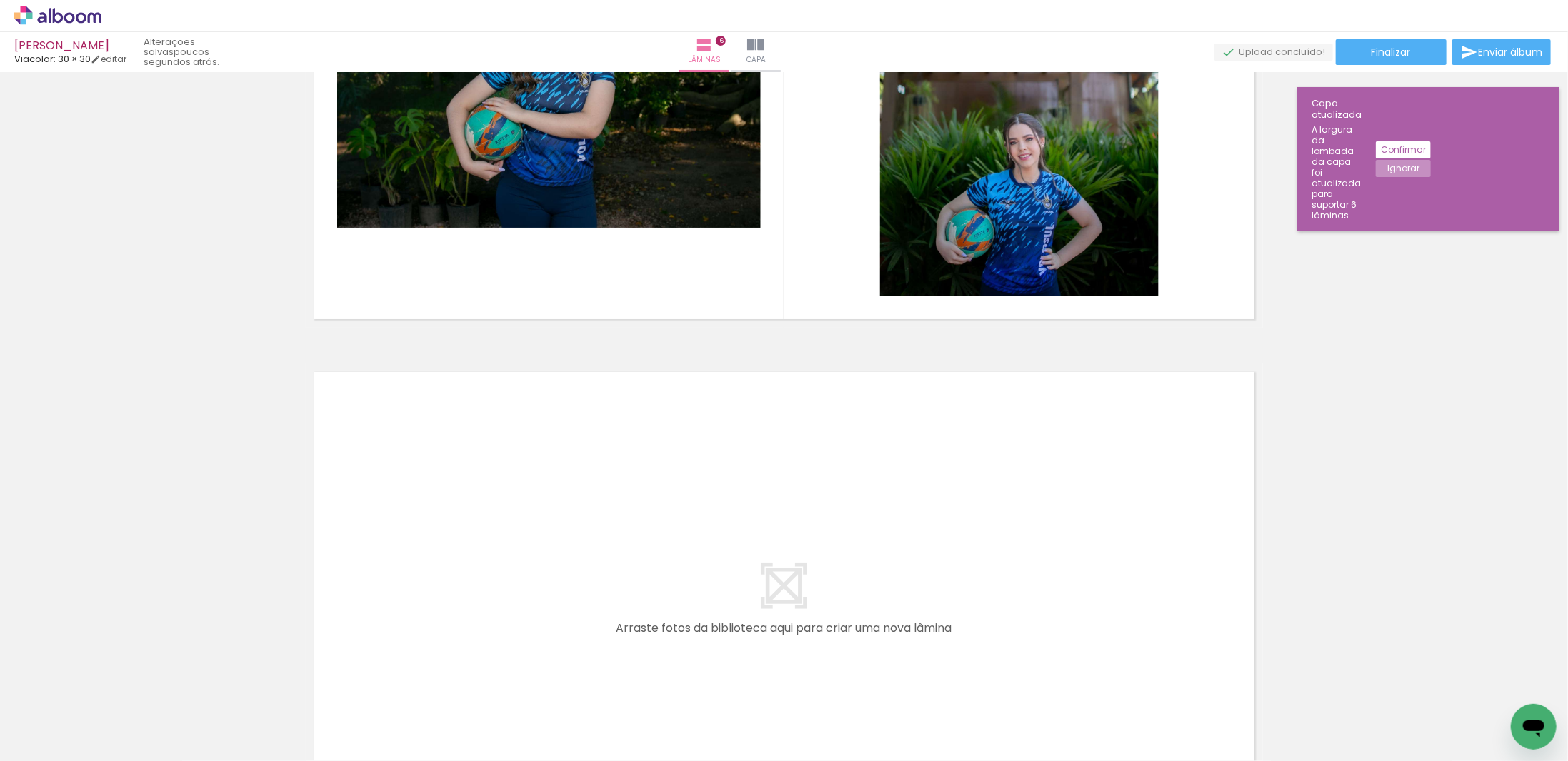
scroll to position [3066, 0]
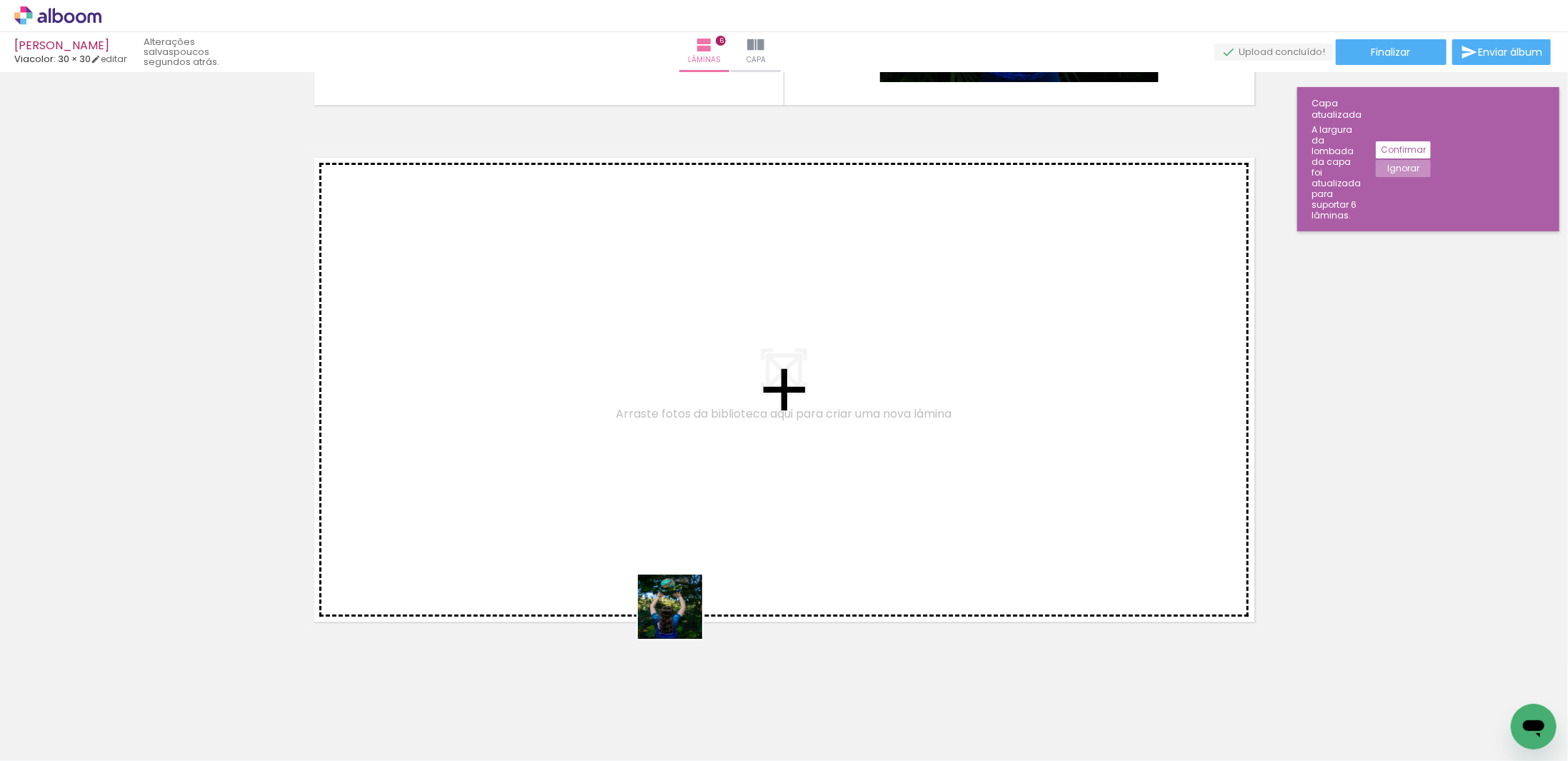
drag, startPoint x: 666, startPoint y: 705, endPoint x: 707, endPoint y: 417, distance: 290.9
click at [707, 417] on quentale-workspace at bounding box center [784, 380] width 1568 height 761
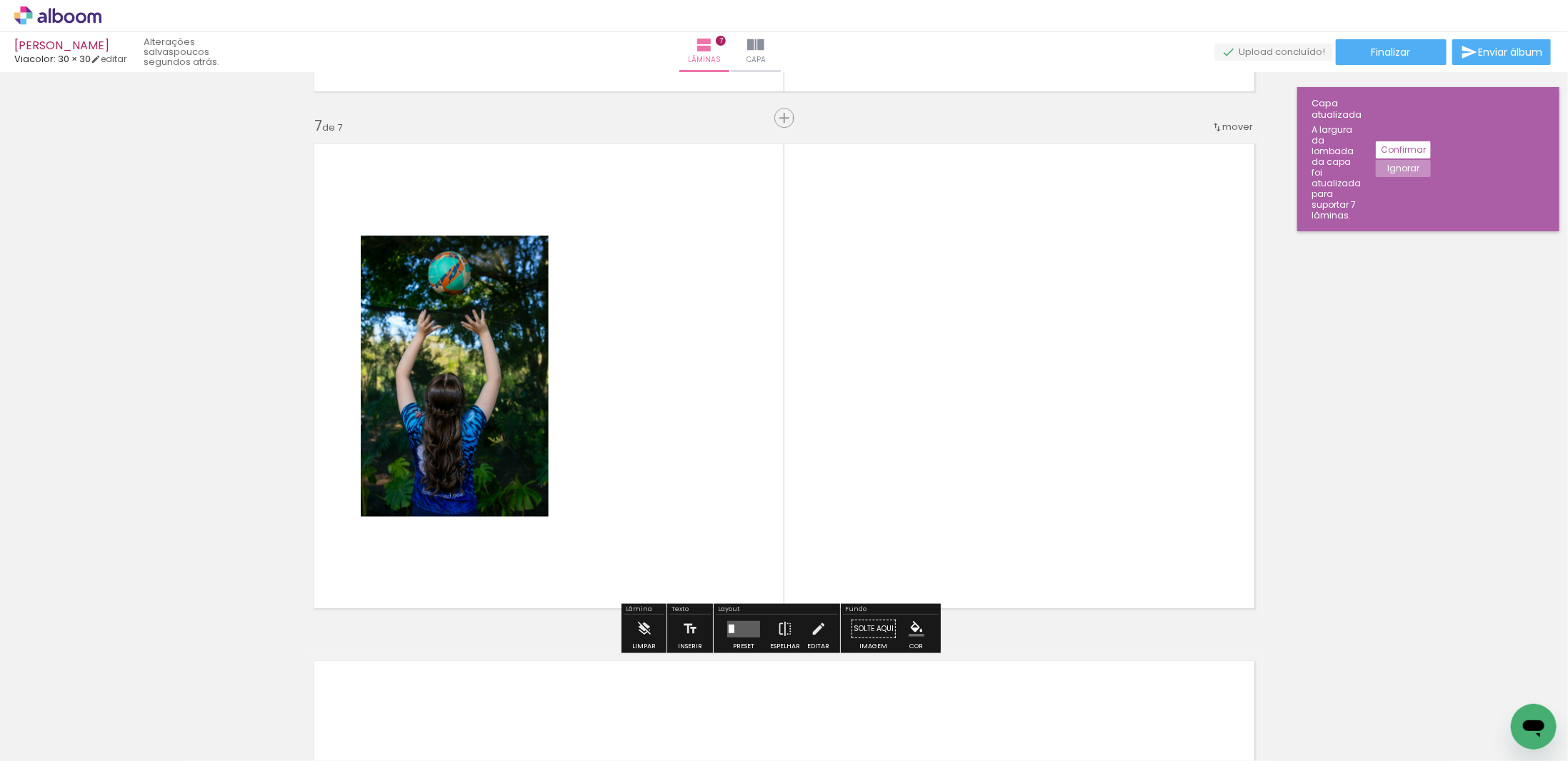
scroll to position [3083, 0]
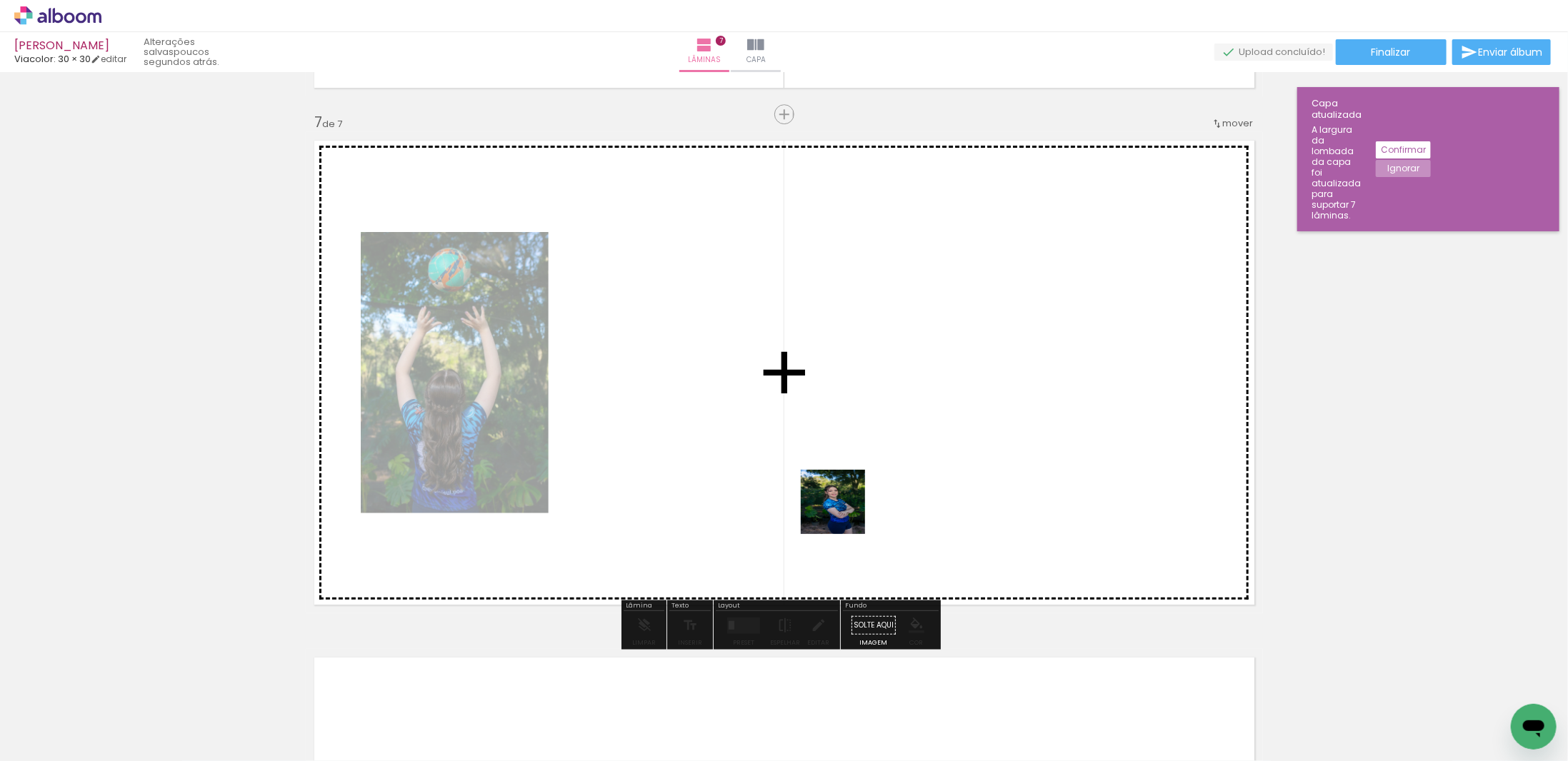
drag, startPoint x: 746, startPoint y: 665, endPoint x: 857, endPoint y: 476, distance: 219.2
click at [857, 476] on quentale-workspace at bounding box center [784, 380] width 1568 height 761
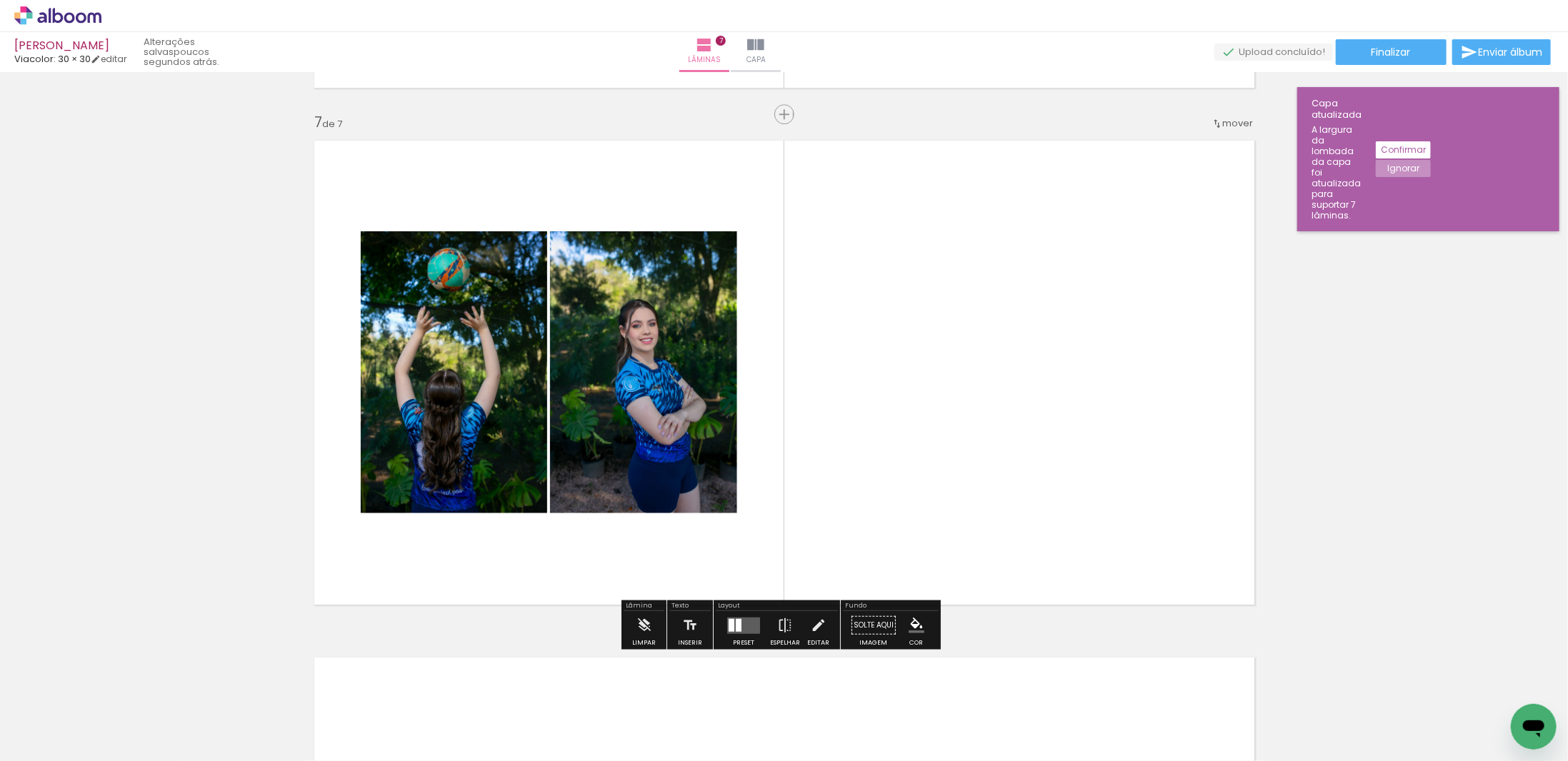
click at [737, 619] on div at bounding box center [739, 625] width 6 height 13
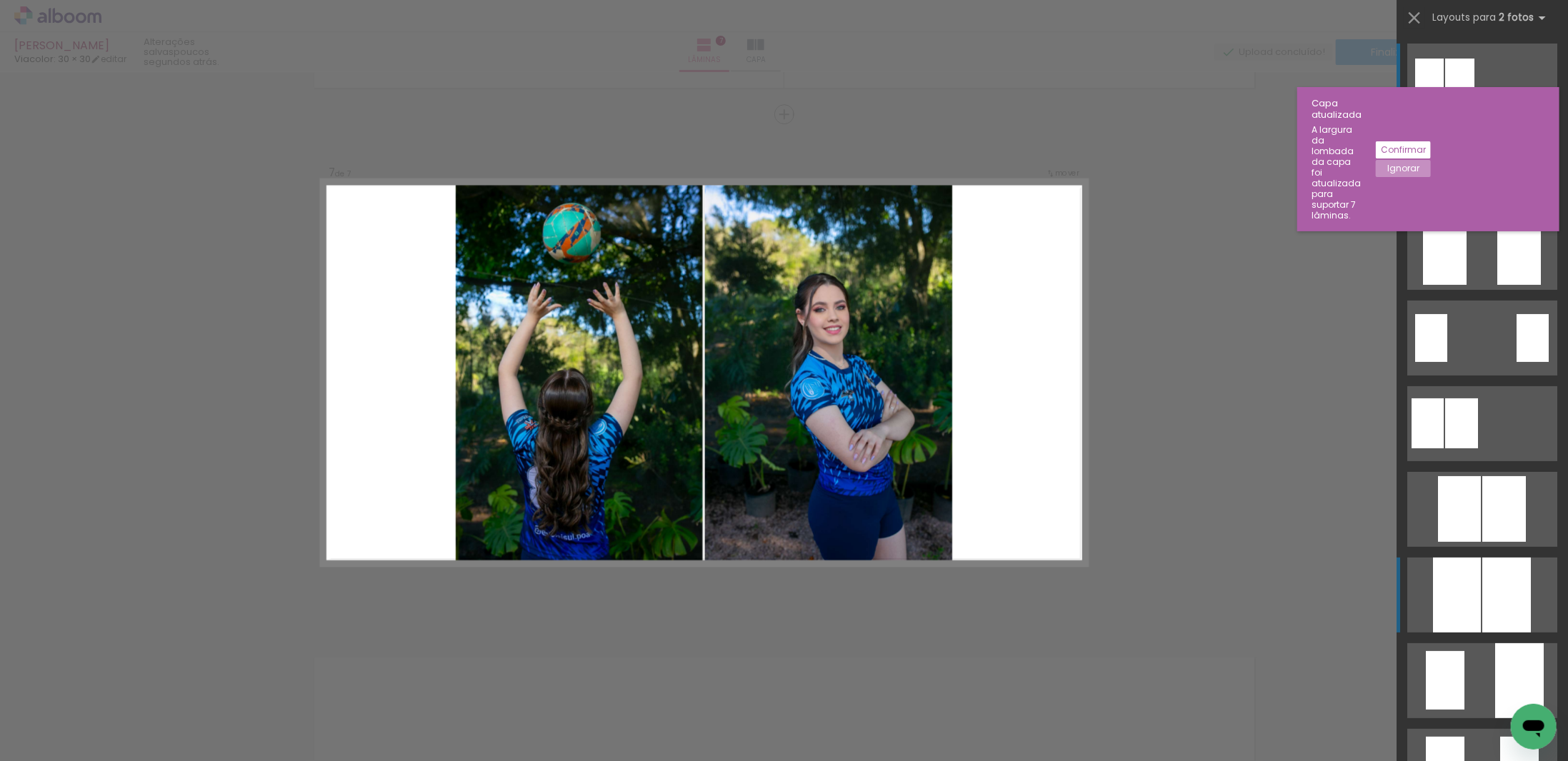
click at [1485, 587] on div at bounding box center [1507, 596] width 48 height 75
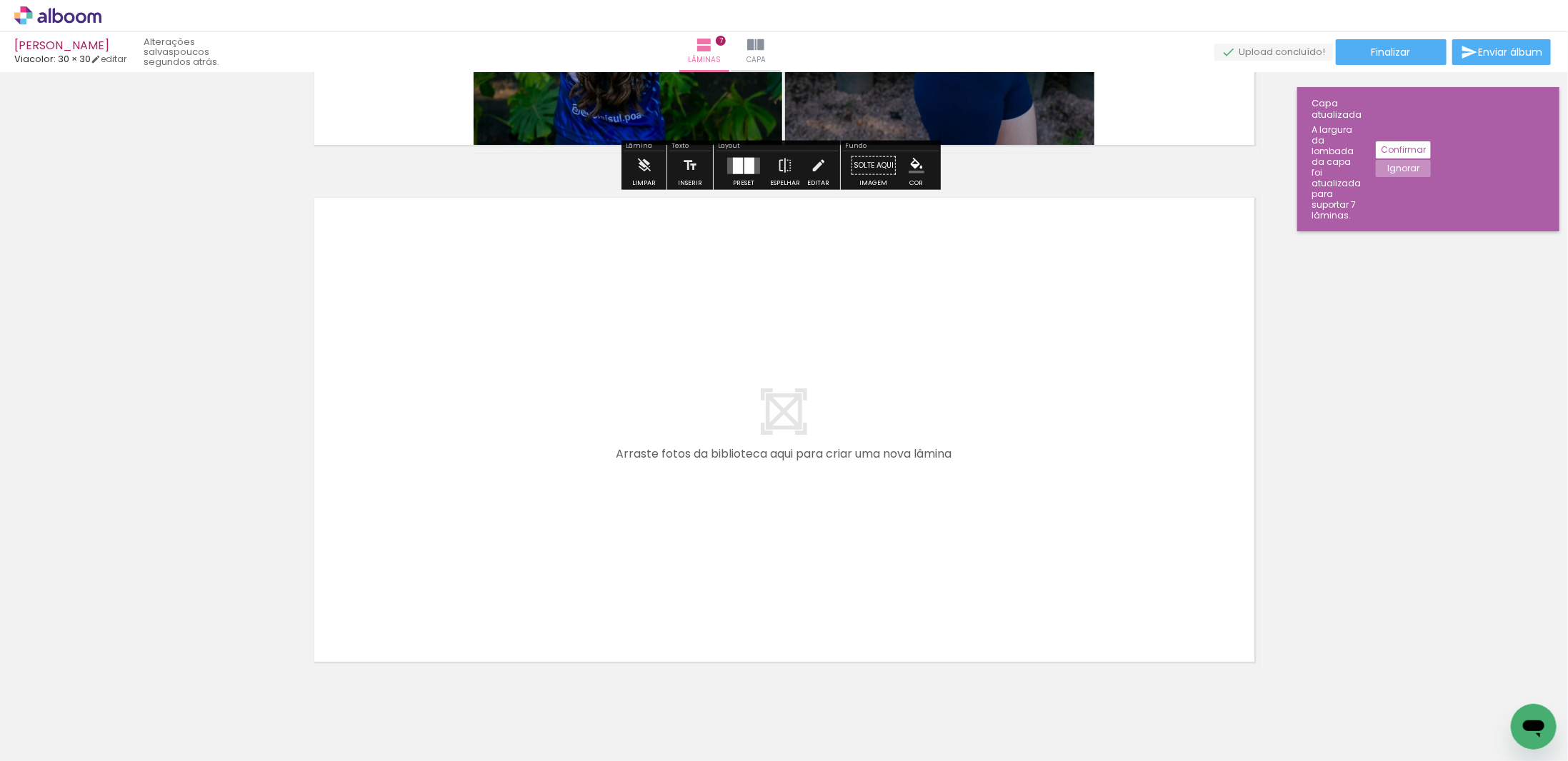
scroll to position [3591, 0]
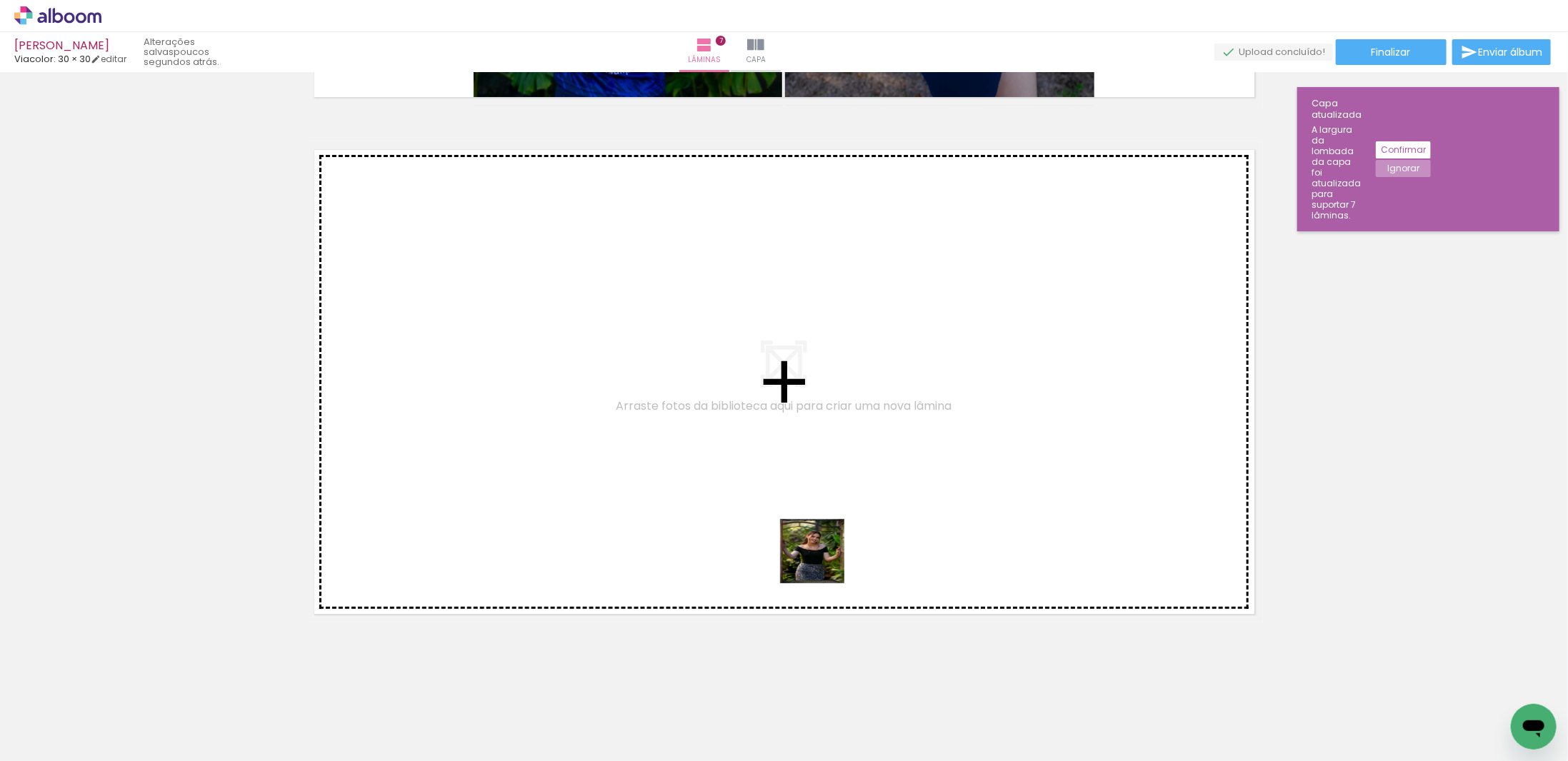
drag, startPoint x: 824, startPoint y: 680, endPoint x: 811, endPoint y: 525, distance: 155.5
click at [811, 525] on quentale-workspace at bounding box center [784, 380] width 1568 height 761
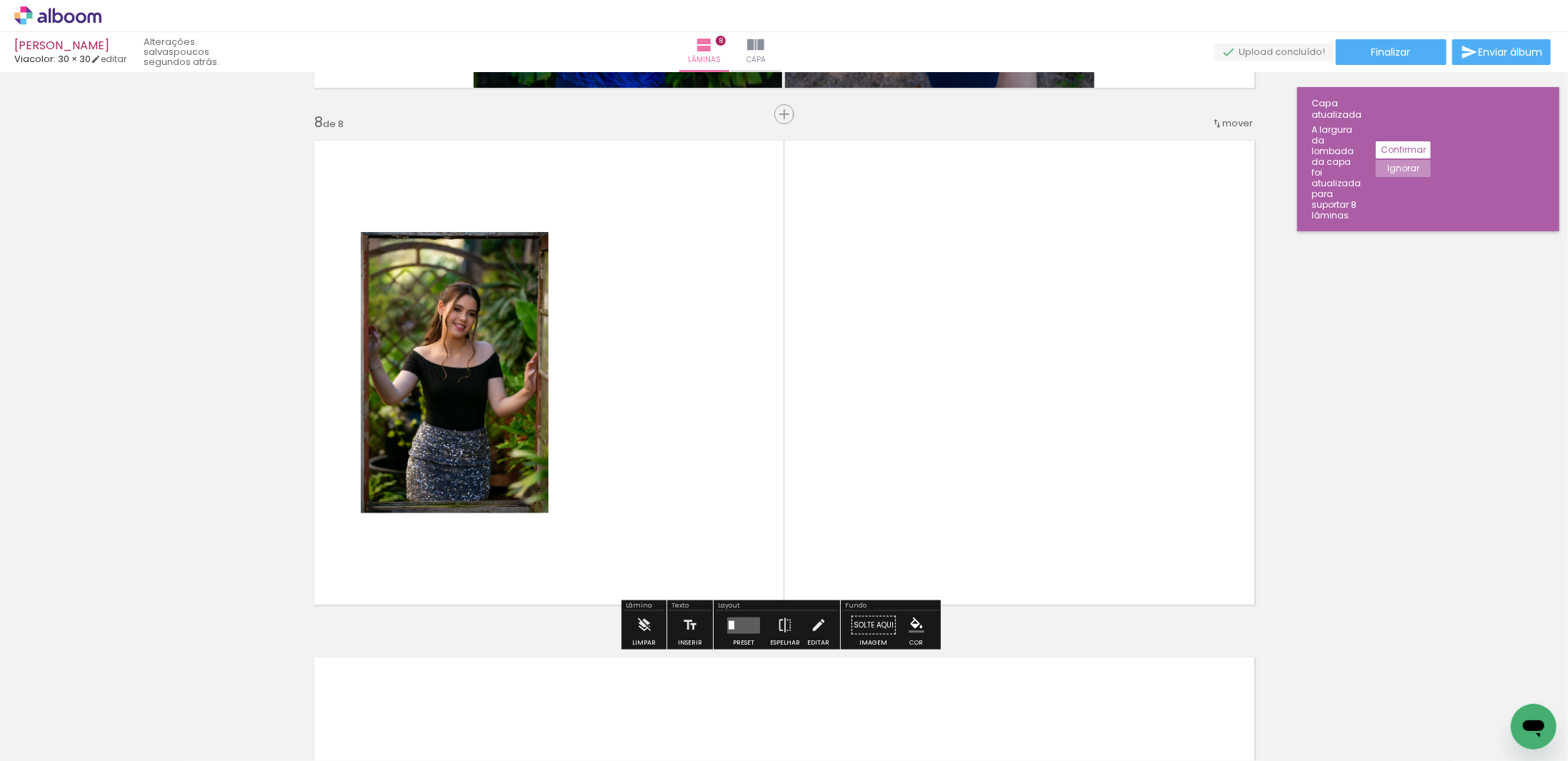
scroll to position [3600, 0]
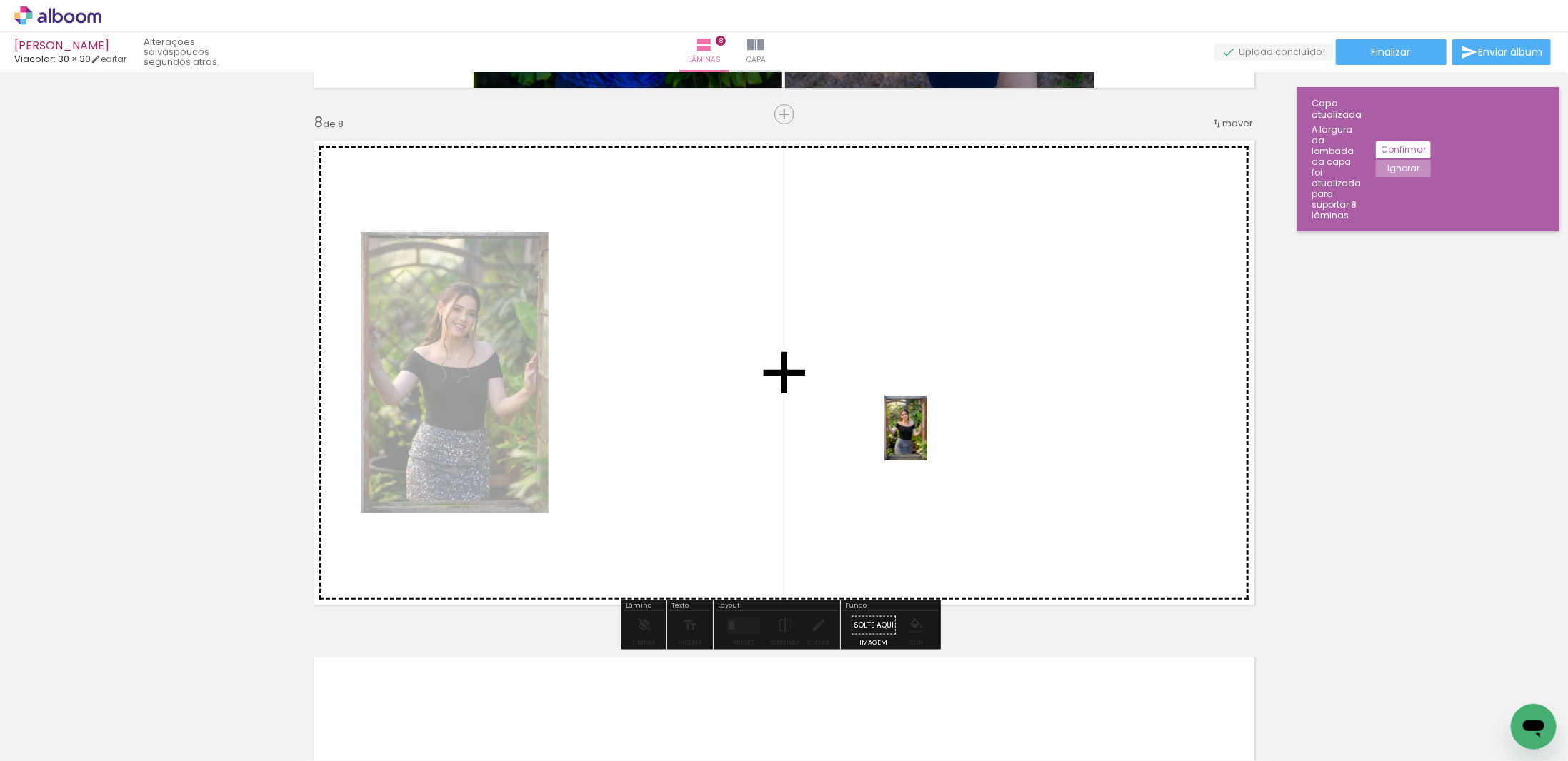
drag, startPoint x: 905, startPoint y: 732, endPoint x: 927, endPoint y: 439, distance: 293.8
click at [927, 439] on quentale-workspace at bounding box center [784, 380] width 1568 height 761
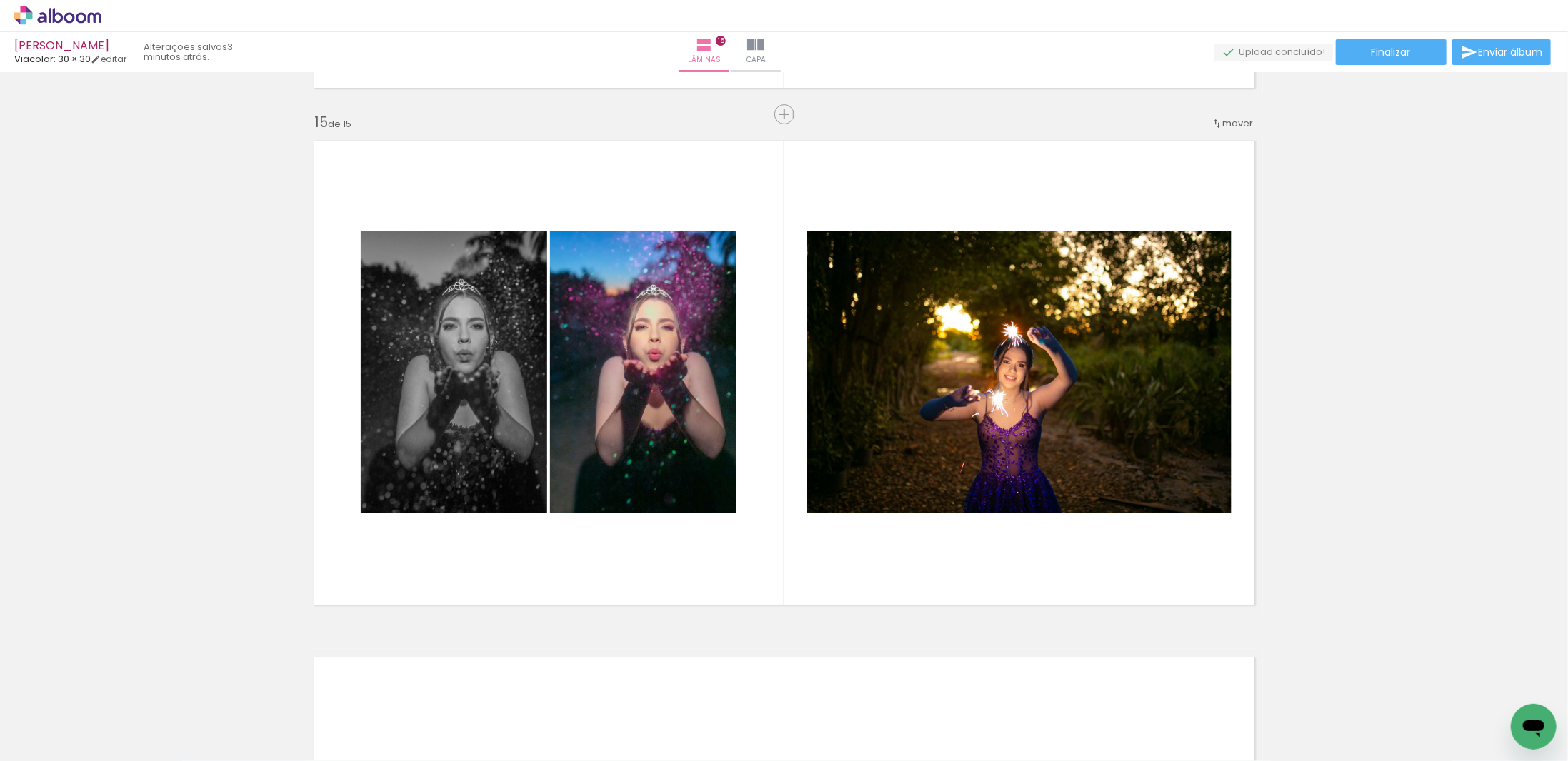
scroll to position [0, 1834]
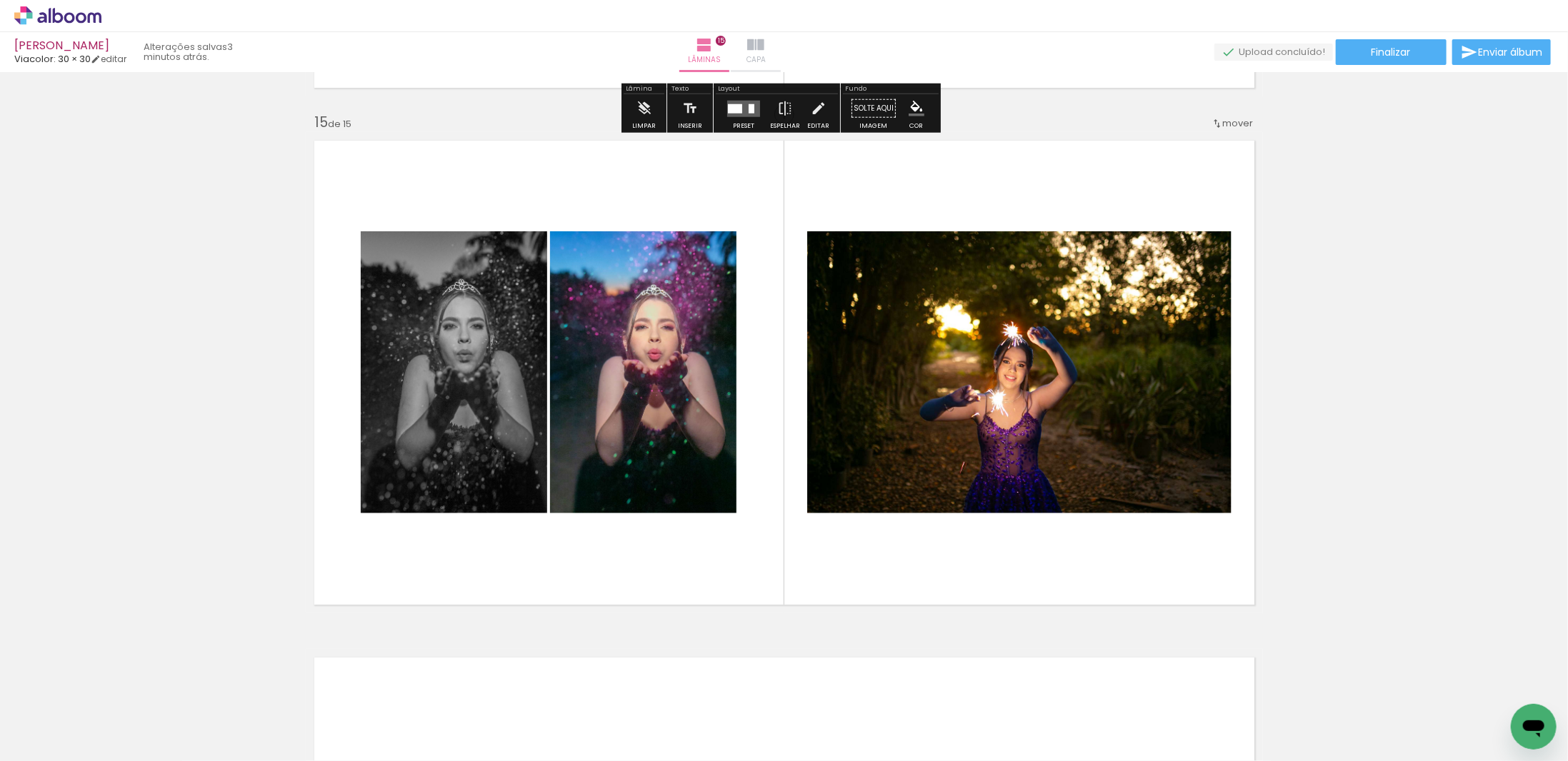
click at [765, 45] on iron-icon at bounding box center [756, 44] width 17 height 17
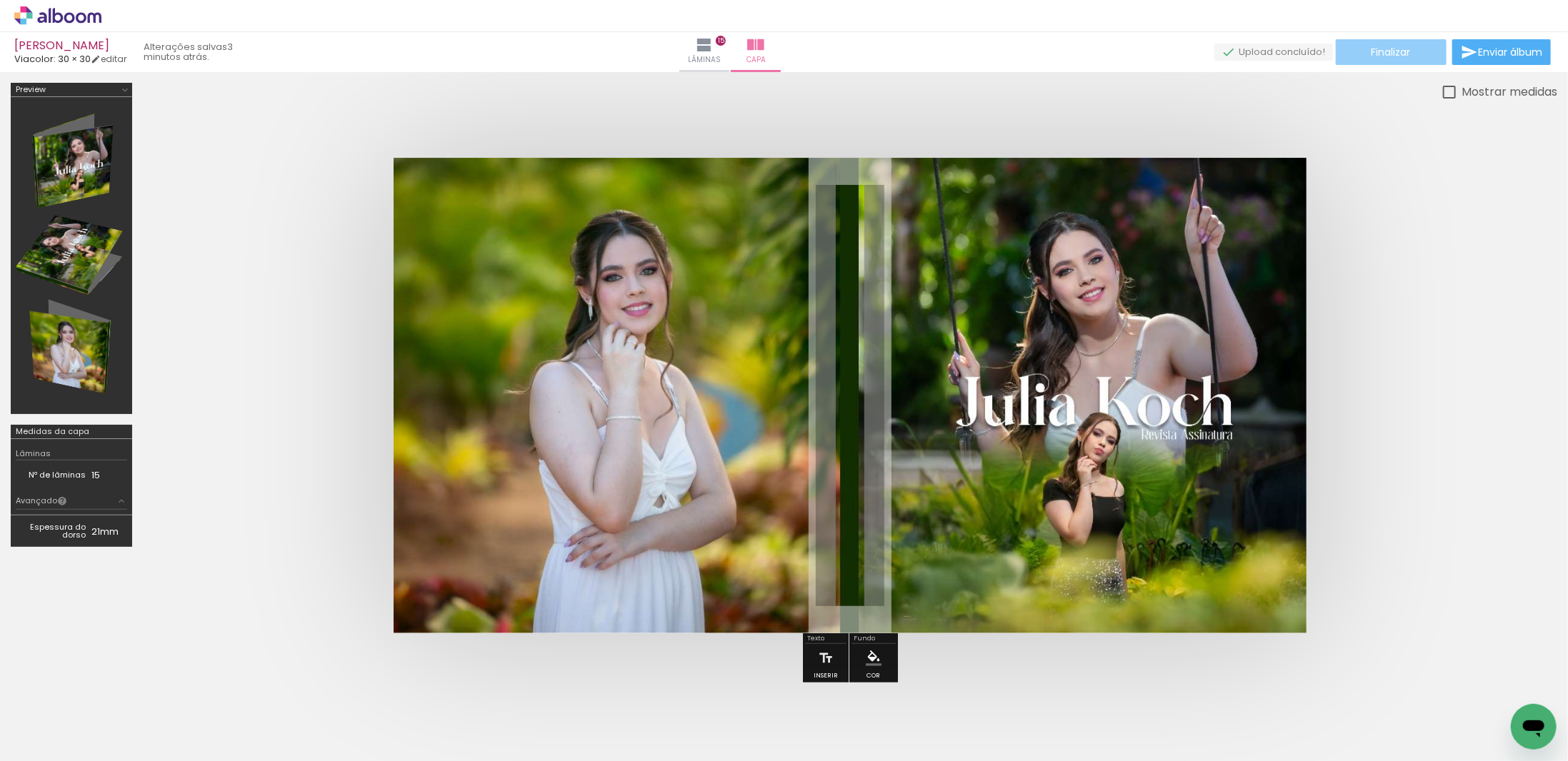
click at [1412, 51] on paper-button "Finalizar" at bounding box center [1391, 52] width 111 height 25
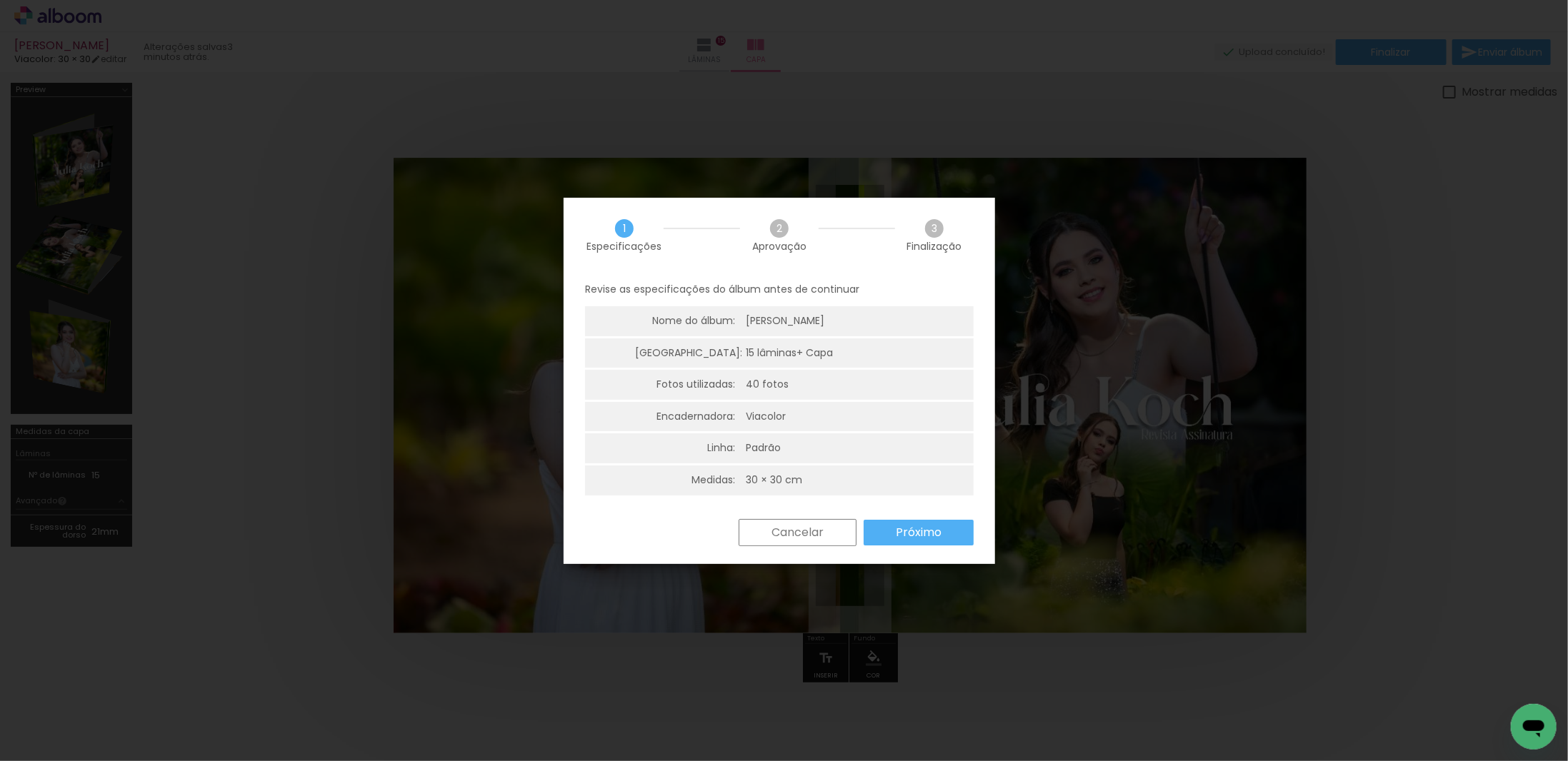
click at [947, 532] on paper-button "Próximo" at bounding box center [919, 532] width 110 height 25
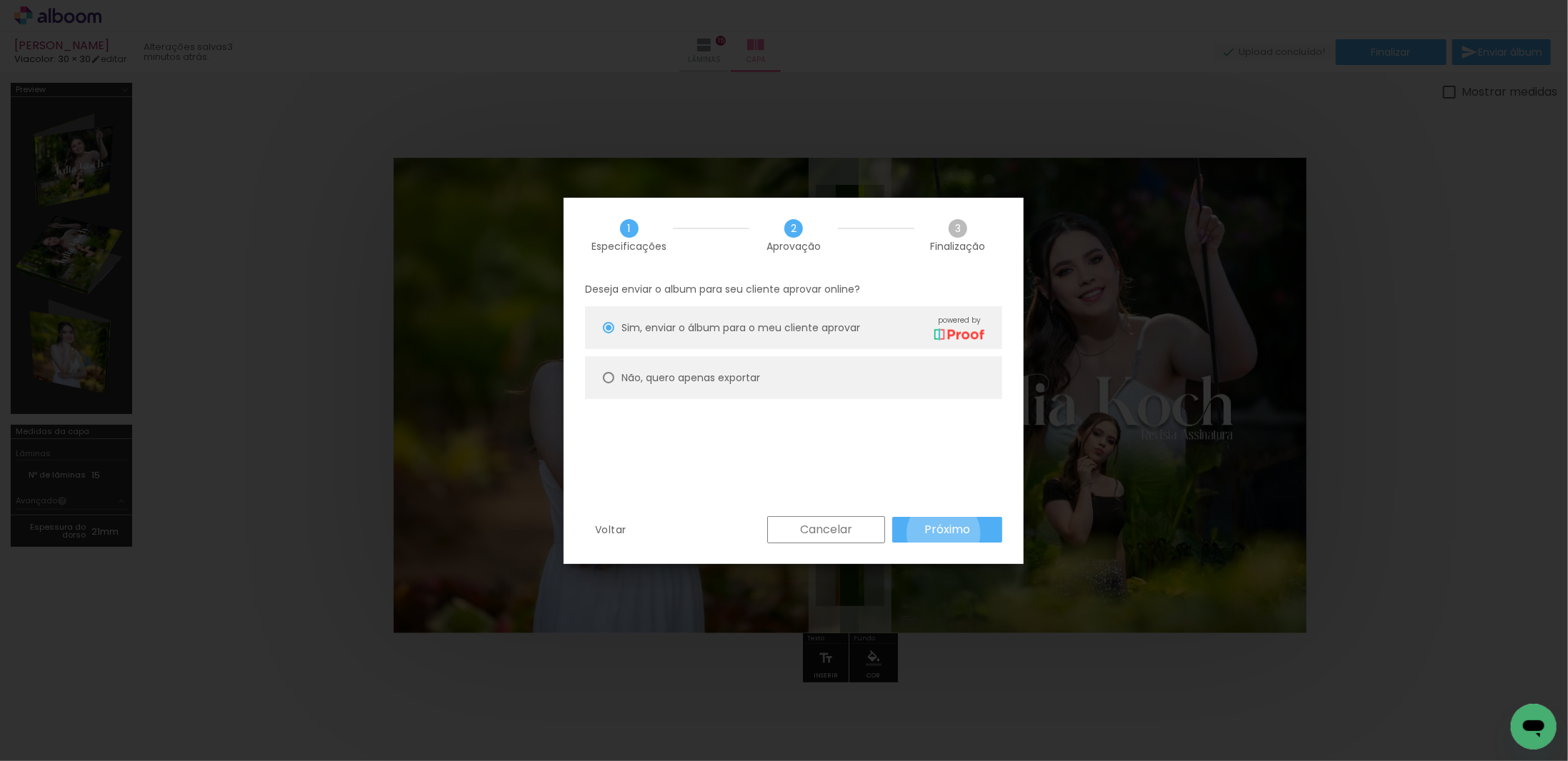
click at [0, 0] on slot "Próximo" at bounding box center [0, 0] width 0 height 0
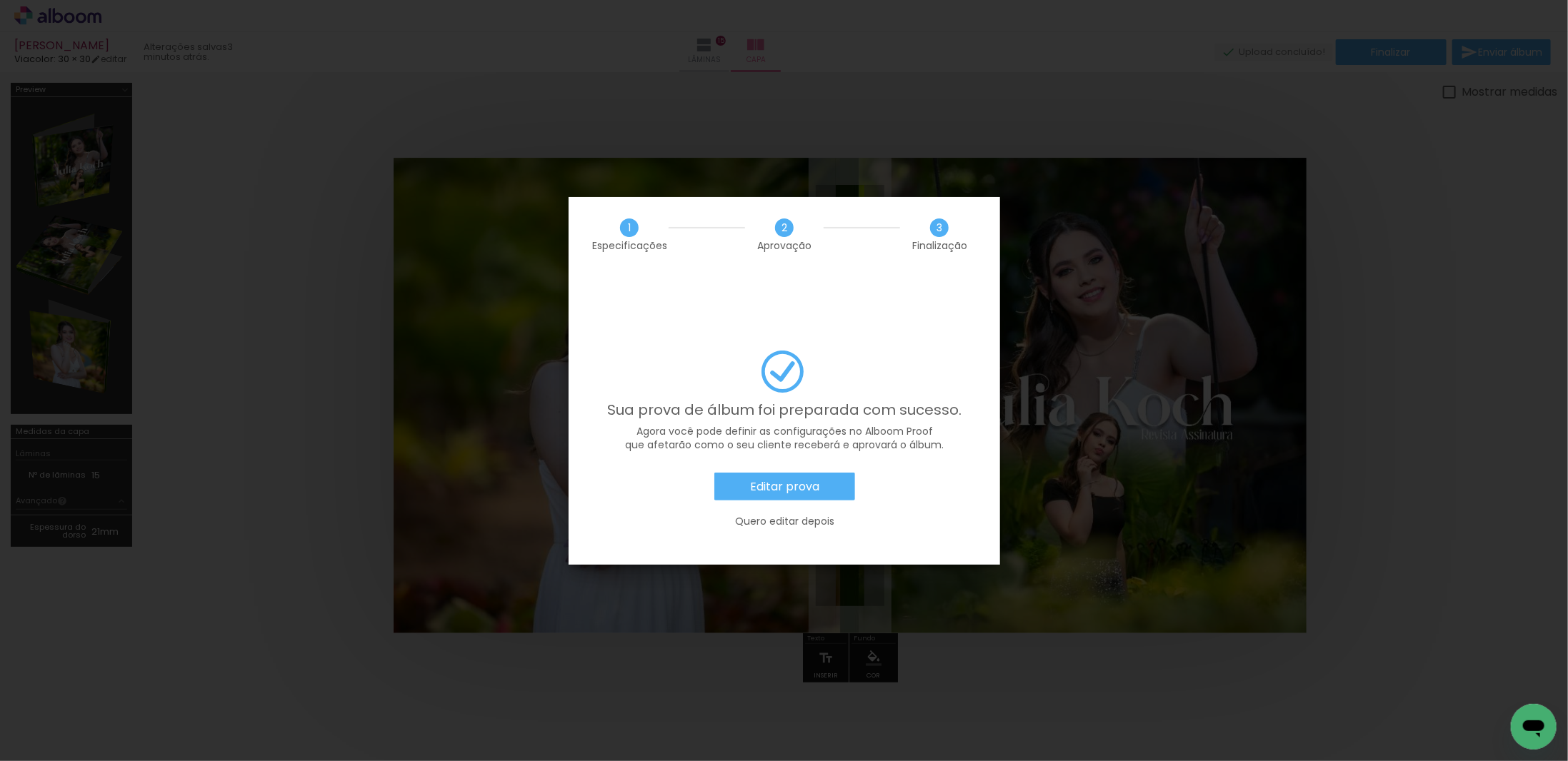
click at [827, 473] on paper-button "Editar prova" at bounding box center [785, 487] width 141 height 29
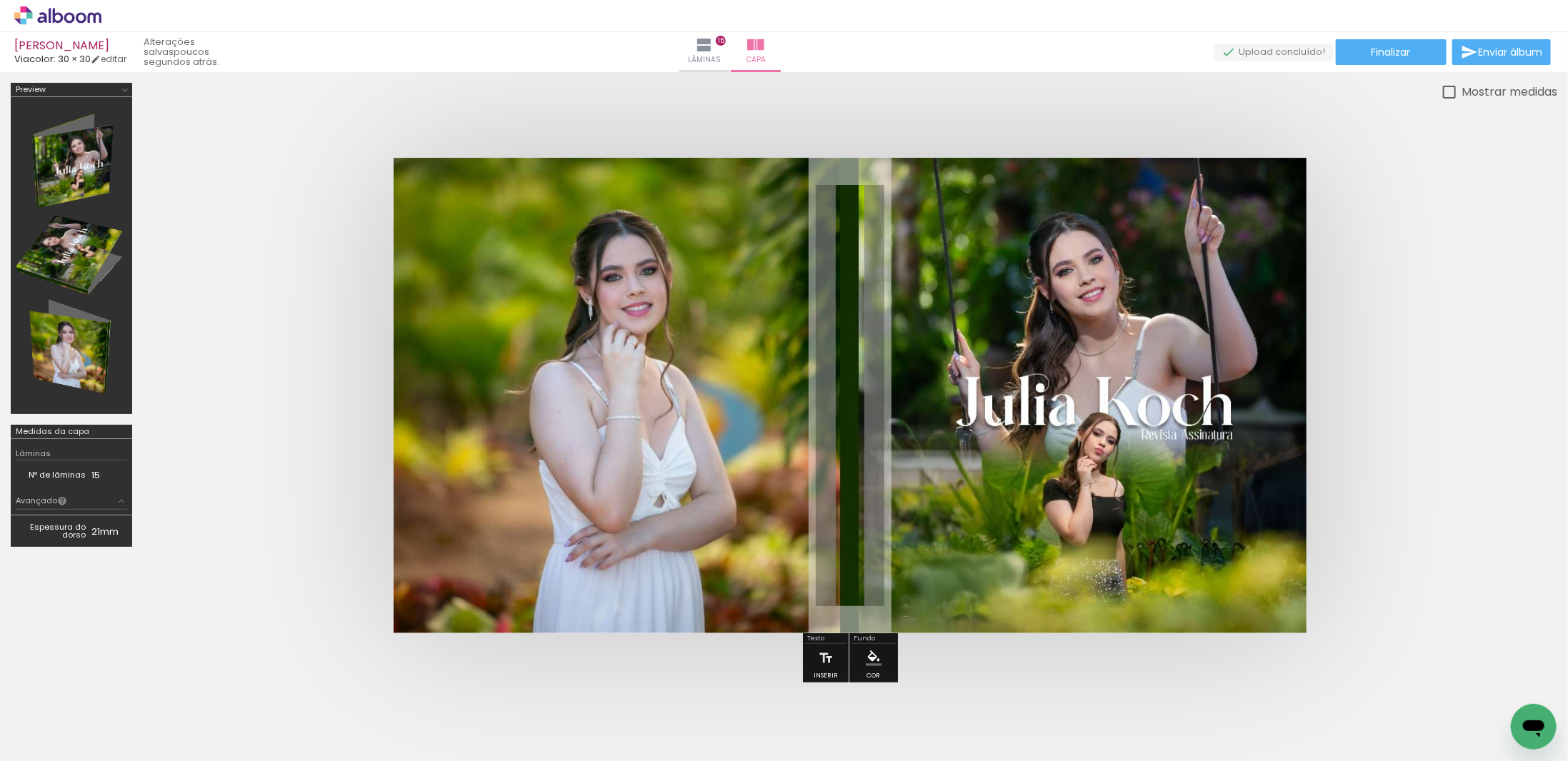
scroll to position [0, 1834]
click at [1406, 55] on span "Finalizar" at bounding box center [1392, 52] width 39 height 10
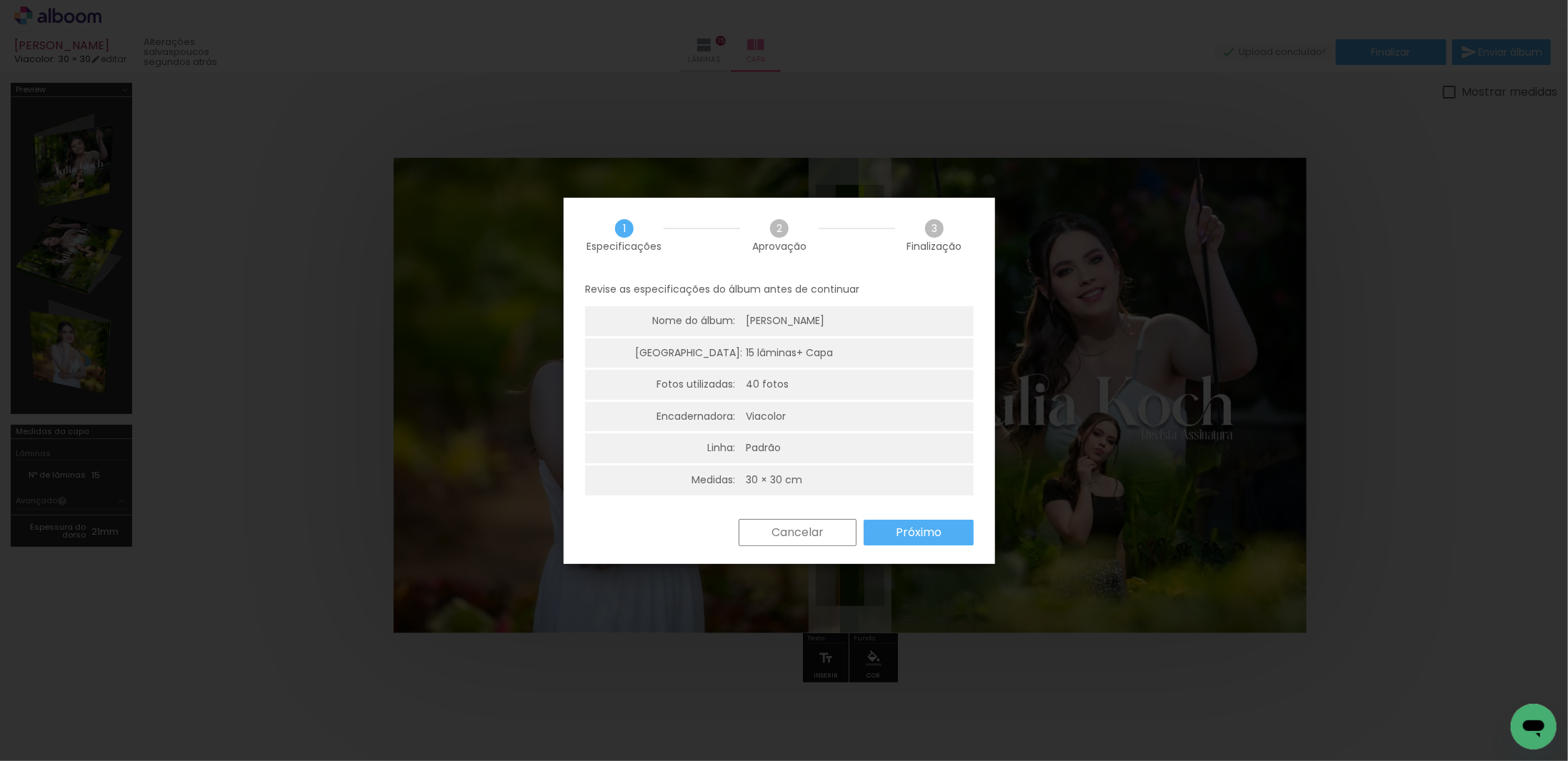
click at [0, 0] on slot "Próximo" at bounding box center [0, 0] width 0 height 0
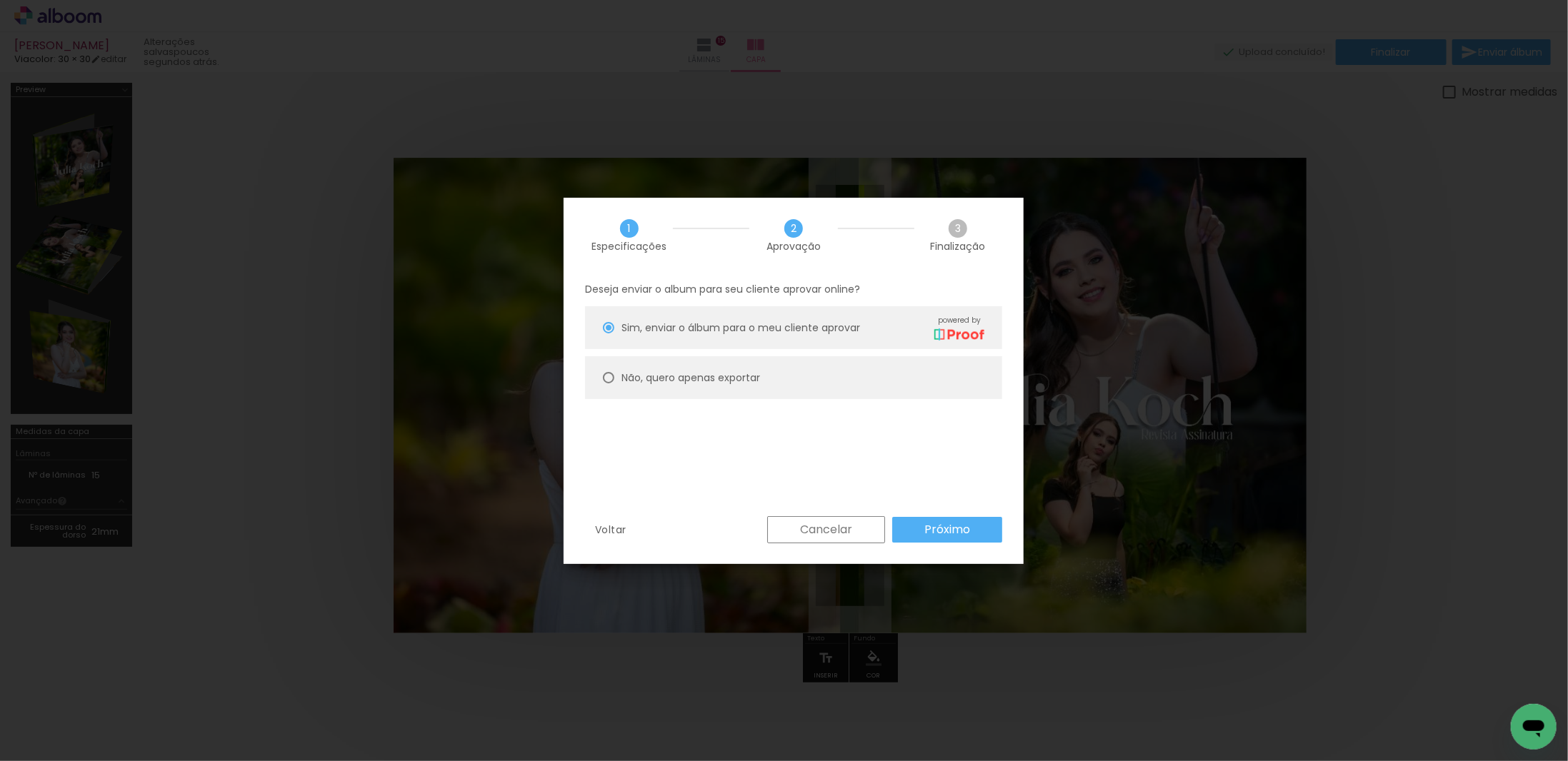
click at [0, 0] on slot "Próximo" at bounding box center [0, 0] width 0 height 0
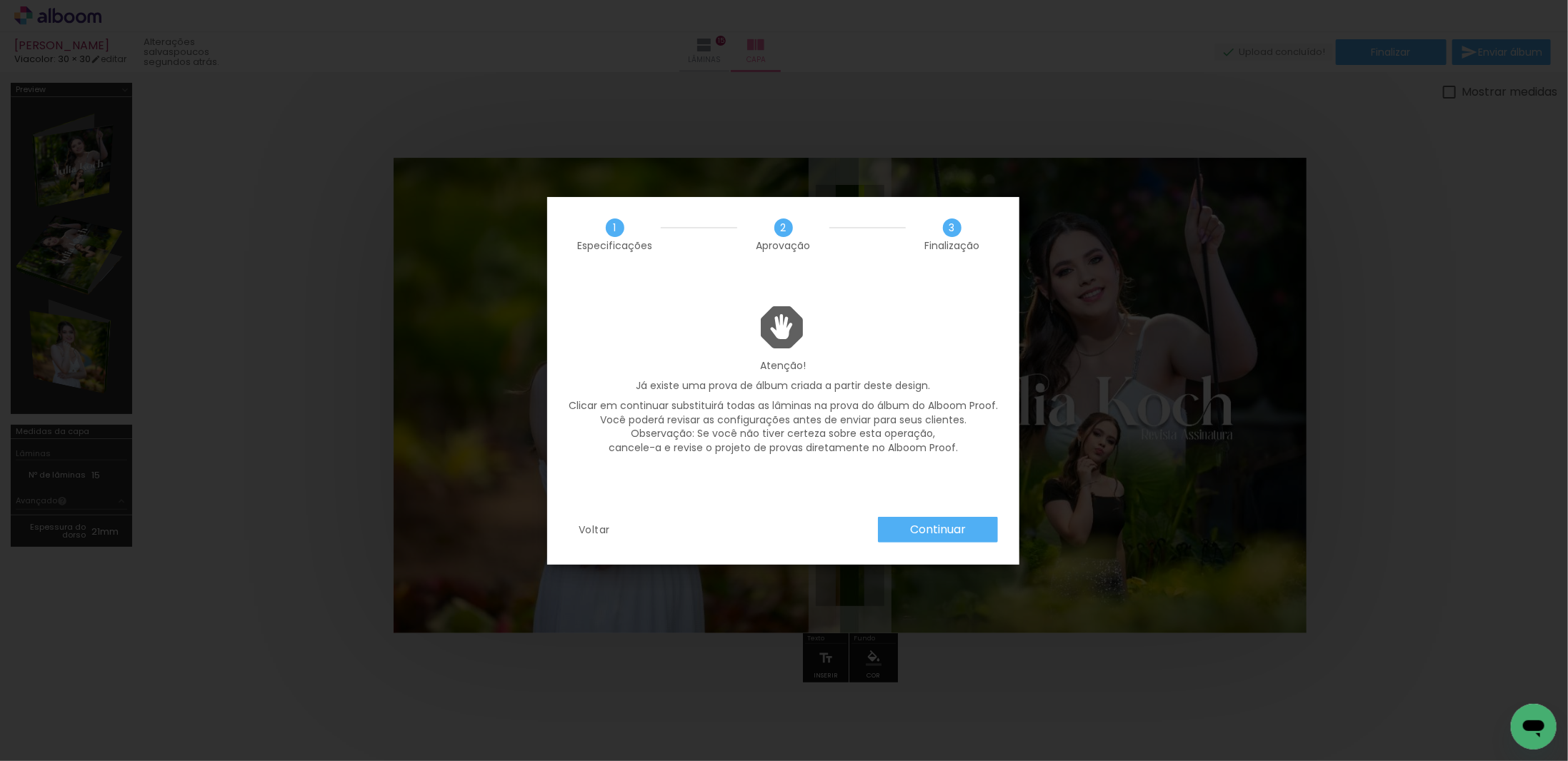
click at [0, 0] on slot "Continuar" at bounding box center [0, 0] width 0 height 0
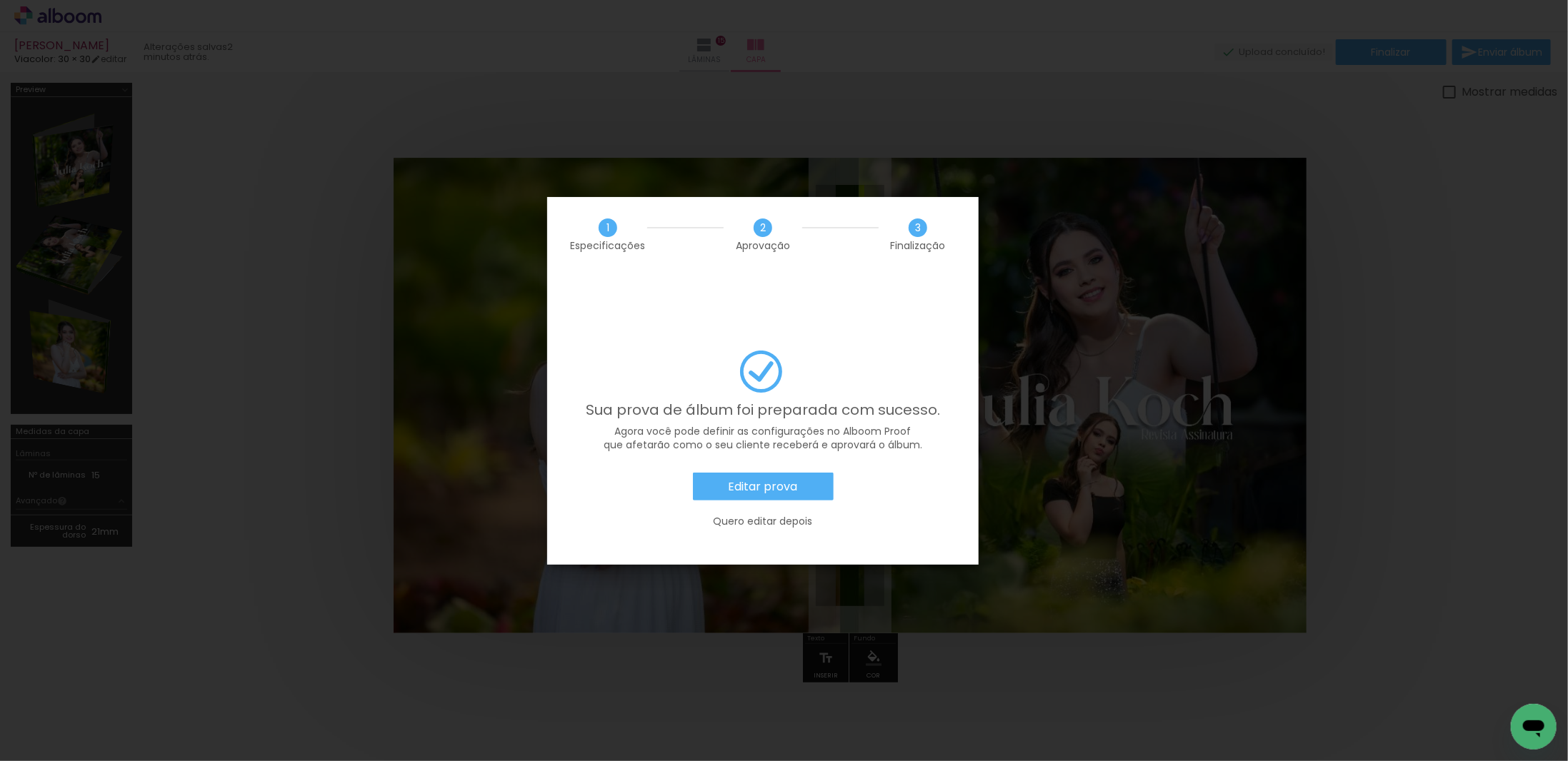
click at [0, 0] on slot "Editar prova" at bounding box center [0, 0] width 0 height 0
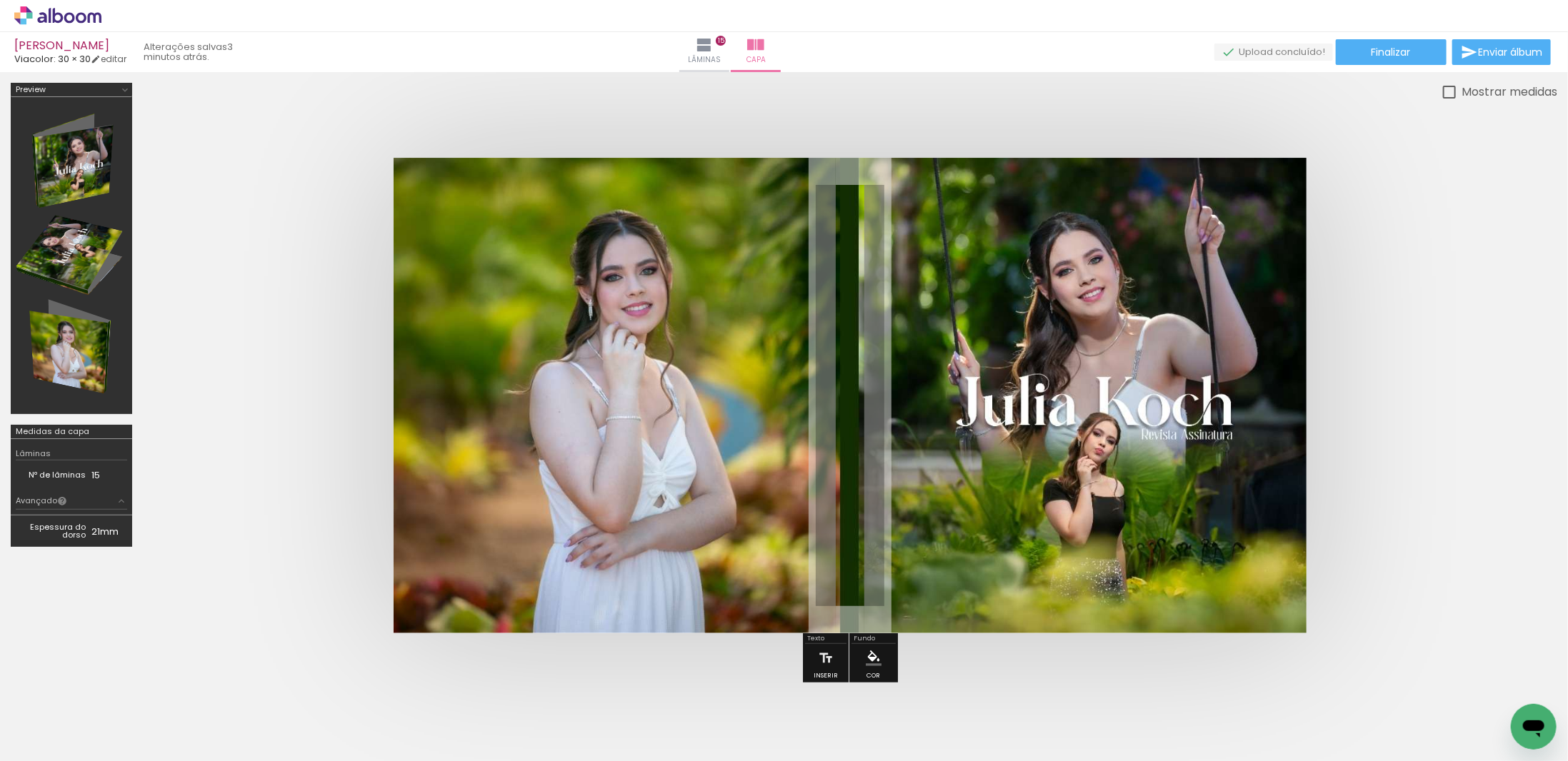
scroll to position [0, 1834]
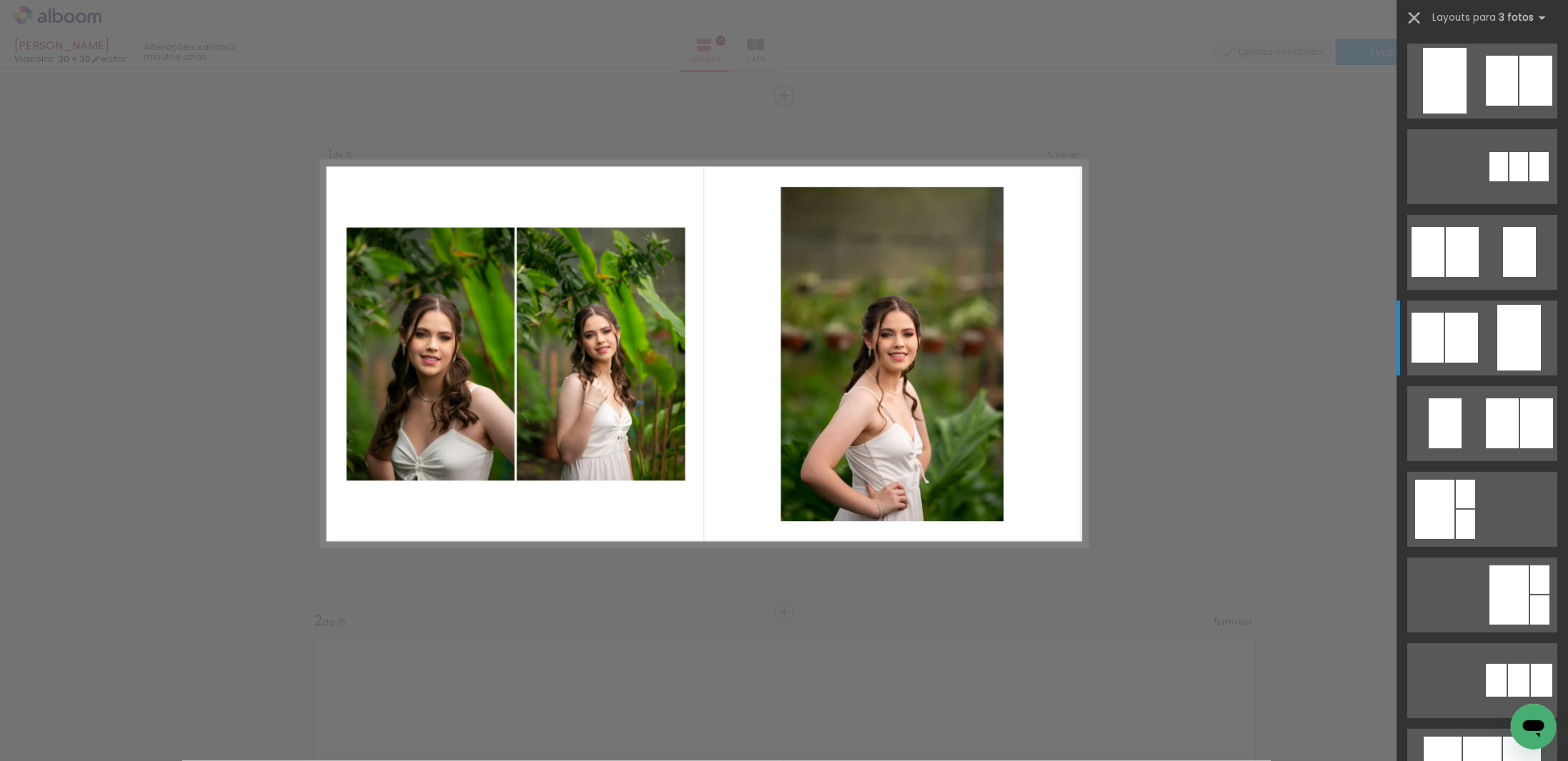
click at [1412, 20] on iron-icon at bounding box center [1415, 18] width 20 height 20
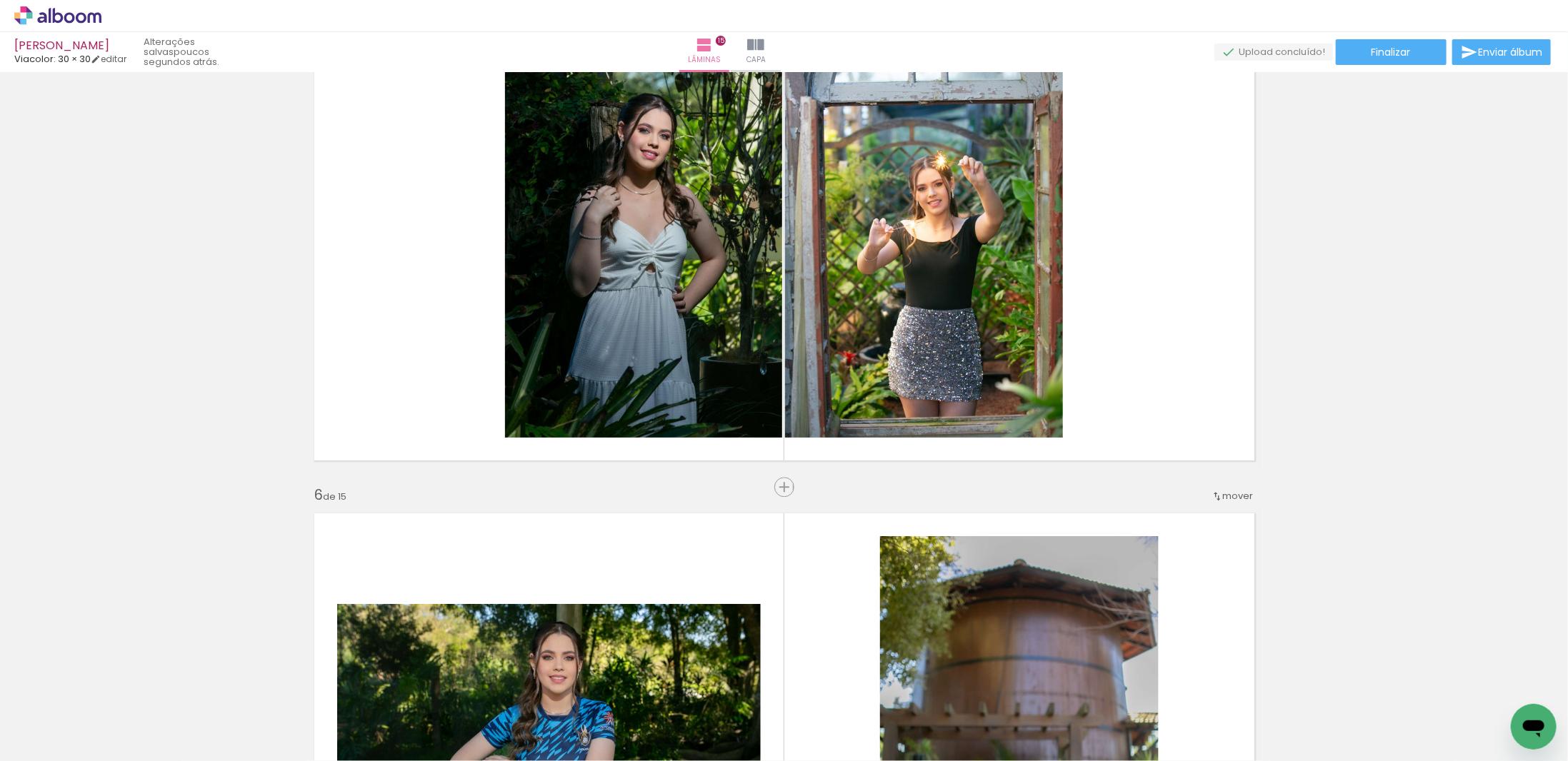
scroll to position [2000, 0]
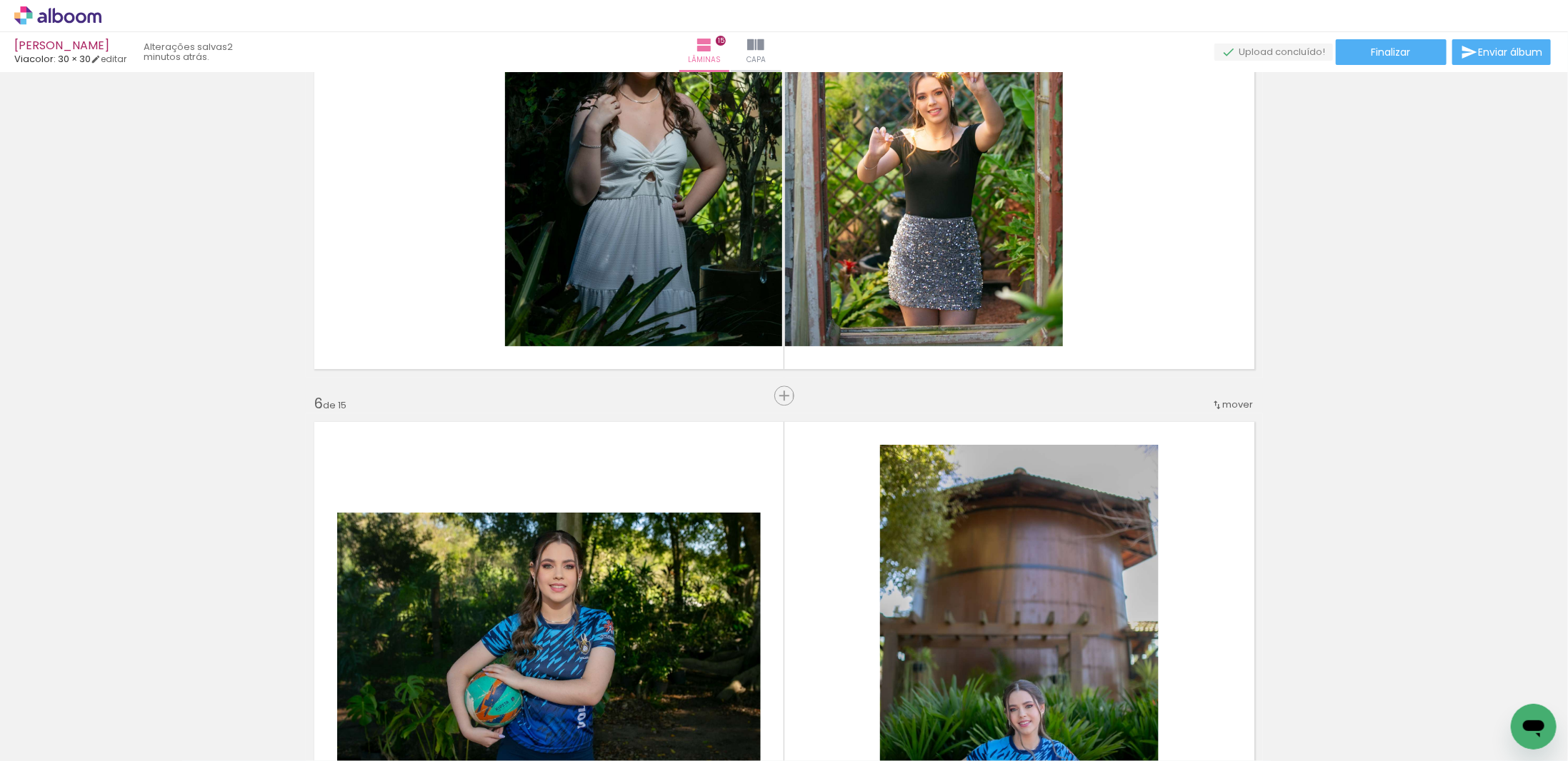
scroll to position [1928, 0]
